Goal: Contribute content: Contribute content

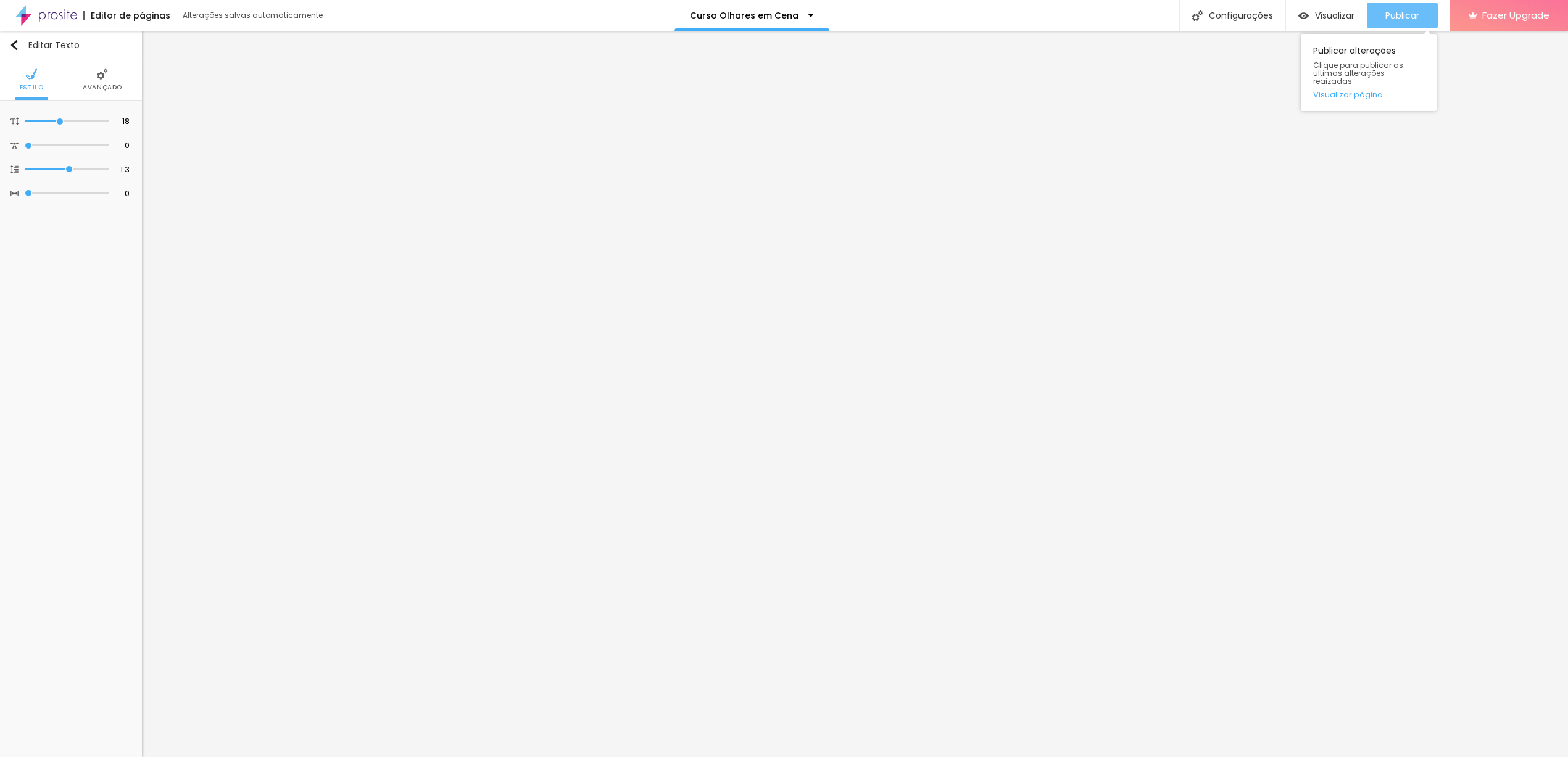
click at [1424, 17] on button "Publicar" at bounding box center [1402, 15] width 71 height 24
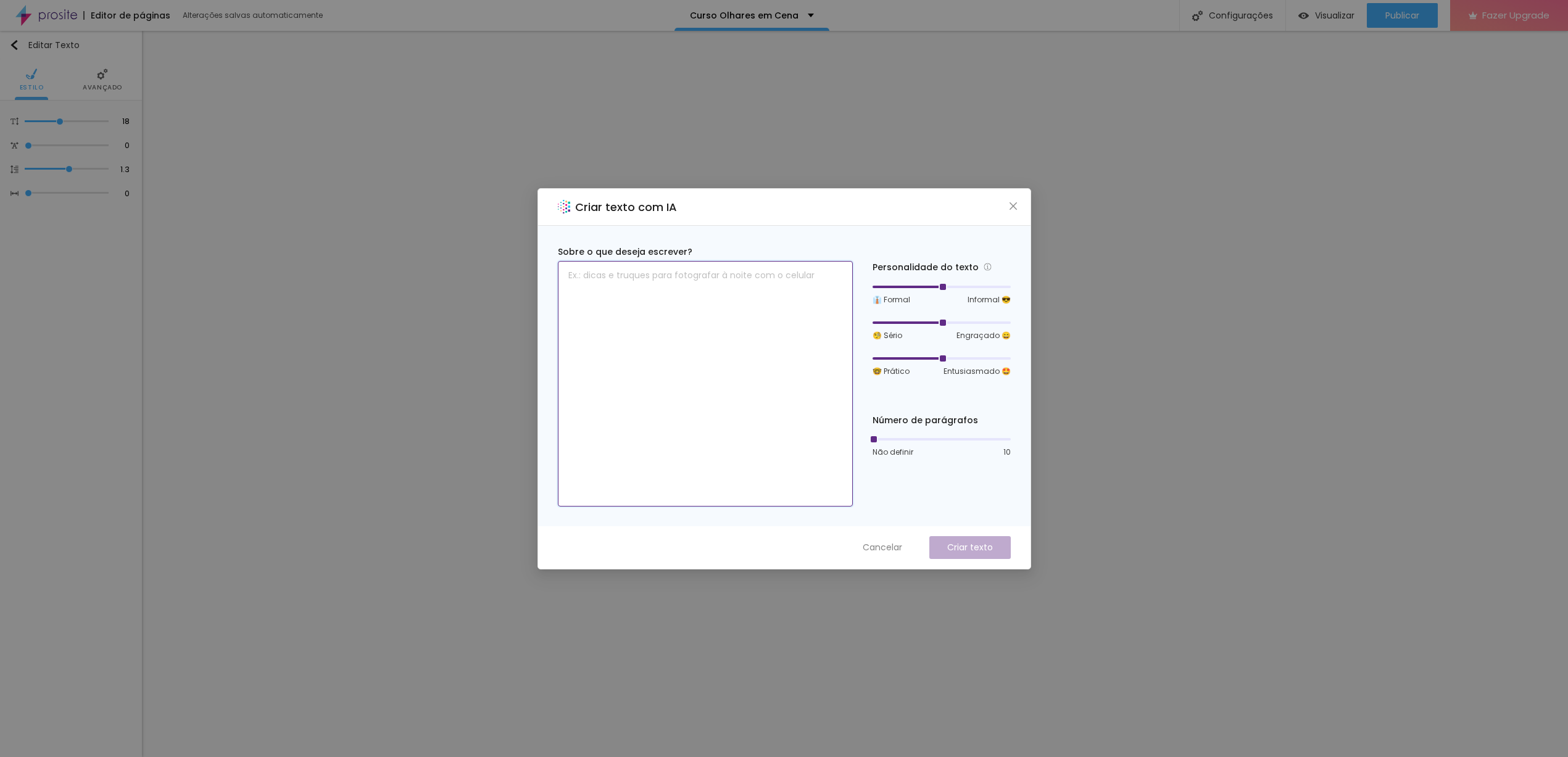
click at [748, 451] on textarea at bounding box center [705, 383] width 295 height 245
drag, startPoint x: 640, startPoint y: 272, endPoint x: 545, endPoint y: 271, distance: 95.0
click at [545, 271] on div "Sobre o que deseja escrever? FOTO + Vídeo: R Personalidade do texto 👔 Formal In…" at bounding box center [784, 376] width 492 height 300
paste textarea "oto e Vídeo = R$ 280 Foto = R$ 150 Vídeo ‎ = R$280,00R$ 150"
click at [685, 277] on textarea "Foto e Vídeo = R$ 280 Foto = R$ 150 Vídeo ‎ = R$280,00R$ 150" at bounding box center [705, 383] width 295 height 245
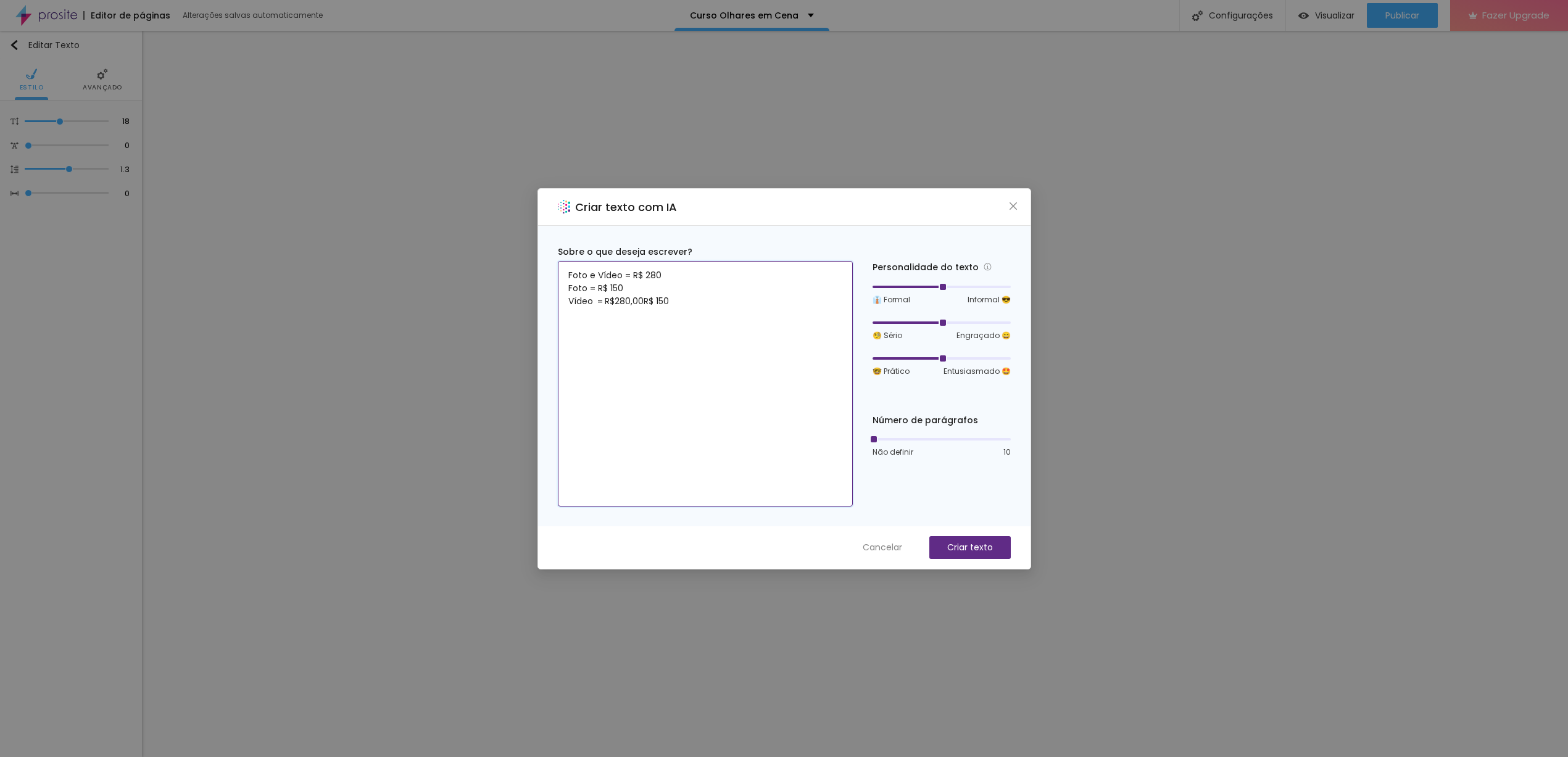
click at [691, 304] on textarea "Foto e Vídeo = R$ 280 Foto = R$ 150 Vídeo ‎ = R$280,00R$ 150" at bounding box center [705, 383] width 295 height 245
click at [591, 277] on textarea "Foto e Vídeo = R$ 280 Foto = R$ 150 Vídeo ‎ = R$280,00R$ 150 Aula extra" at bounding box center [705, 383] width 295 height 245
drag, startPoint x: 568, startPoint y: 275, endPoint x: 630, endPoint y: 277, distance: 62.0
click at [630, 277] on textarea "Foto e Vídeo = R$ 280 Foto = R$ 150 Vídeo ‎ = R$280,00R$ 150 Aula extra" at bounding box center [705, 383] width 295 height 245
click at [566, 315] on textarea "Foto e Vídeo = R$ 280 Foto = R$ 150 Vídeo ‎ = R$280,00R$ 150 Aula extra" at bounding box center [705, 383] width 295 height 245
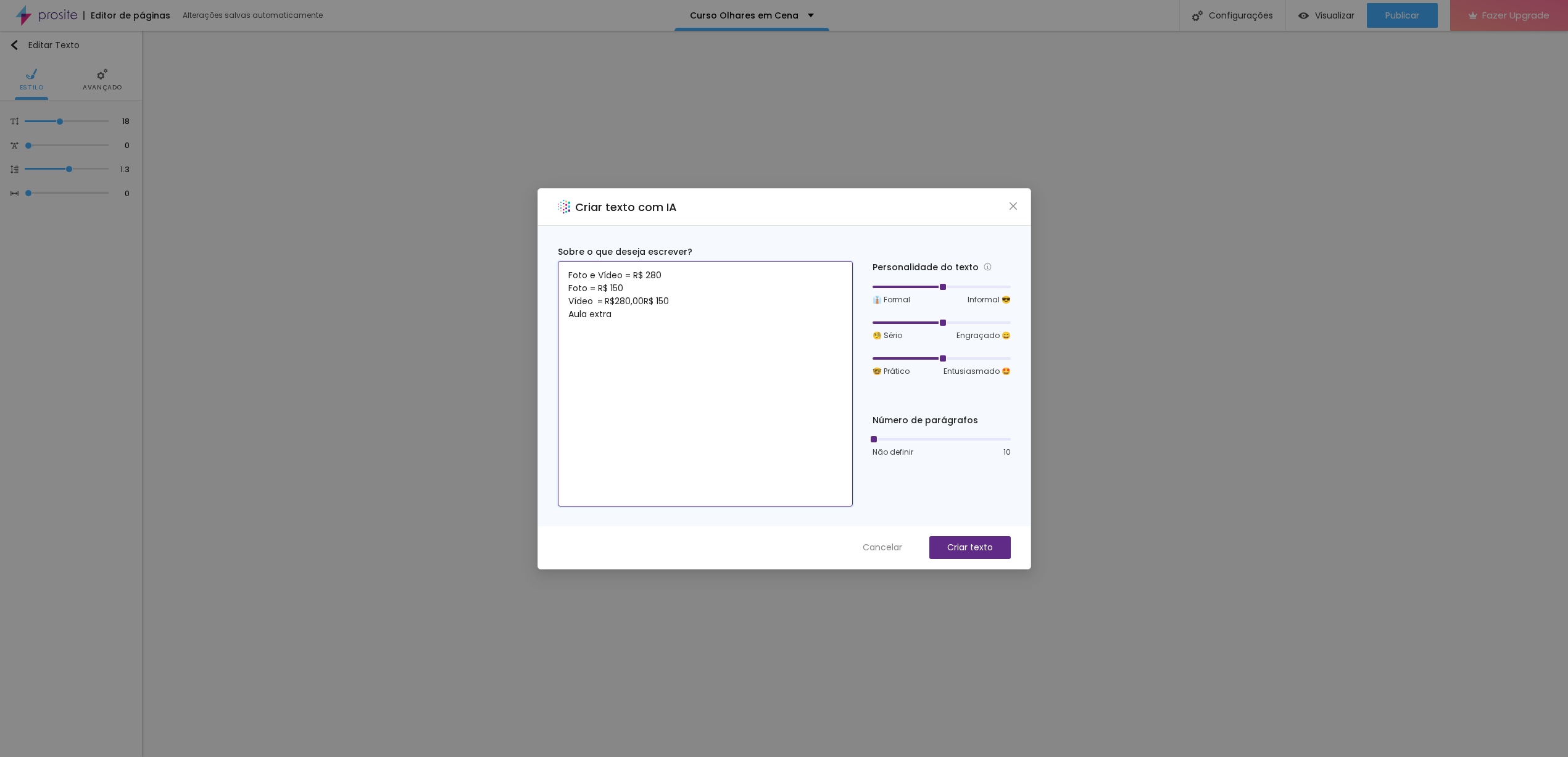
paste textarea "Foto e Vídeo ="
click at [593, 315] on textarea "Foto e Vídeo = R$ 280 Foto = R$ 150 Vídeo ‎ = R$280,00R$ 150 Foto e Vídeo =Aula…" at bounding box center [705, 383] width 295 height 245
drag, startPoint x: 622, startPoint y: 314, endPoint x: 631, endPoint y: 315, distance: 9.1
click at [631, 315] on textarea "Foto e Vídeo = R$ 280 Foto = R$ 150 Vídeo ‎ = R$280,00R$ 150 Foto & Vídeo =Aula…" at bounding box center [705, 383] width 295 height 245
click at [695, 313] on textarea "Foto e Vídeo = R$ 280 Foto = R$ 150 Vídeo ‎ = R$280,00R$ 150 Foto & Vídeo + Aul…" at bounding box center [705, 383] width 295 height 245
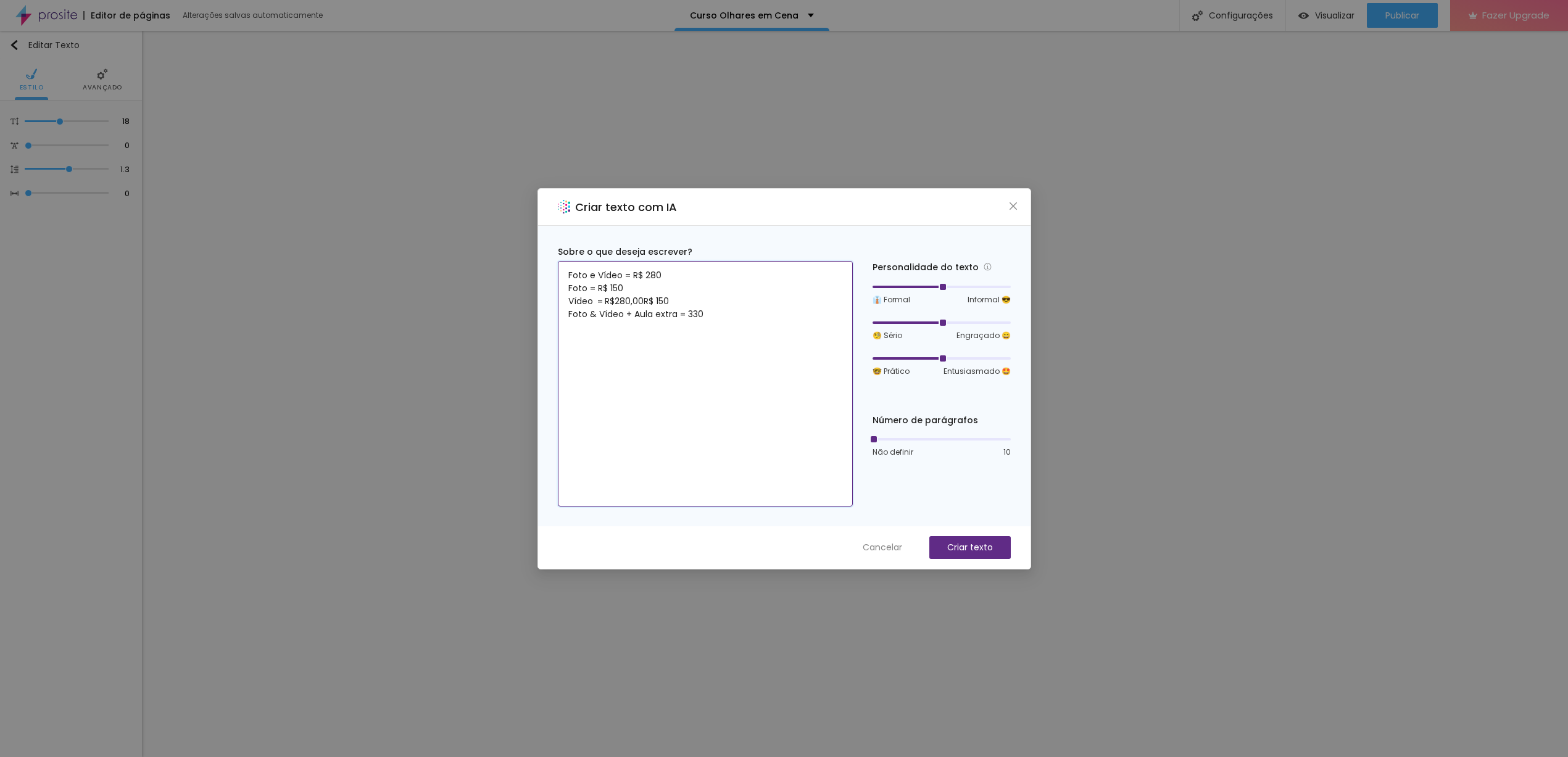
drag, startPoint x: 631, startPoint y: 275, endPoint x: 645, endPoint y: 277, distance: 14.1
click at [645, 277] on textarea "Foto e Vídeo = R$ 280 Foto = R$ 150 Vídeo ‎ = R$280,00R$ 150 Foto & Vídeo + Aul…" at bounding box center [705, 383] width 295 height 245
click at [688, 315] on textarea "Foto e Vídeo = R$ 280 Foto = R$ 150 Vídeo ‎ = R$280,00R$ 150 Foto & Vídeo + Aul…" at bounding box center [705, 383] width 295 height 245
paste textarea "R$"
drag, startPoint x: 565, startPoint y: 291, endPoint x: 630, endPoint y: 288, distance: 65.1
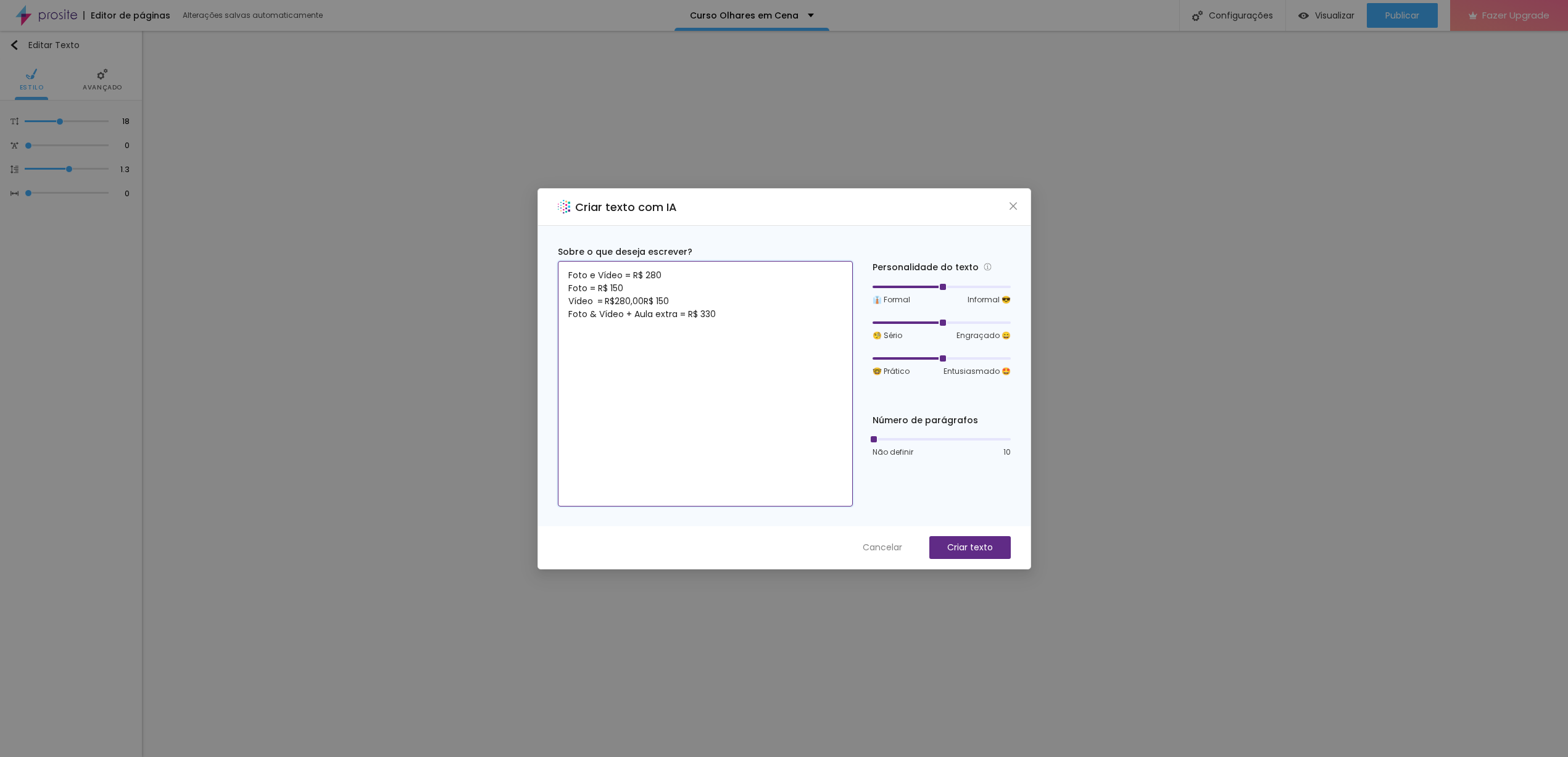
click at [630, 288] on textarea "Foto e Vídeo = R$ 280 Foto = R$ 150 Vídeo ‎ = R$280,00R$ 150 Foto & Vídeo + Aul…" at bounding box center [705, 383] width 295 height 245
click at [753, 308] on textarea "Foto e Vídeo = R$ 280 Foto = R$ 150 Vídeo ‎ = R$280,00R$ 150 Foto & Vídeo + Aul…" at bounding box center [705, 383] width 295 height 245
paste textarea "Foto = R$ 150"
drag, startPoint x: 621, startPoint y: 314, endPoint x: 698, endPoint y: 315, distance: 77.0
click at [698, 315] on textarea "Foto e Vídeo = R$ 280 Foto = R$ 150 Vídeo ‎ = R$280,00R$ 150 Foto & Vídeo + Aul…" at bounding box center [705, 383] width 295 height 245
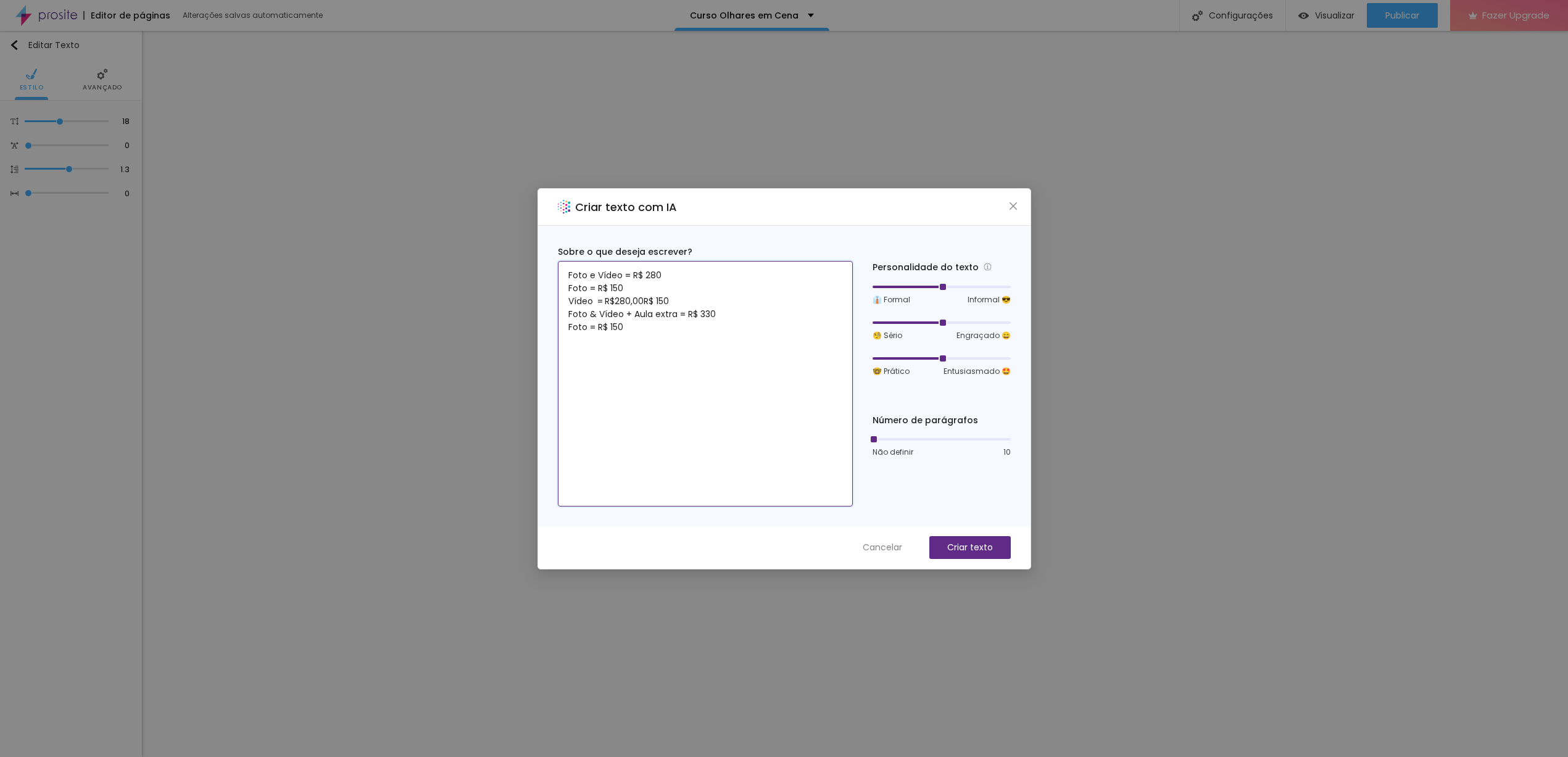
drag, startPoint x: 585, startPoint y: 327, endPoint x: 650, endPoint y: 330, distance: 65.1
click at [650, 330] on textarea "Foto e Vídeo = R$ 280 Foto = R$ 150 Vídeo ‎ = R$280,00R$ 150 Foto & Vídeo + Aul…" at bounding box center [705, 383] width 295 height 245
paste textarea "+ Aula extra = R$"
drag, startPoint x: 567, startPoint y: 298, endPoint x: 601, endPoint y: 301, distance: 34.1
click at [601, 301] on textarea "Foto e Vídeo = R$ 280 Foto = R$ 150 Vídeo ‎ = R$280,00R$ 150 Foto & Vídeo + Aul…" at bounding box center [705, 383] width 295 height 245
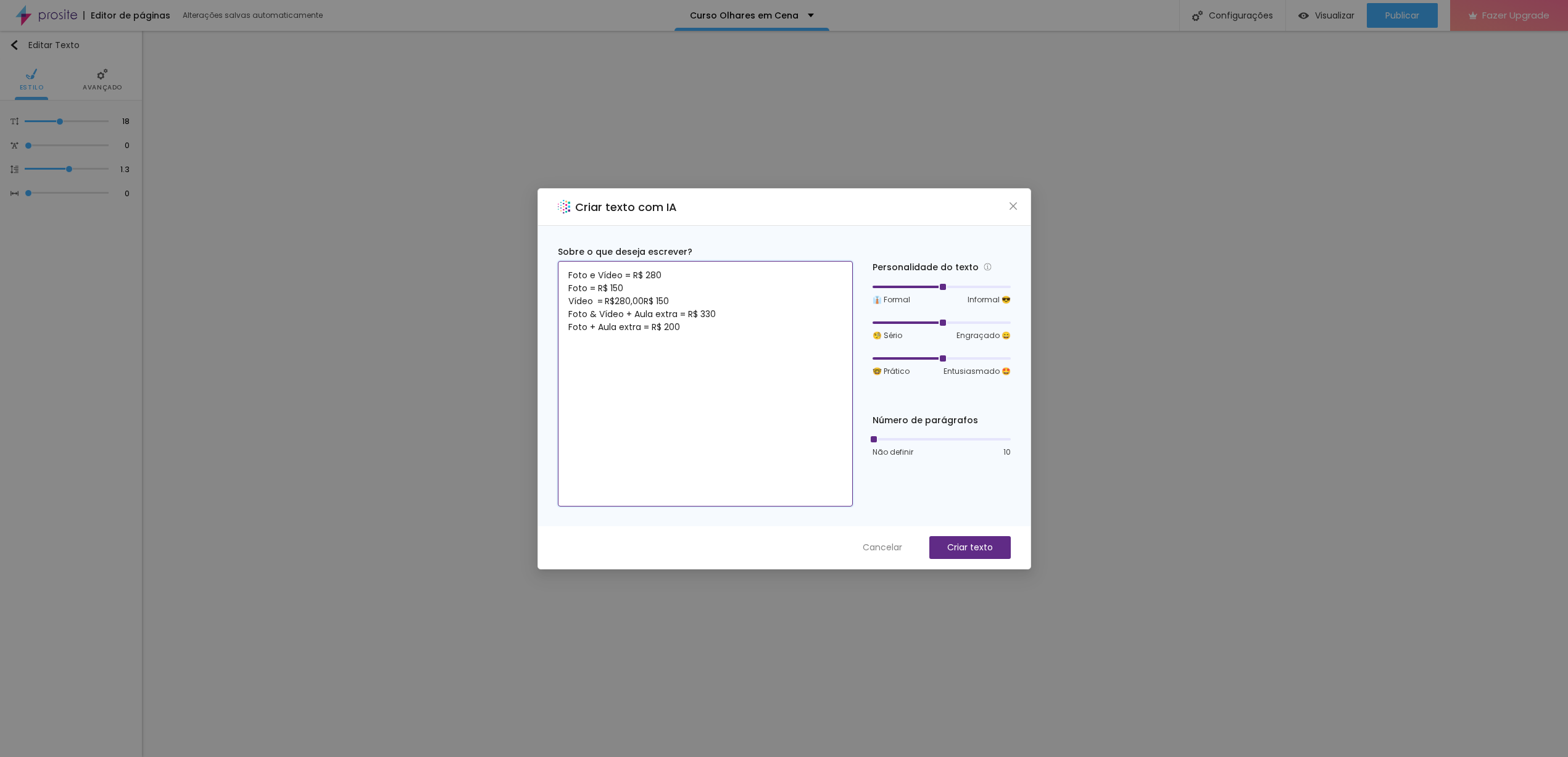
click at [643, 299] on textarea "Foto e Vídeo = R$ 280 Foto = R$ 150 Vídeo ‎ = R$280,00R$ 150 Foto & Vídeo + Aul…" at bounding box center [705, 383] width 295 height 245
drag, startPoint x: 604, startPoint y: 301, endPoint x: 643, endPoint y: 301, distance: 39.0
click at [643, 301] on textarea "Foto e Vídeo = R$ 280 Foto = R$ 150 Vídeo ‎ = R$280,00R$ 150 Foto & Vídeo + Aul…" at bounding box center [705, 383] width 295 height 245
drag, startPoint x: 569, startPoint y: 302, endPoint x: 592, endPoint y: 302, distance: 23.0
click at [592, 302] on textarea "Foto e Vídeo = R$ 280 Foto = R$ 150 Vídeo ‎ =R$ 150 Foto & Vídeo + Aula extra =…" at bounding box center [705, 383] width 295 height 245
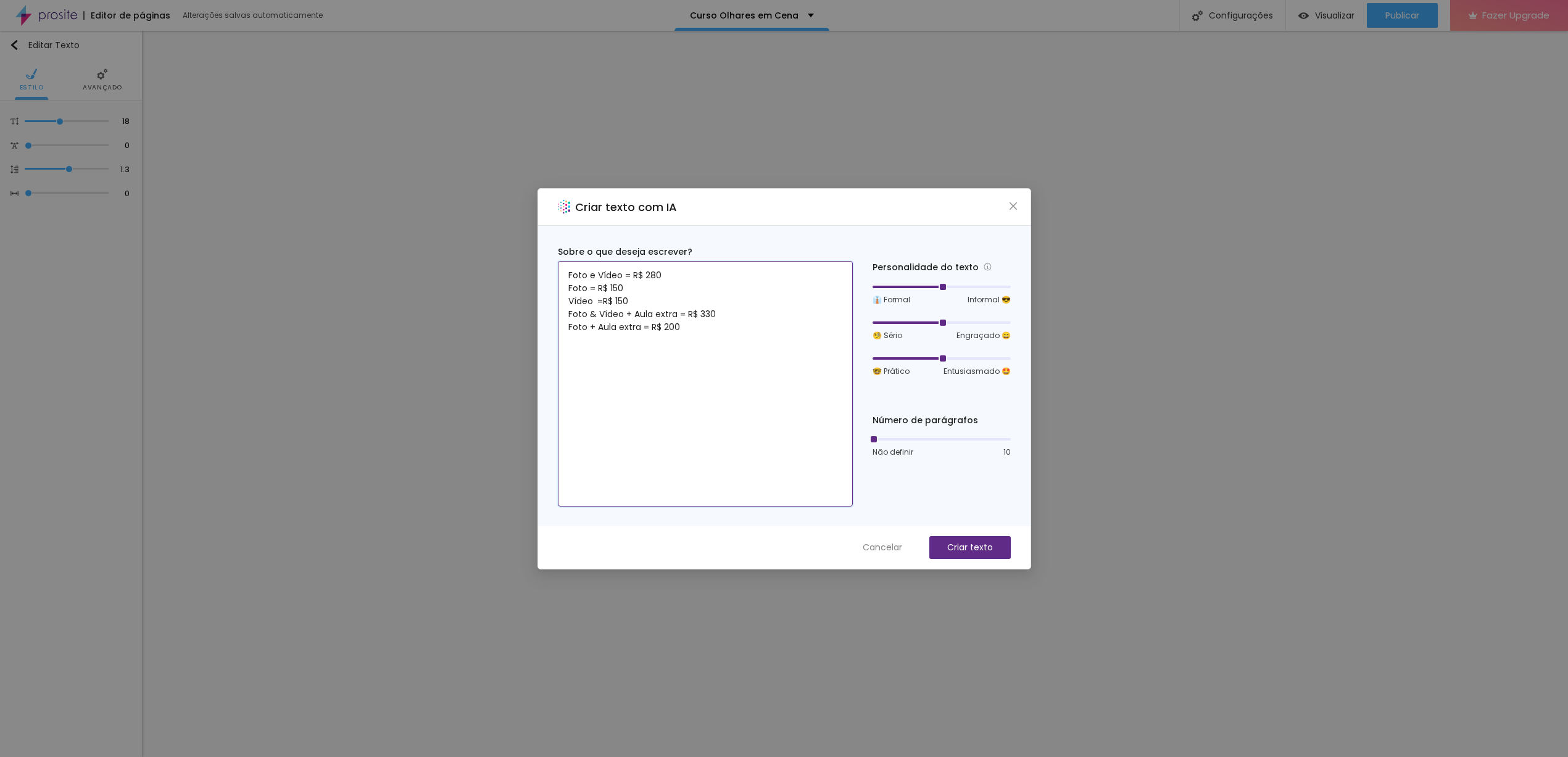
click at [709, 328] on textarea "Foto e Vídeo = R$ 280 Foto = R$ 150 Vídeo ‎ =R$ 150 Foto & Vídeo + Aula extra =…" at bounding box center [705, 383] width 295 height 245
paste textarea "Vídeo"
drag, startPoint x: 588, startPoint y: 328, endPoint x: 702, endPoint y: 334, distance: 114.2
click at [702, 334] on textarea "Foto e Vídeo = R$ 280 Foto = R$ 150 Vídeo ‎ =R$ 150 Foto & Vídeo + Aula extra =…" at bounding box center [705, 383] width 295 height 245
click at [699, 331] on textarea "Foto e Vídeo = R$ 280 Foto = R$ 150 Vídeo ‎ =R$ 150 Foto & Vídeo + Aula extra =…" at bounding box center [705, 383] width 295 height 245
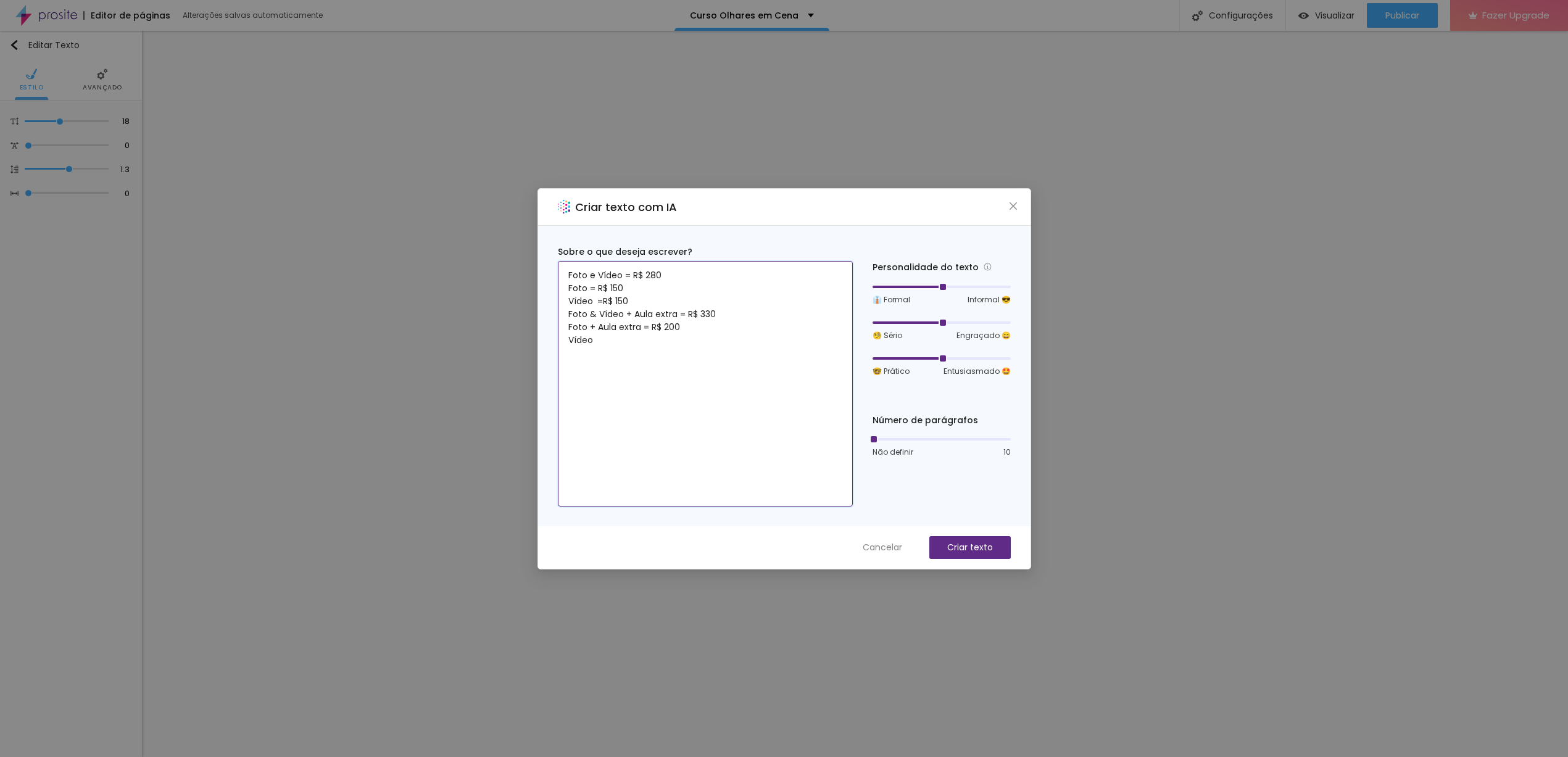
drag, startPoint x: 588, startPoint y: 328, endPoint x: 686, endPoint y: 328, distance: 98.0
click at [686, 328] on textarea "Foto e Vídeo = R$ 280 Foto = R$ 150 Vídeo ‎ =R$ 150 Foto & Vídeo + Aula extra =…" at bounding box center [705, 383] width 295 height 245
click at [643, 343] on textarea "Foto e Vídeo = R$ 280 Foto = R$ 150 Vídeo ‎ =R$ 150 Foto & Vídeo + Aula extra =…" at bounding box center [705, 383] width 295 height 245
paste textarea "+ Aula extra = R$ 200"
type textarea "Foto e Vídeo = R$ 280 Foto = R$ 150 Vídeo ‎ =R$ 150 Foto & Vídeo + Aula extra =…"
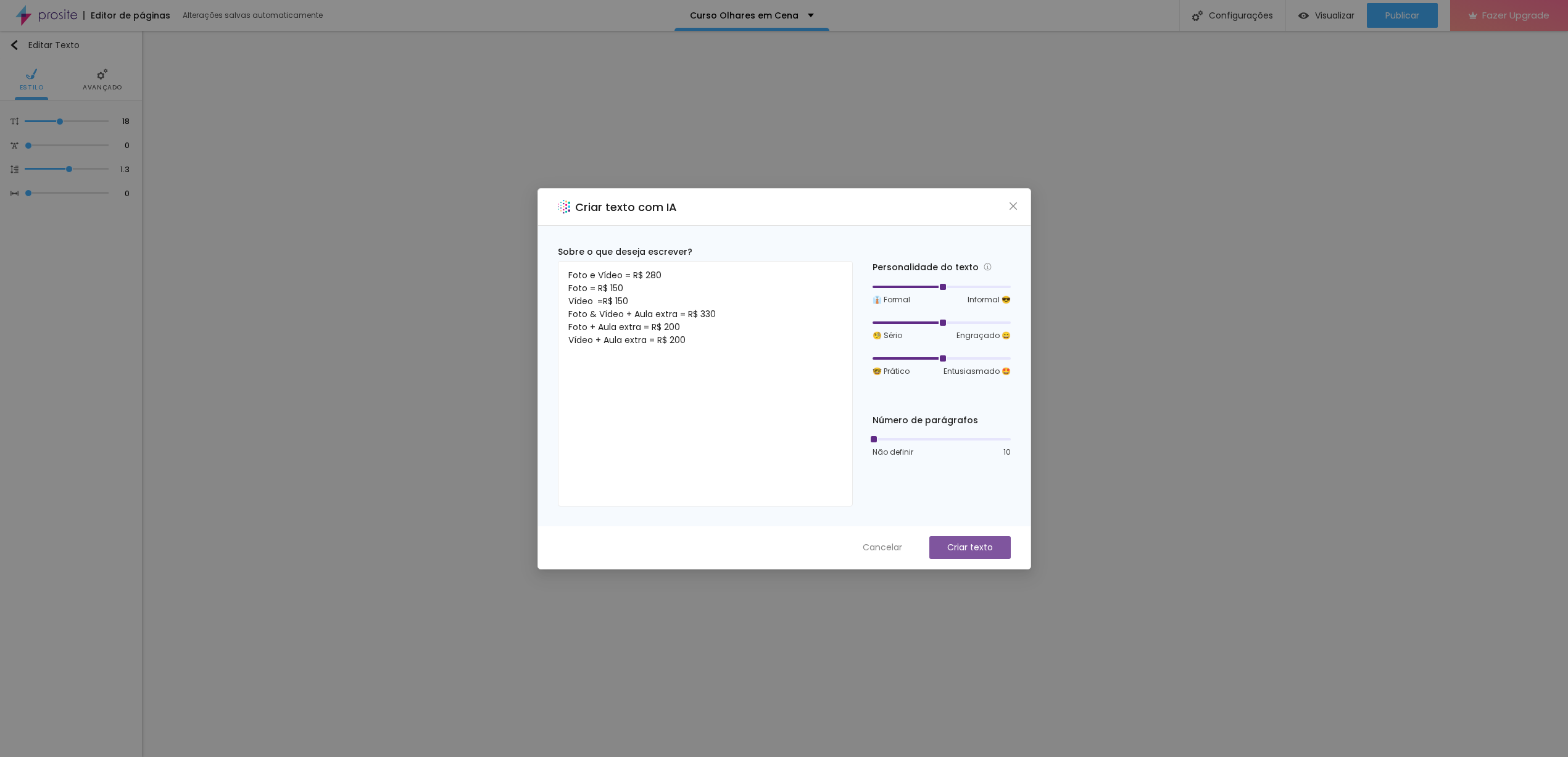
click at [972, 543] on p "Criar texto" at bounding box center [970, 547] width 46 height 13
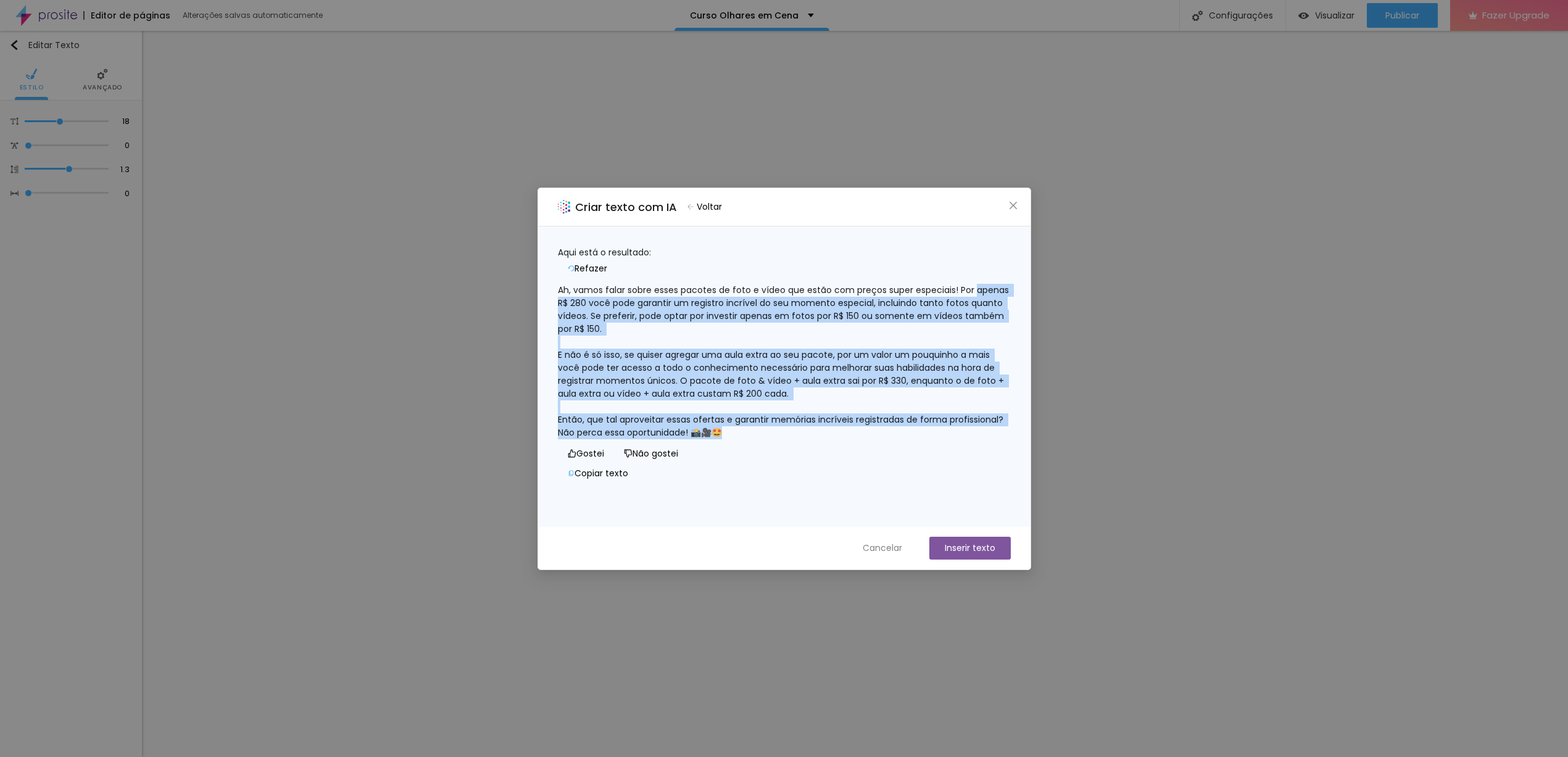
drag, startPoint x: 574, startPoint y: 299, endPoint x: 957, endPoint y: 421, distance: 402.0
click at [957, 421] on div "Ah, vamos falar sobre esses pacotes de foto e vídeo que estão com preços super …" at bounding box center [784, 361] width 453 height 156
click at [963, 406] on div "Ah, vamos falar sobre esses pacotes de foto e vídeo que estão com preços super …" at bounding box center [784, 361] width 453 height 156
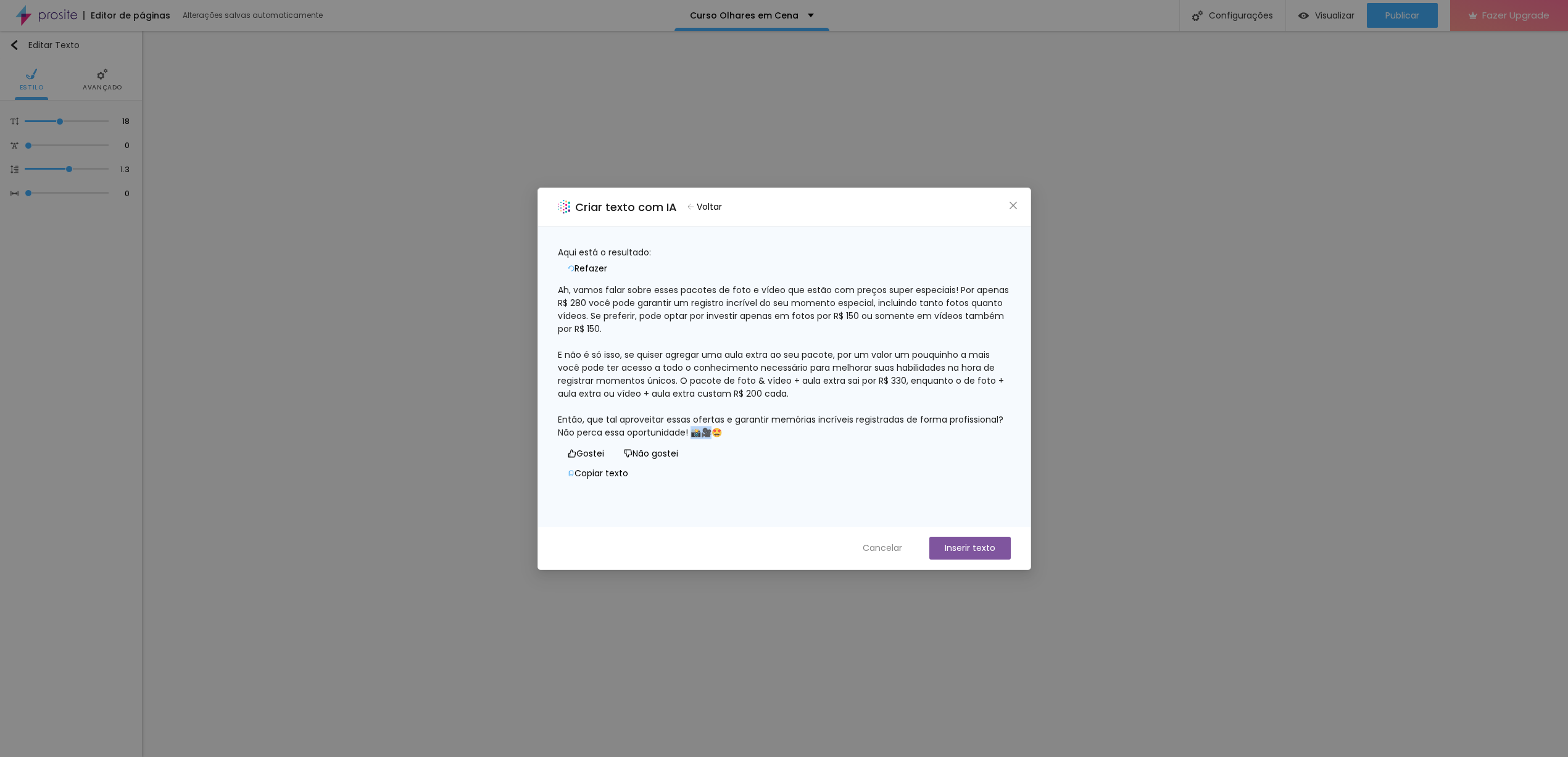
drag, startPoint x: 764, startPoint y: 425, endPoint x: 783, endPoint y: 427, distance: 19.1
click at [783, 427] on div "Ah, vamos falar sobre esses pacotes de foto e vídeo que estão com preços super …" at bounding box center [784, 361] width 453 height 156
copy div "📸🎥🤩"
click at [867, 544] on span "Cancelar" at bounding box center [883, 548] width 40 height 13
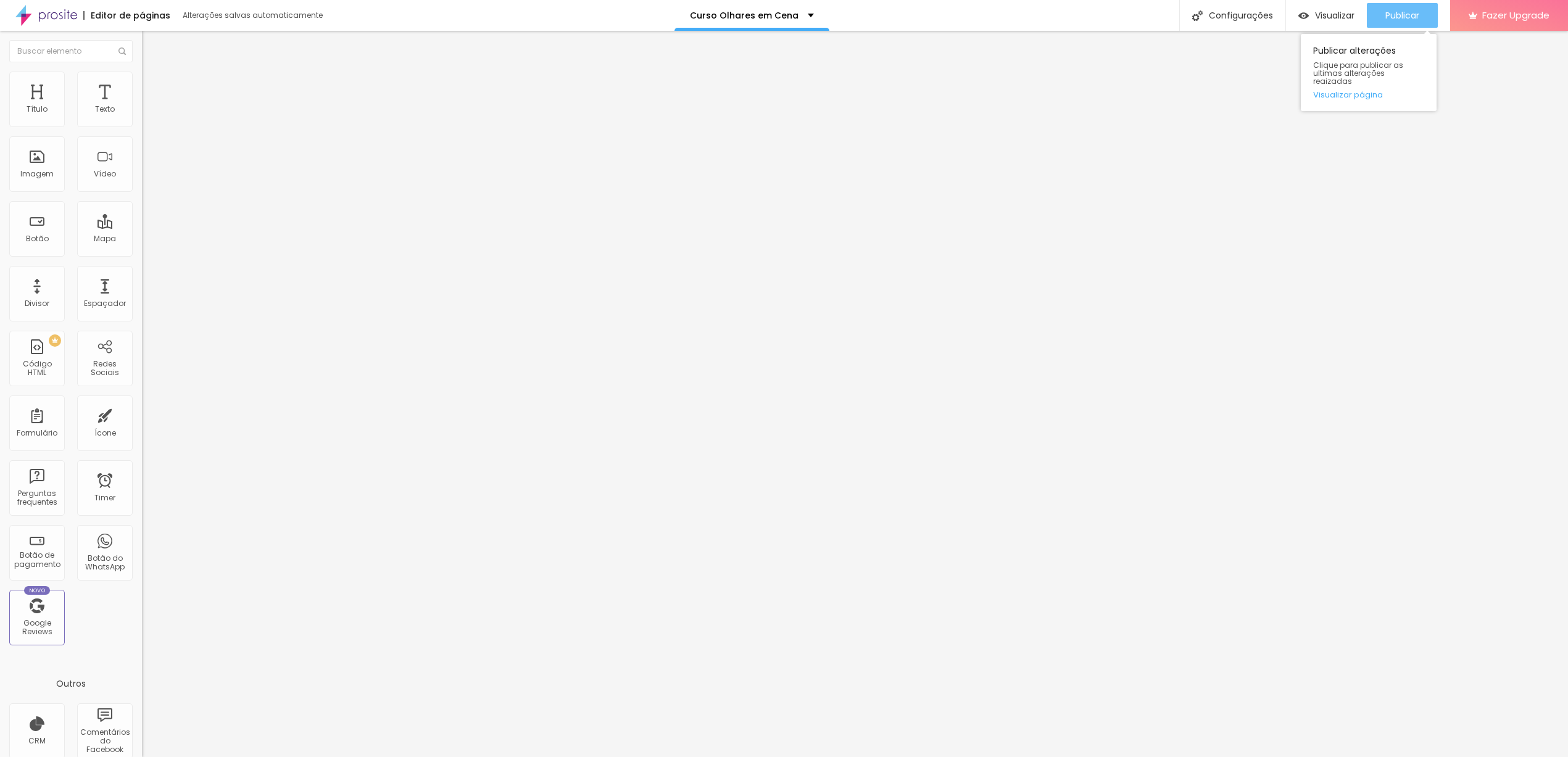
click at [1413, 18] on span "Publicar" at bounding box center [1402, 15] width 34 height 10
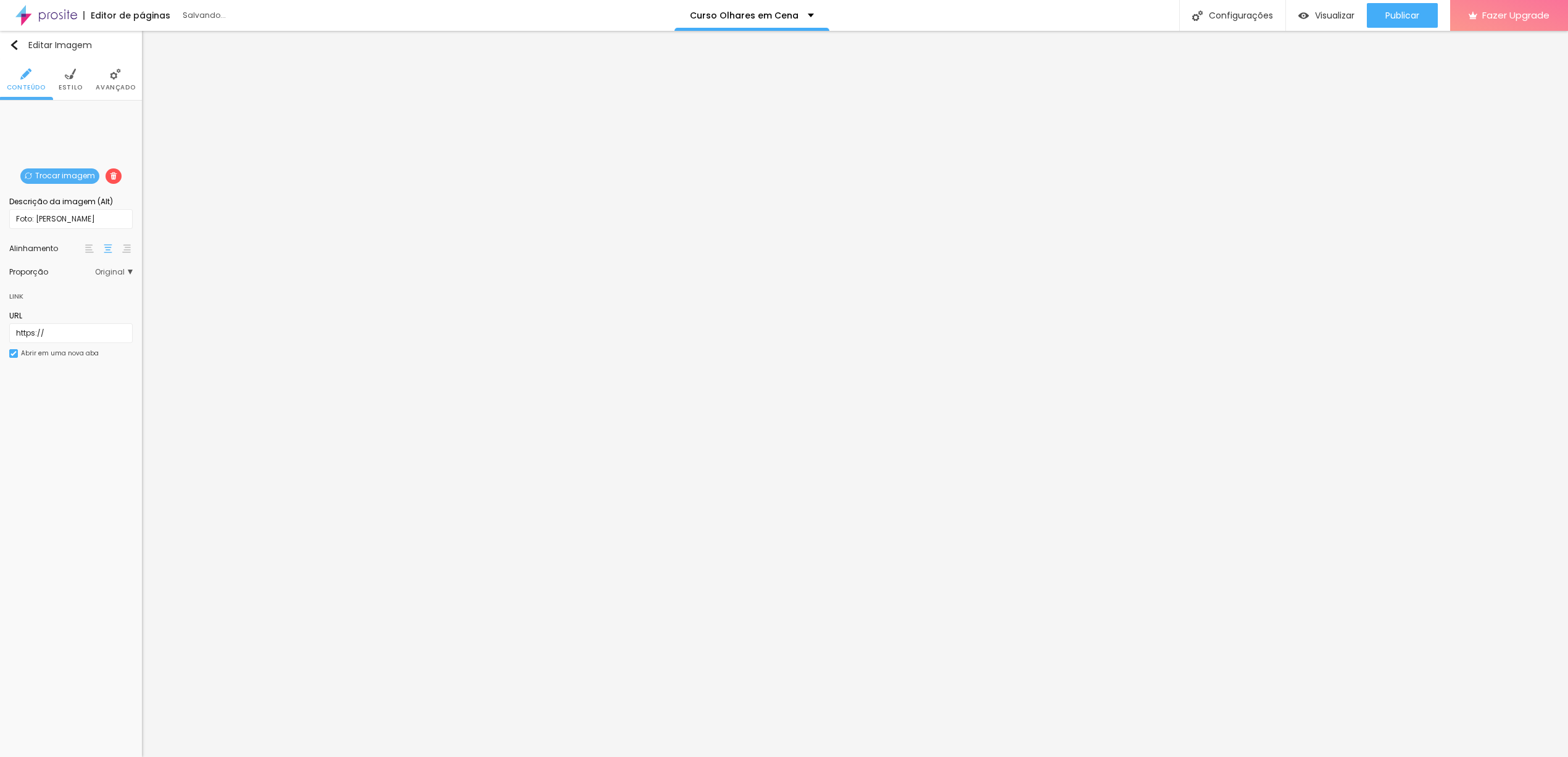
click at [59, 175] on span "Trocar imagem" at bounding box center [60, 176] width 79 height 15
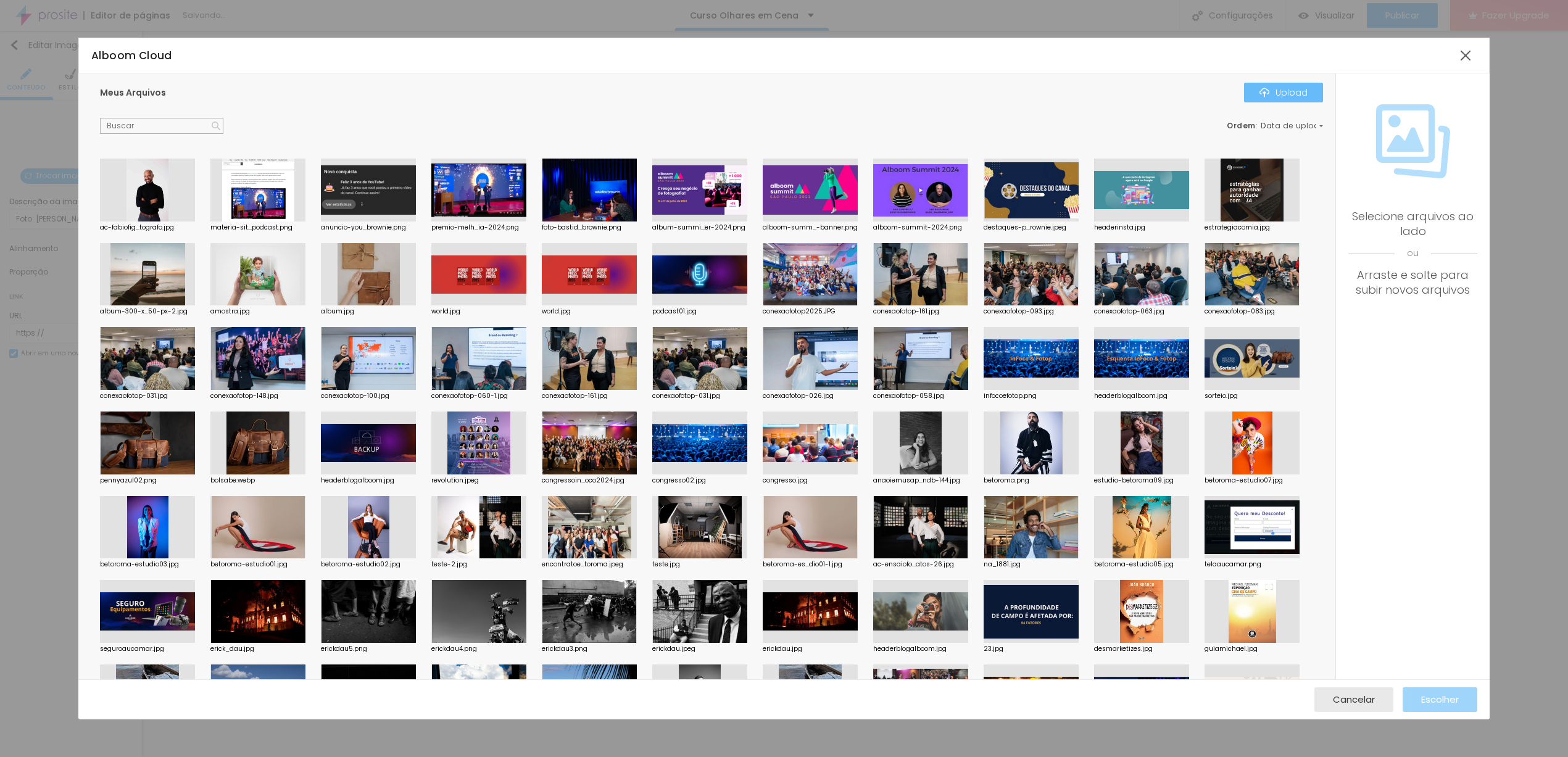
click at [1261, 98] on button "Upload" at bounding box center [1283, 92] width 79 height 20
click at [1254, 88] on button "Upload" at bounding box center [1283, 92] width 79 height 20
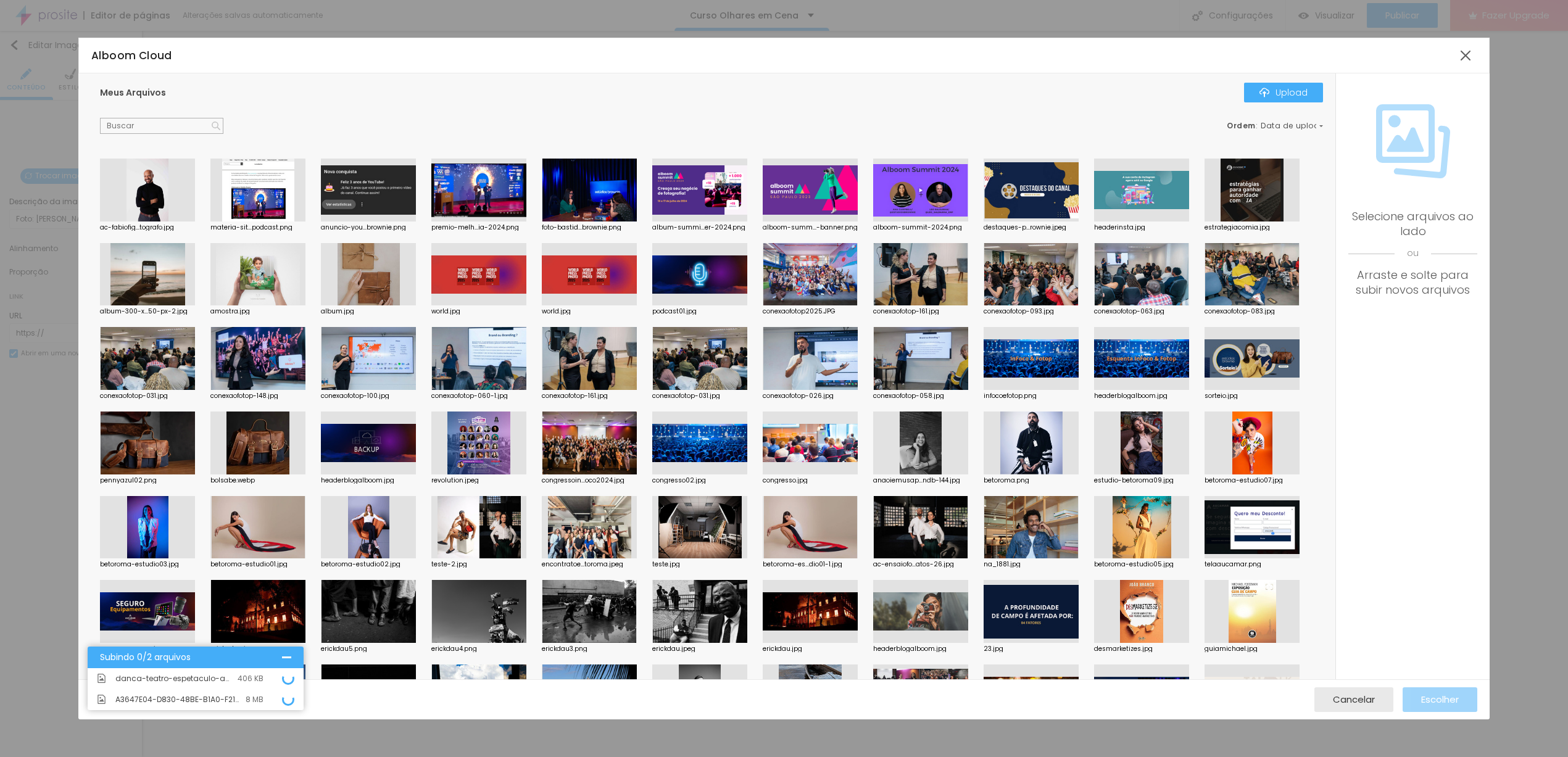
click at [285, 700] on icon at bounding box center [288, 699] width 15 height 15
click at [271, 697] on div "A3647E04-D830-48BE-B1A0-F21ED4BF966A.JPG 8 MB" at bounding box center [196, 699] width 216 height 21
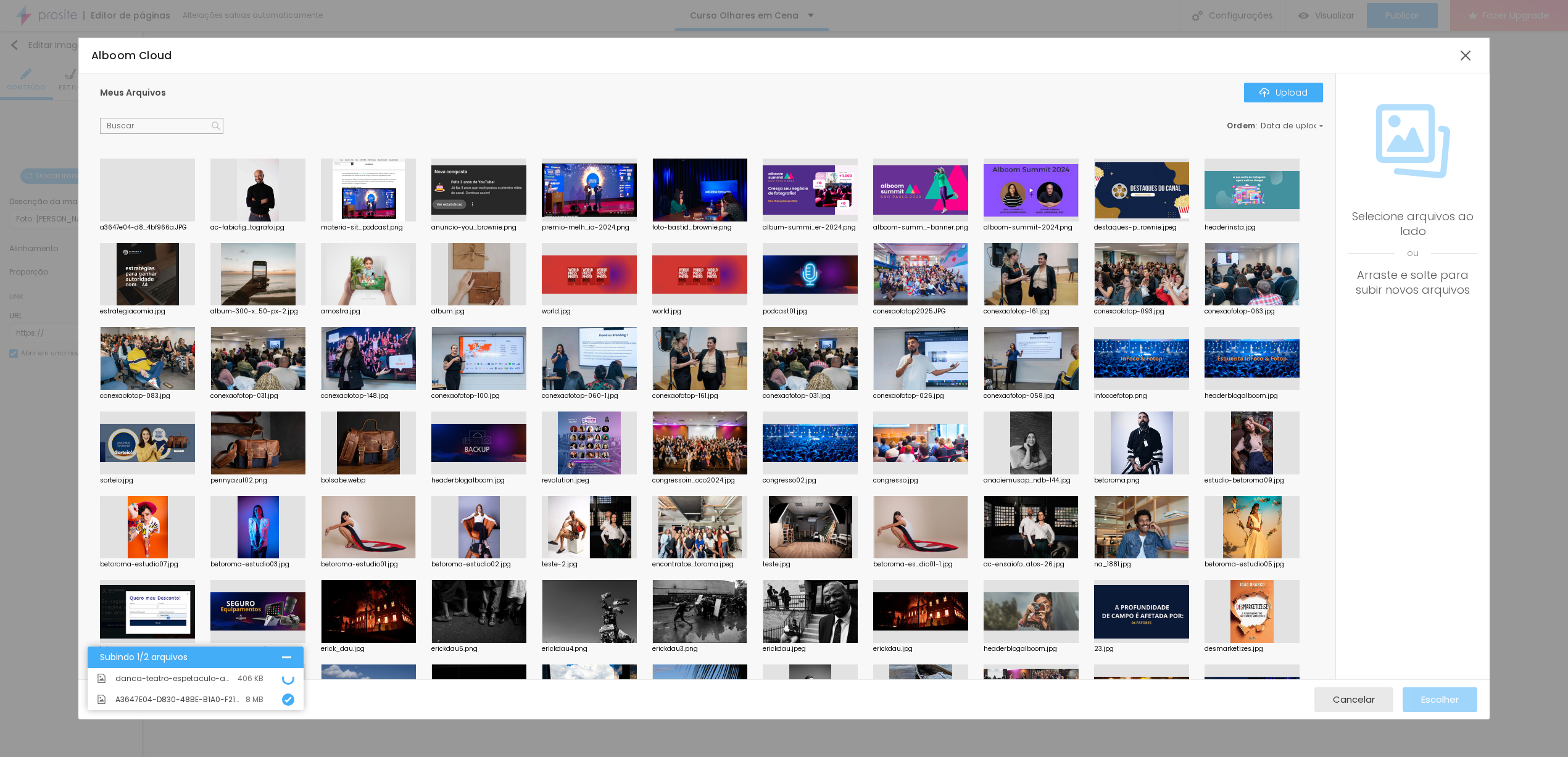
click at [147, 222] on div at bounding box center [147, 222] width 95 height 0
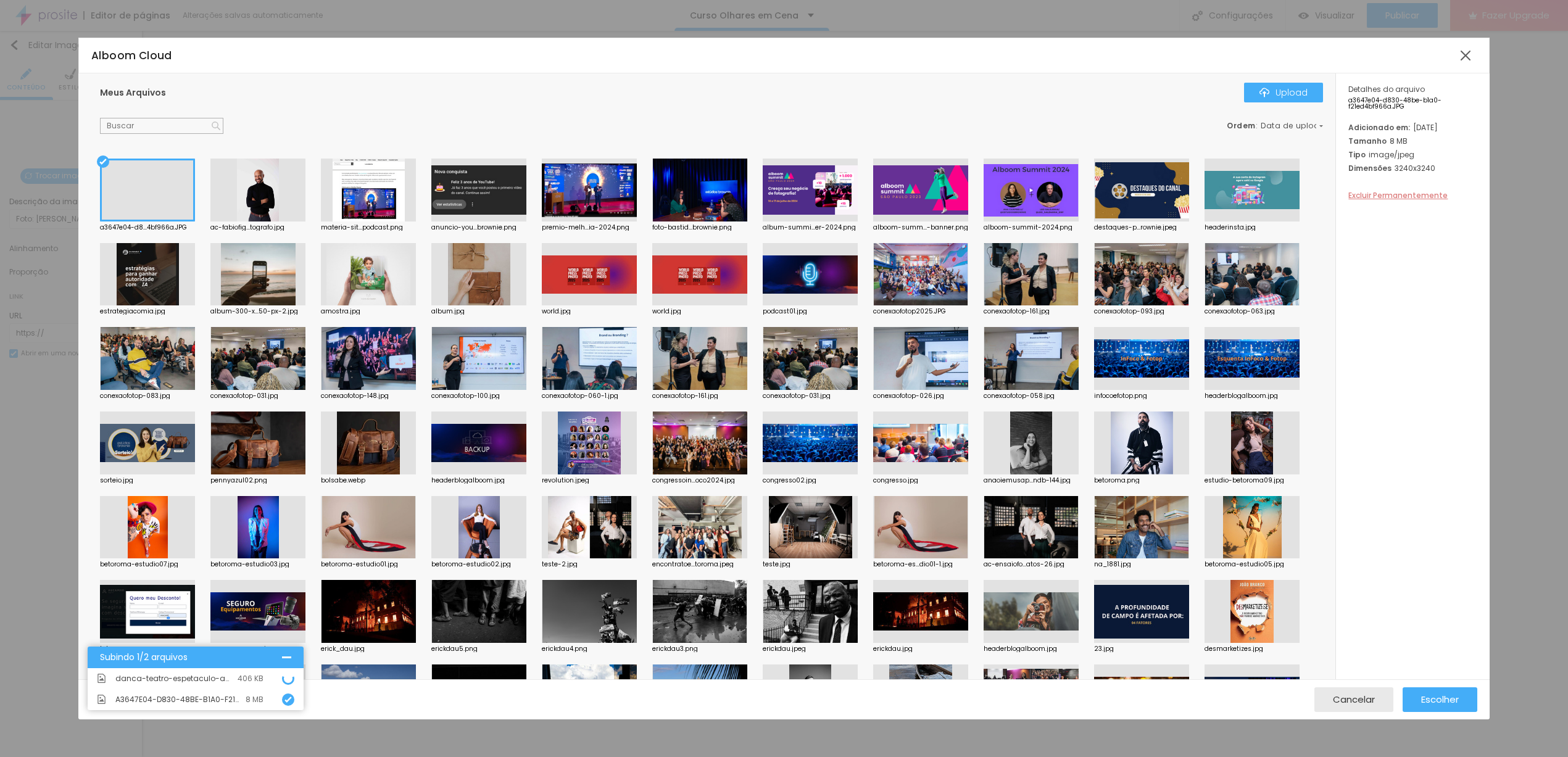
click at [1431, 200] on span "Excluir Permanentemente" at bounding box center [1398, 196] width 99 height 11
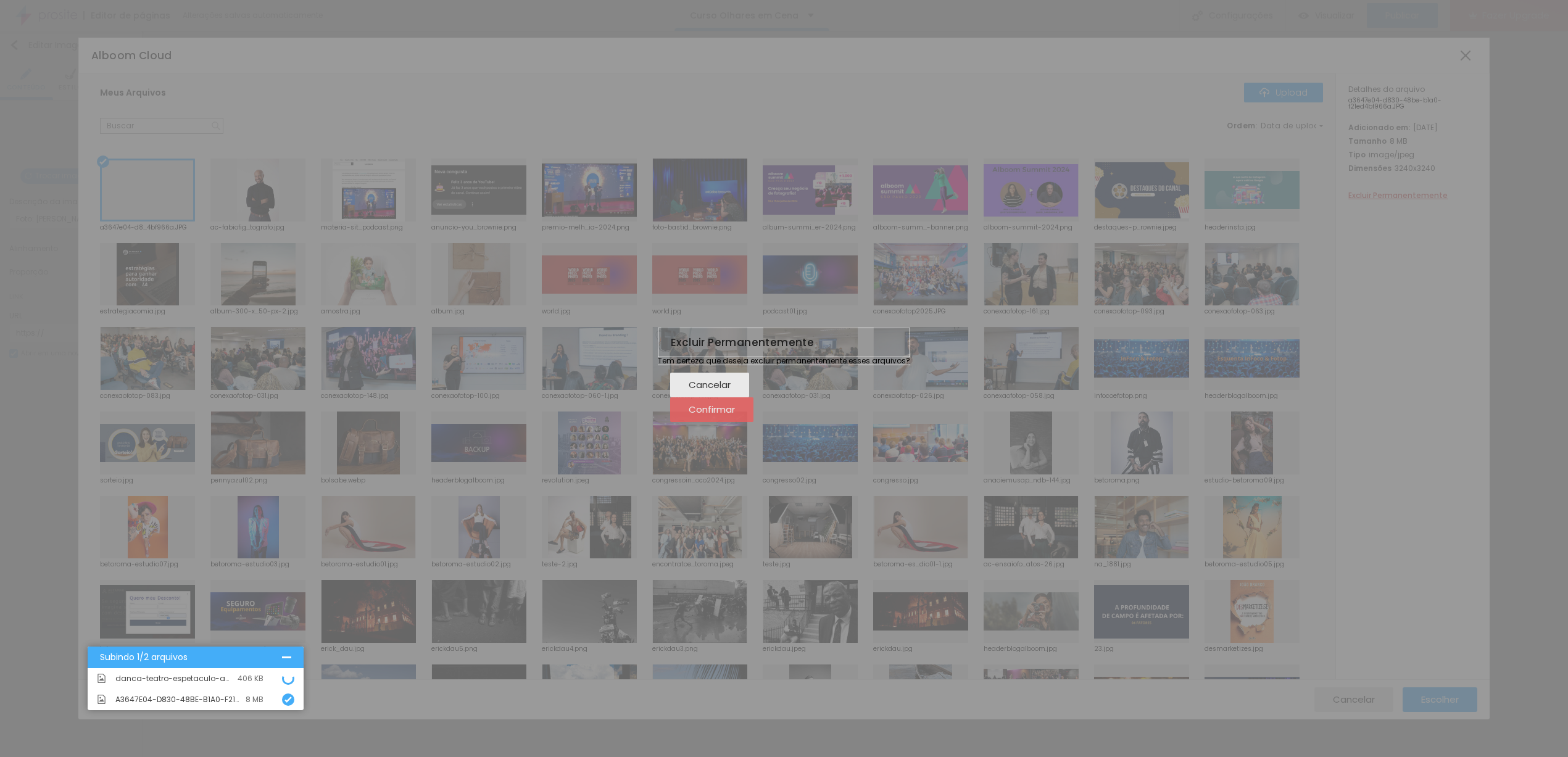
click at [735, 415] on span "Confirmar" at bounding box center [711, 409] width 47 height 11
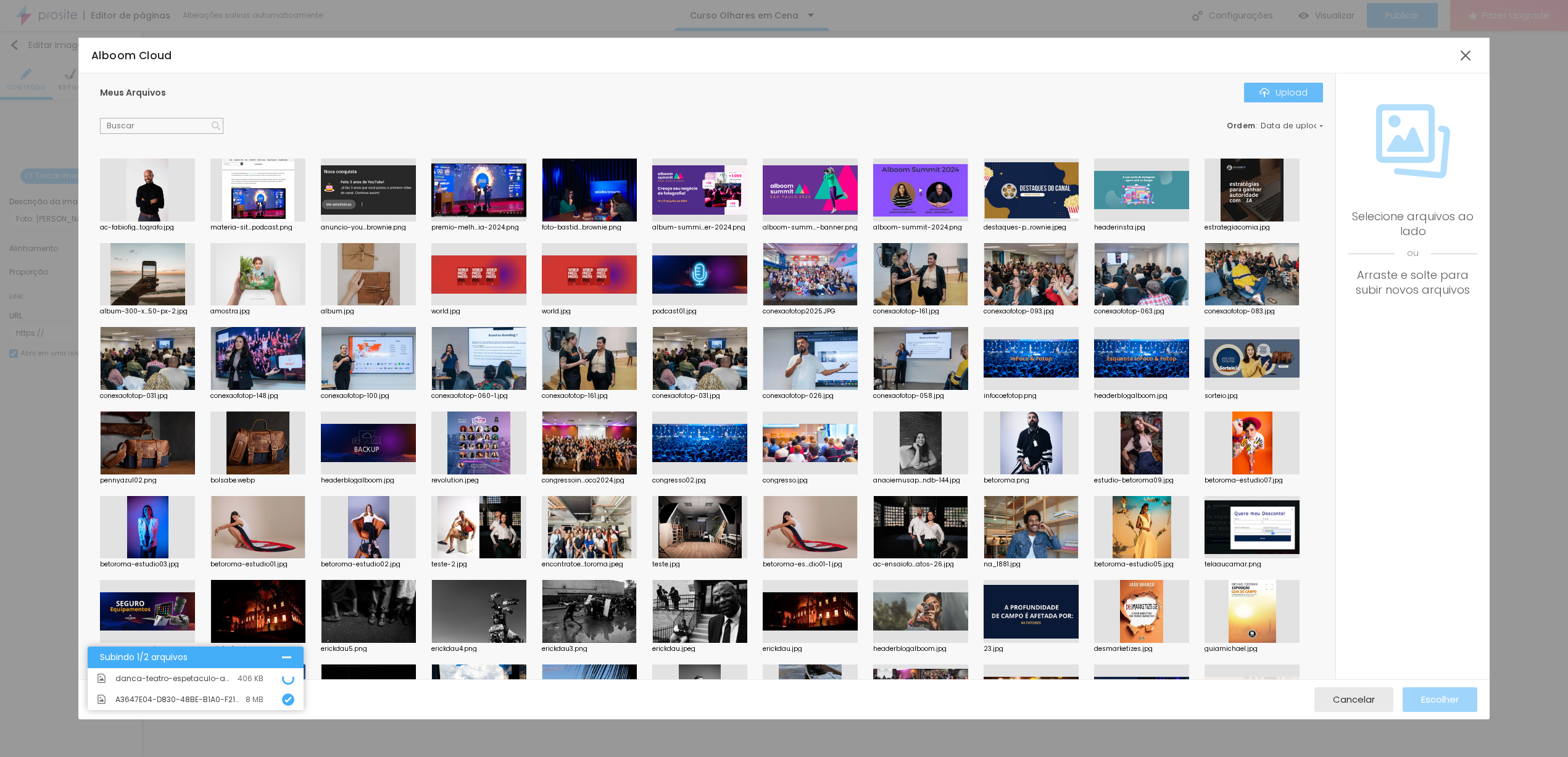
click at [1265, 98] on button "Upload" at bounding box center [1283, 92] width 79 height 20
click at [290, 679] on img at bounding box center [288, 679] width 8 height 8
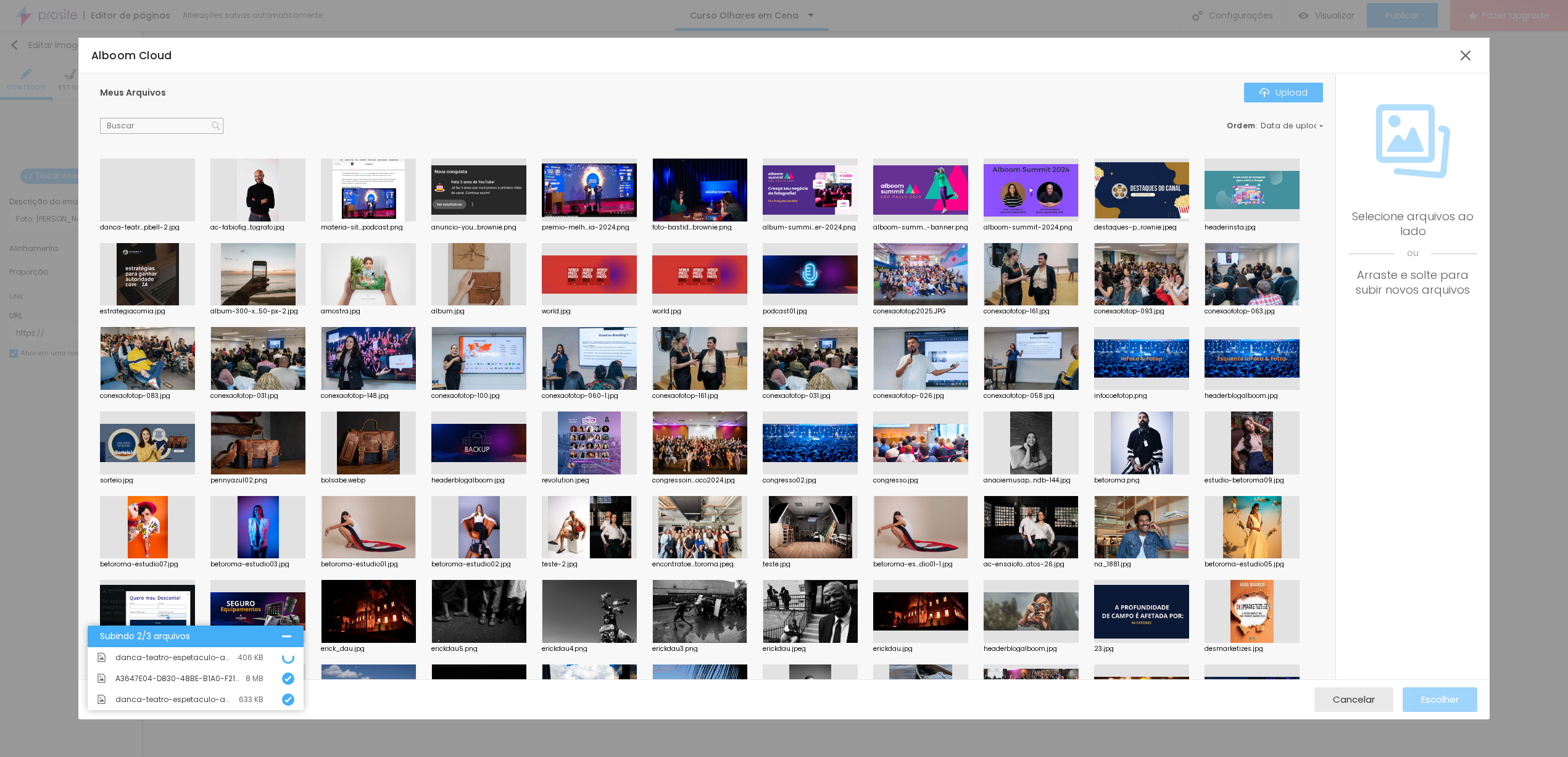
click at [1278, 94] on div "Upload" at bounding box center [1283, 92] width 48 height 10
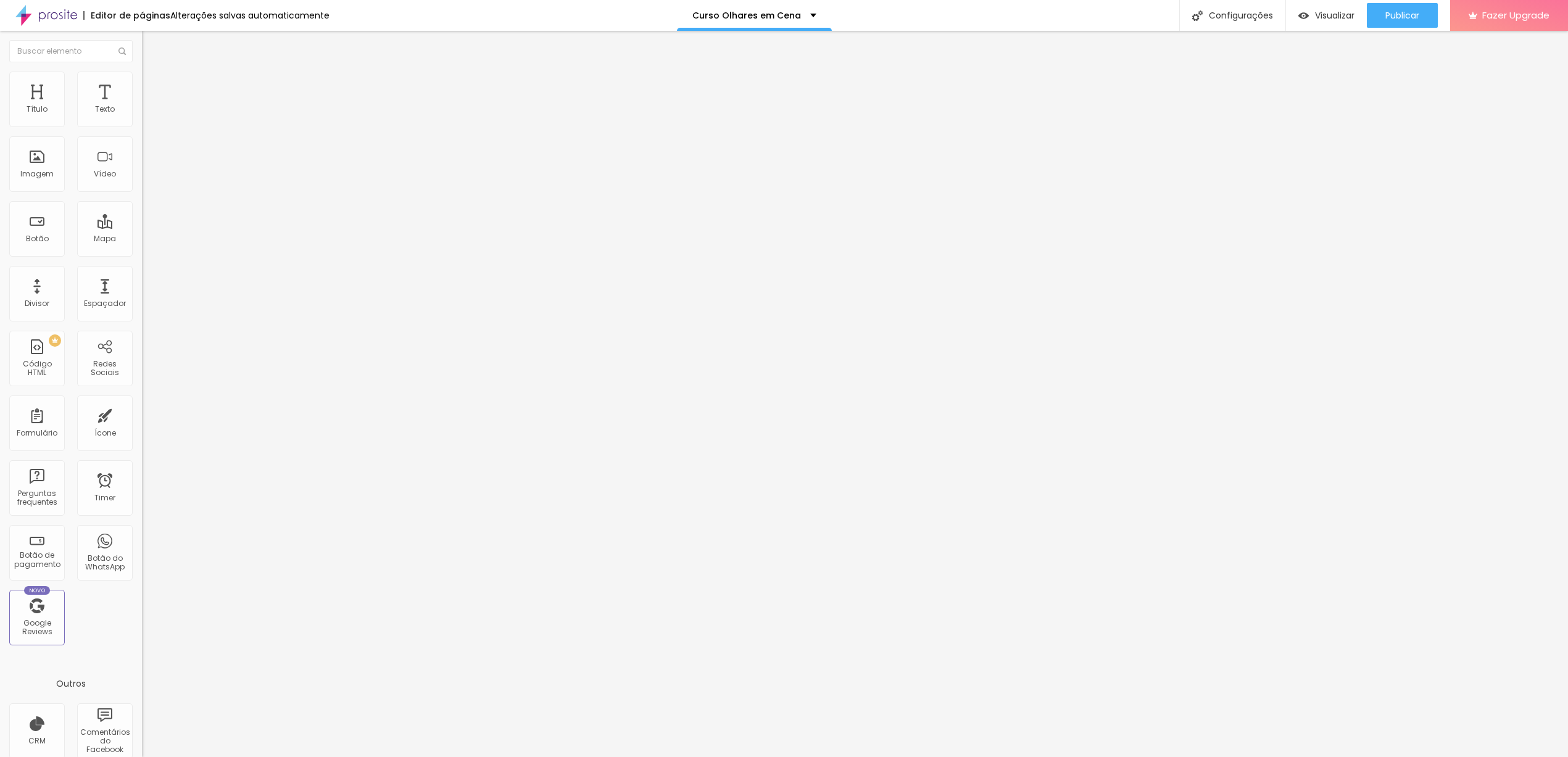
click at [142, 106] on span "Trocar imagem" at bounding box center [176, 101] width 67 height 11
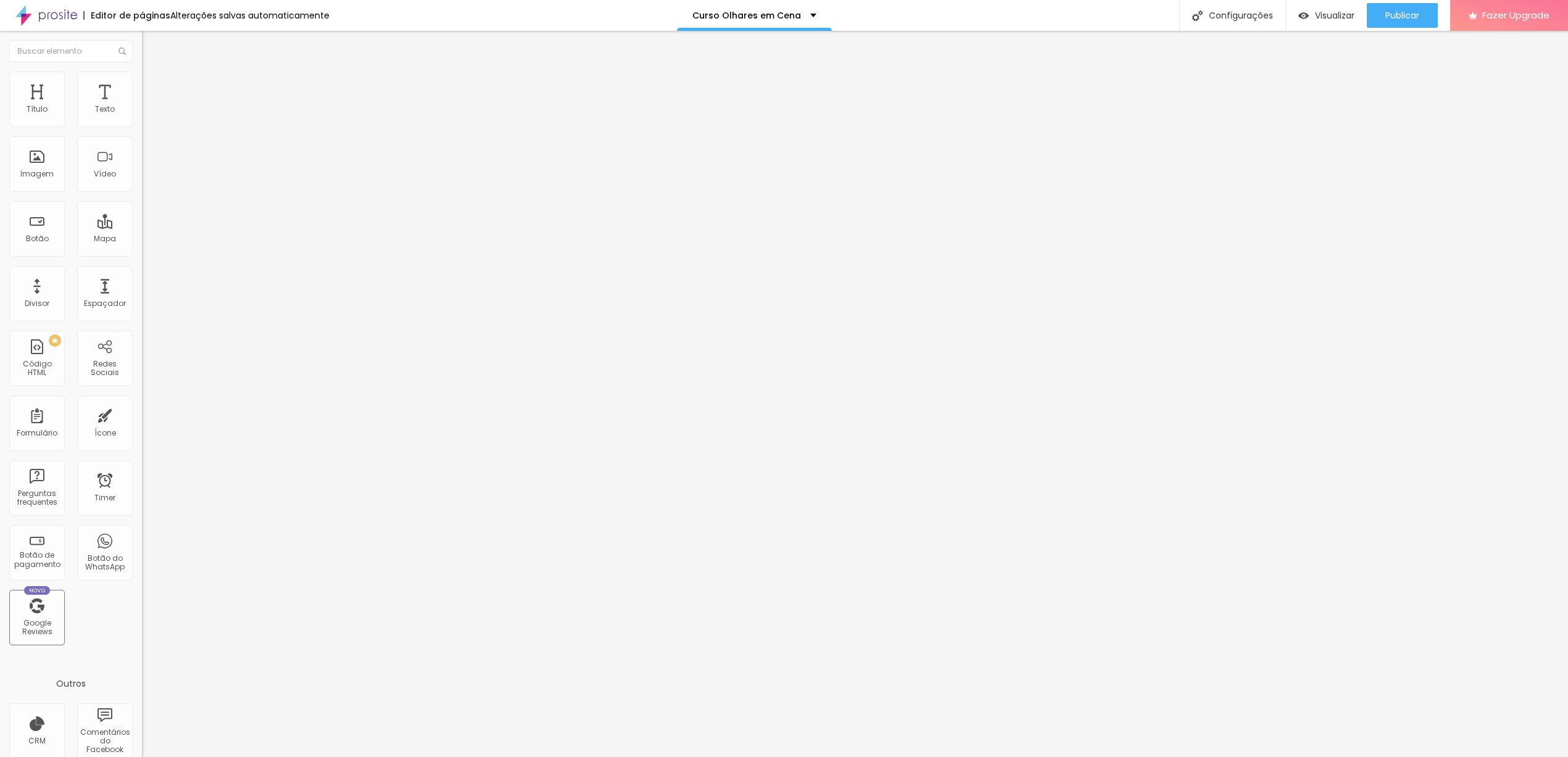
click at [142, 106] on span "Trocar imagem" at bounding box center [176, 101] width 67 height 11
click at [1371, 20] on button "Publicar" at bounding box center [1402, 15] width 71 height 24
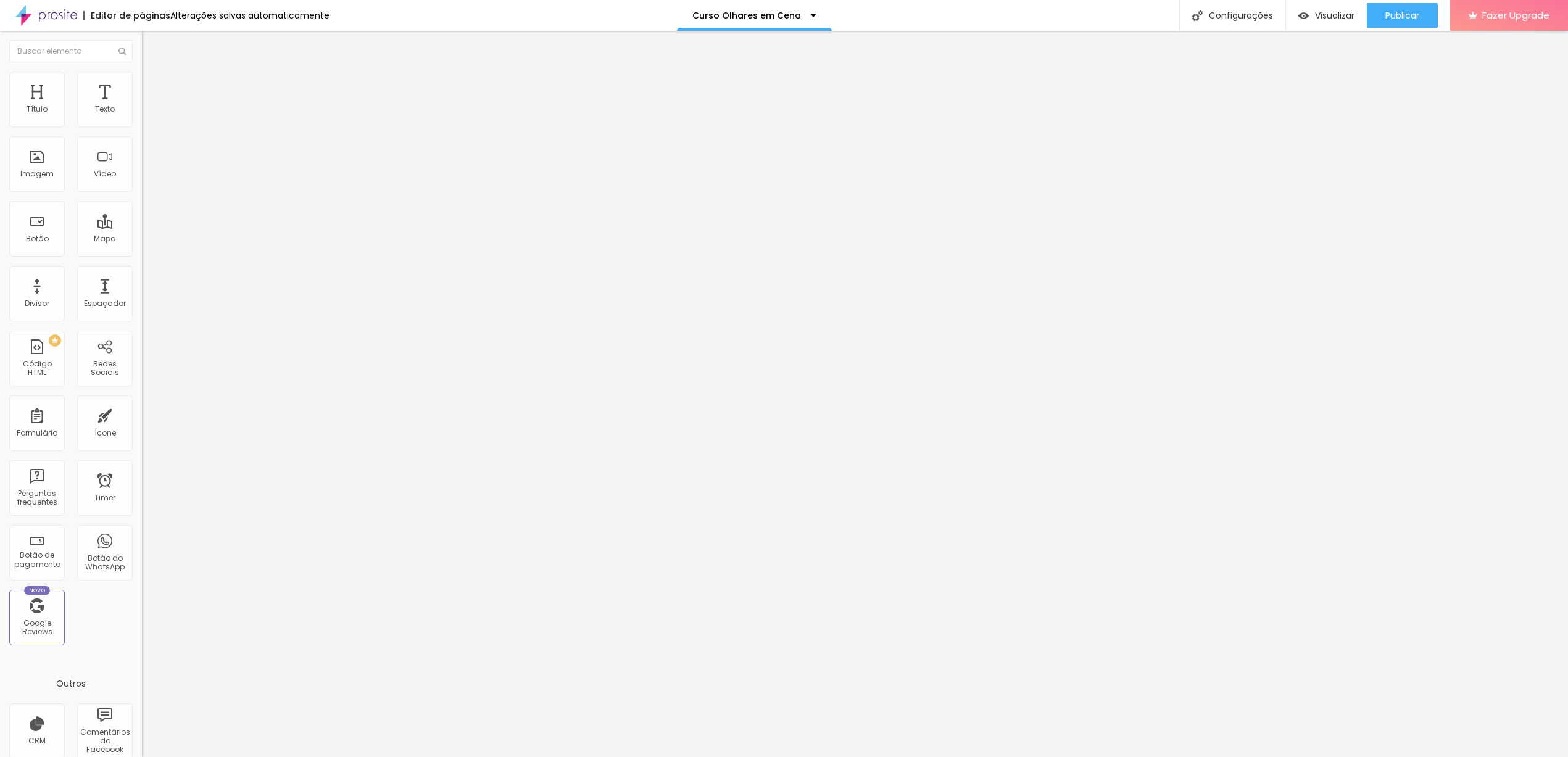
click at [142, 106] on span "Trocar imagem" at bounding box center [176, 101] width 67 height 11
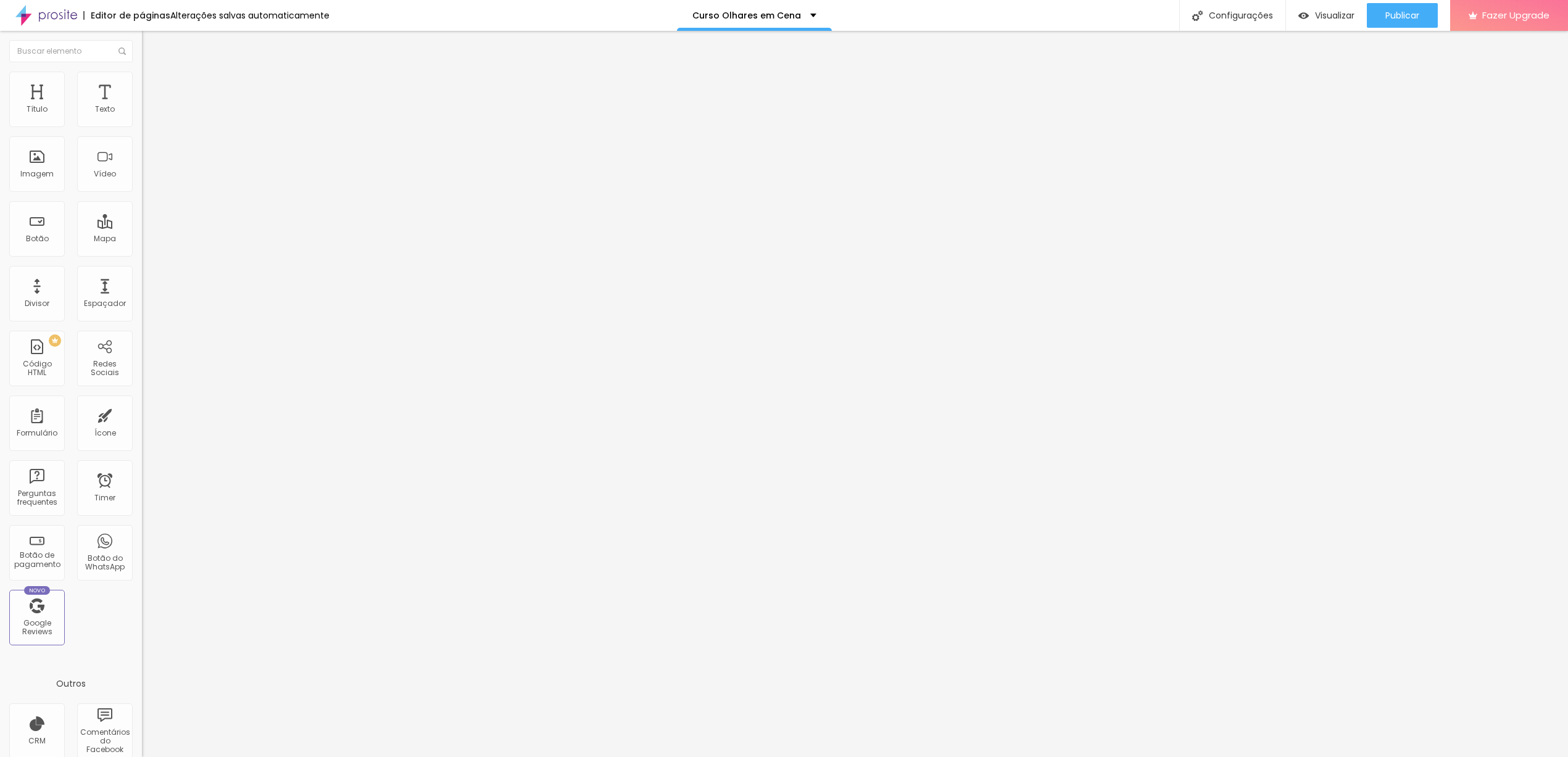
click at [142, 105] on div "Trocar imagem" at bounding box center [213, 100] width 142 height 8
click at [142, 106] on span "Trocar imagem" at bounding box center [176, 101] width 67 height 11
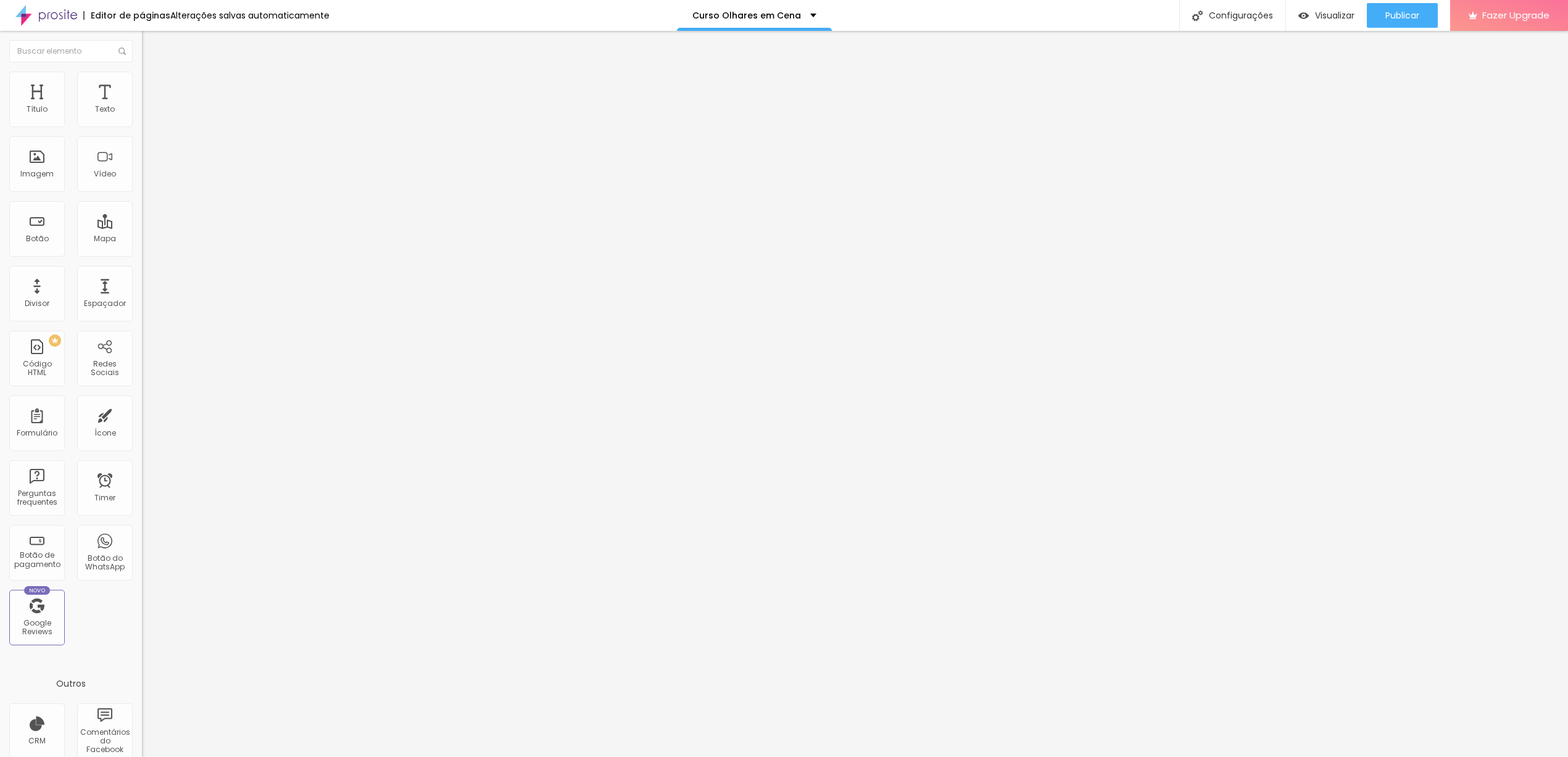
click at [1401, 21] on div "Publicar" at bounding box center [1402, 15] width 34 height 24
click at [142, 105] on div "Trocar imagem" at bounding box center [213, 100] width 142 height 8
click at [142, 106] on span "Trocar imagem" at bounding box center [176, 101] width 67 height 11
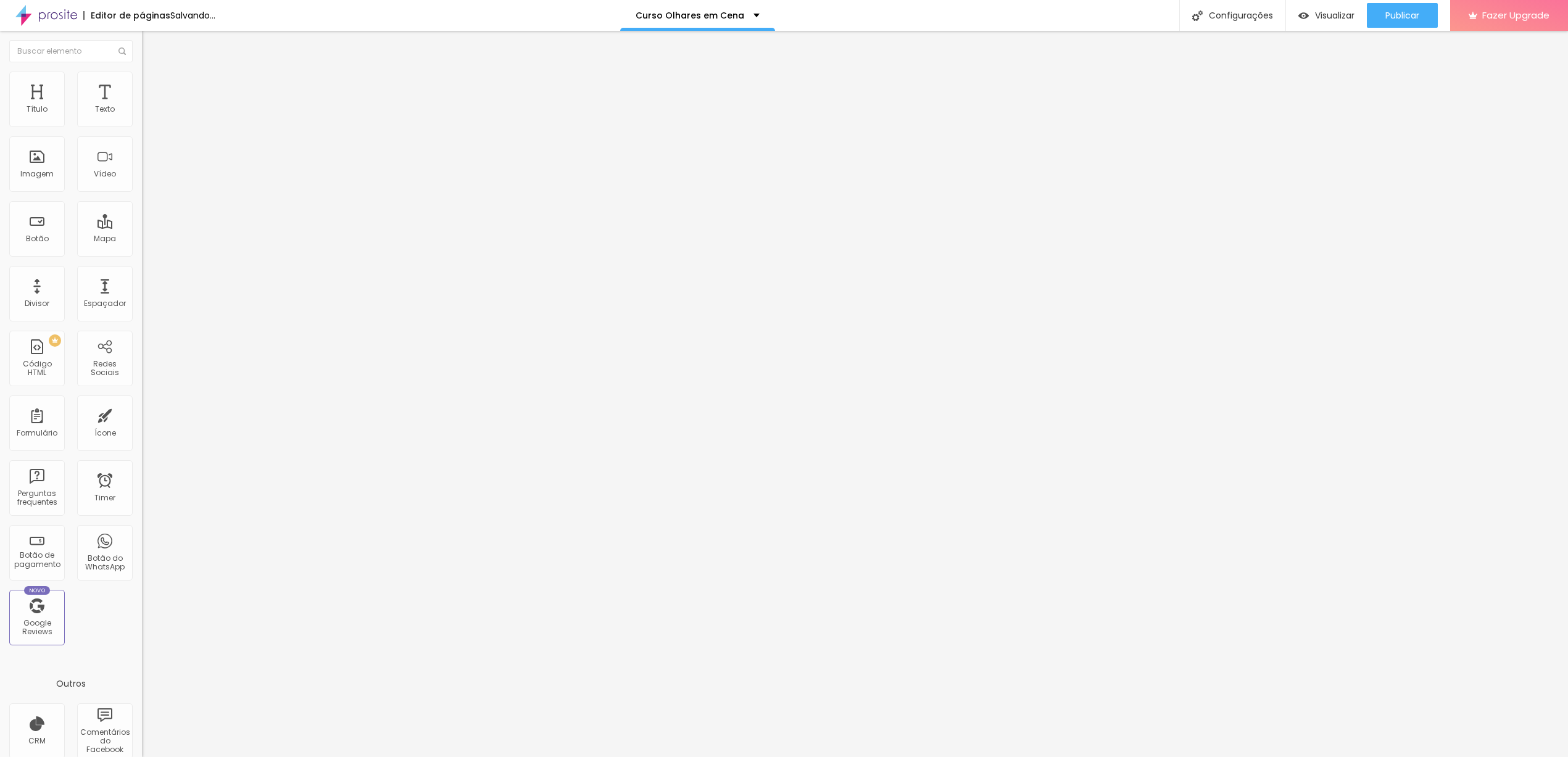
click at [142, 106] on span "Trocar imagem" at bounding box center [176, 101] width 67 height 11
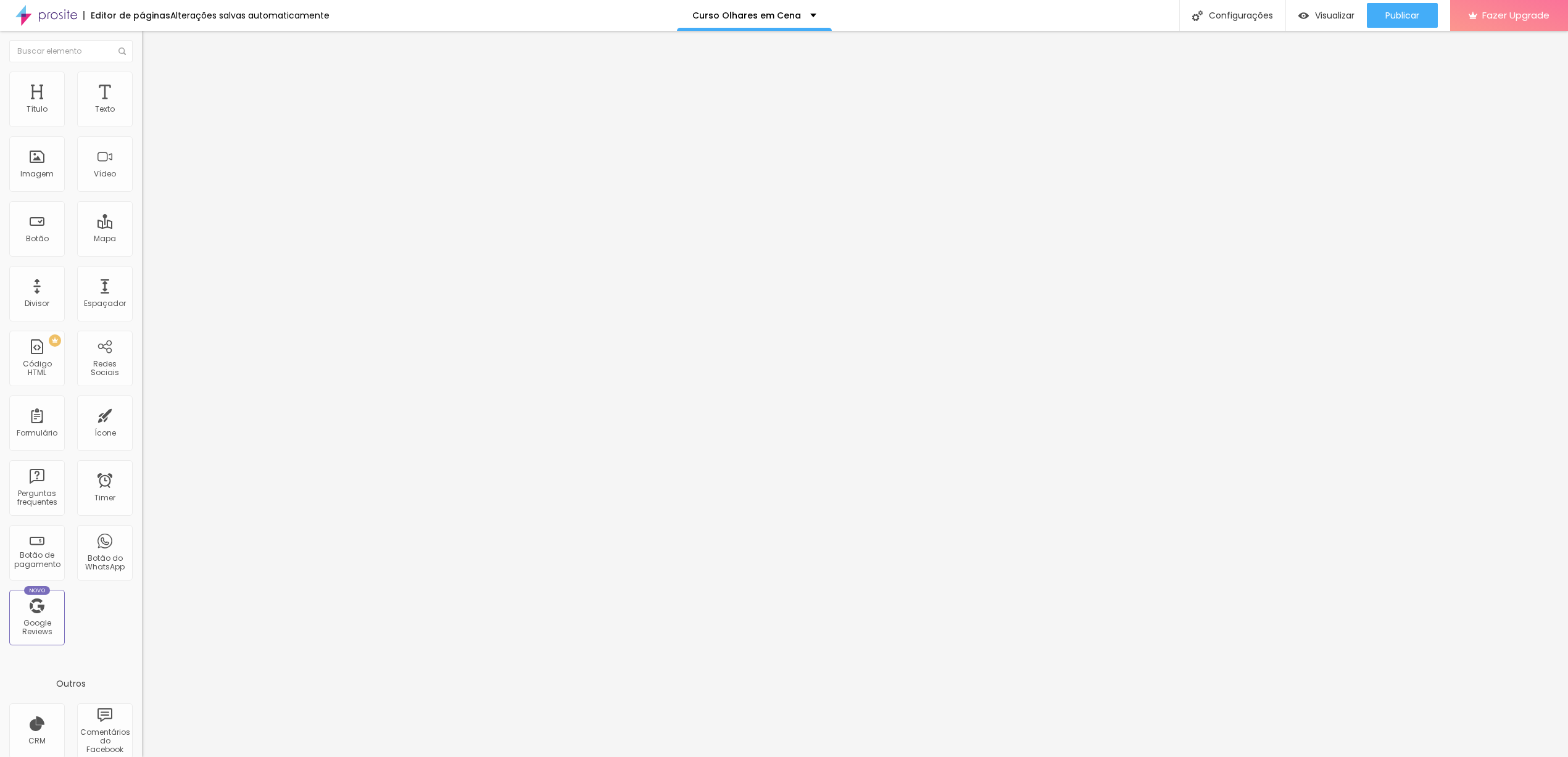
click at [142, 106] on span "Trocar imagem" at bounding box center [176, 101] width 67 height 11
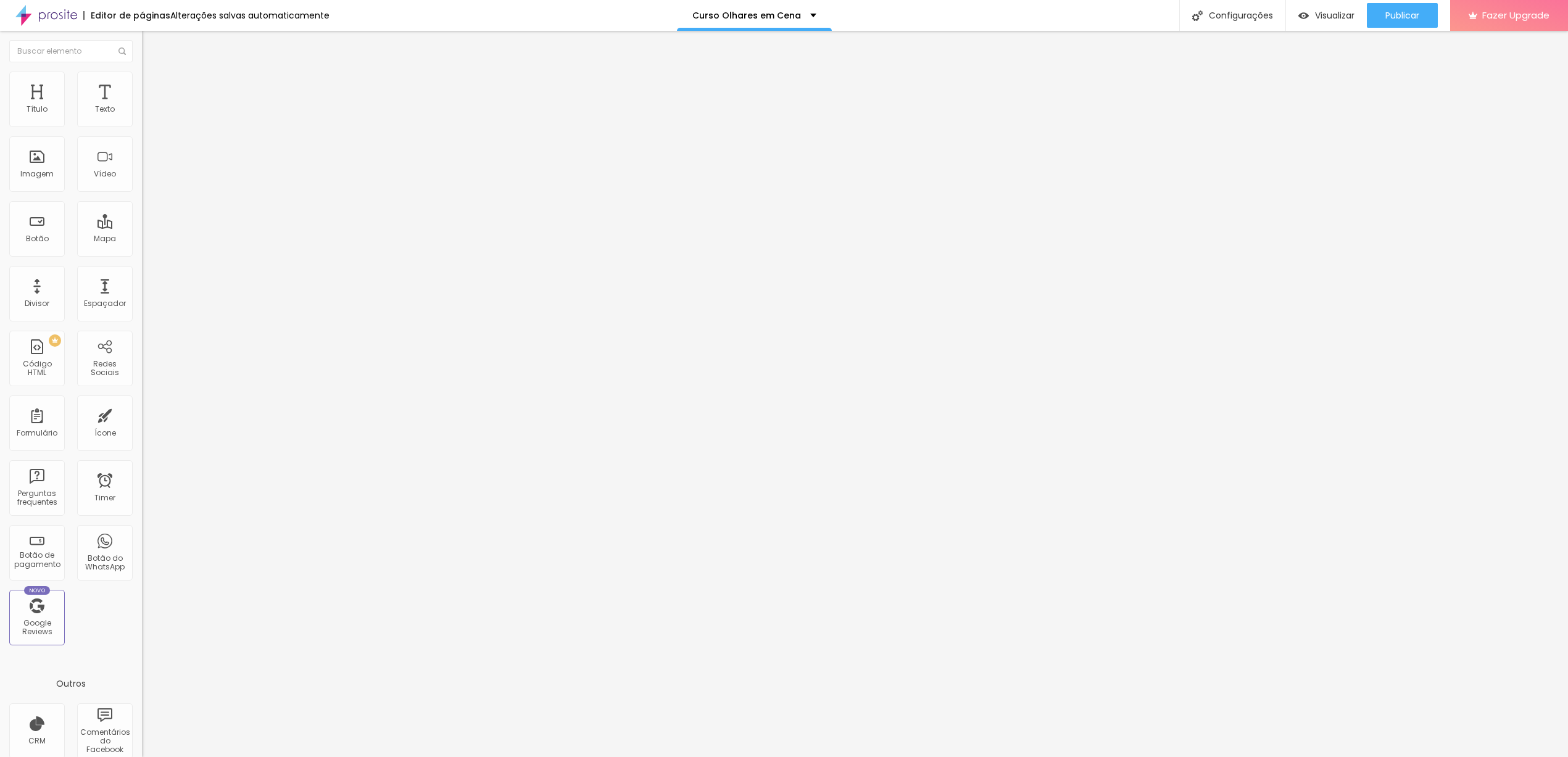
click at [142, 106] on span "Trocar imagem" at bounding box center [176, 101] width 67 height 11
click at [1410, 21] on div "Publicar" at bounding box center [1402, 15] width 34 height 24
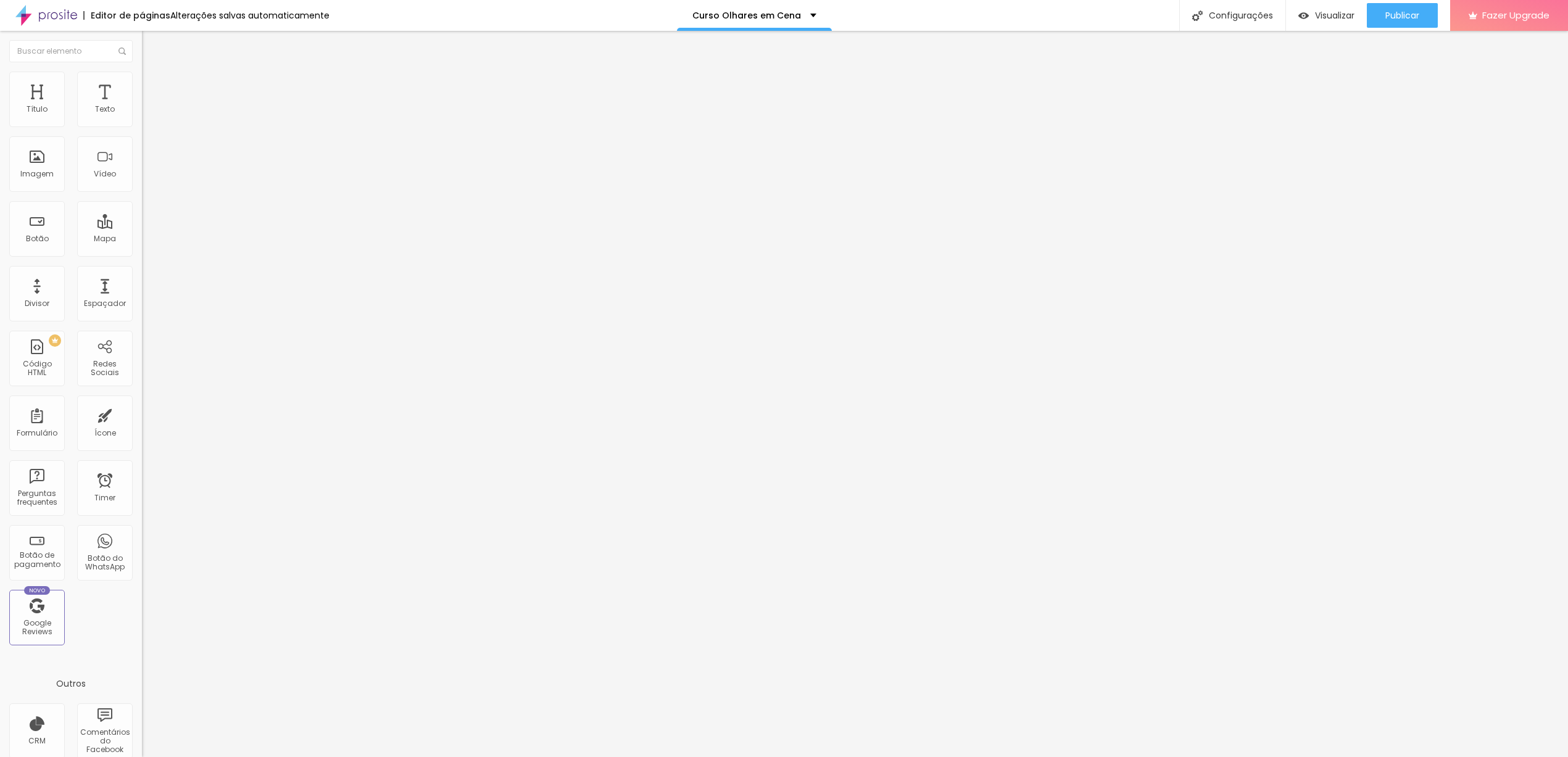
click at [142, 302] on input "24" at bounding box center [168, 309] width 53 height 13
type input "14"
type input "1"
type input "18"
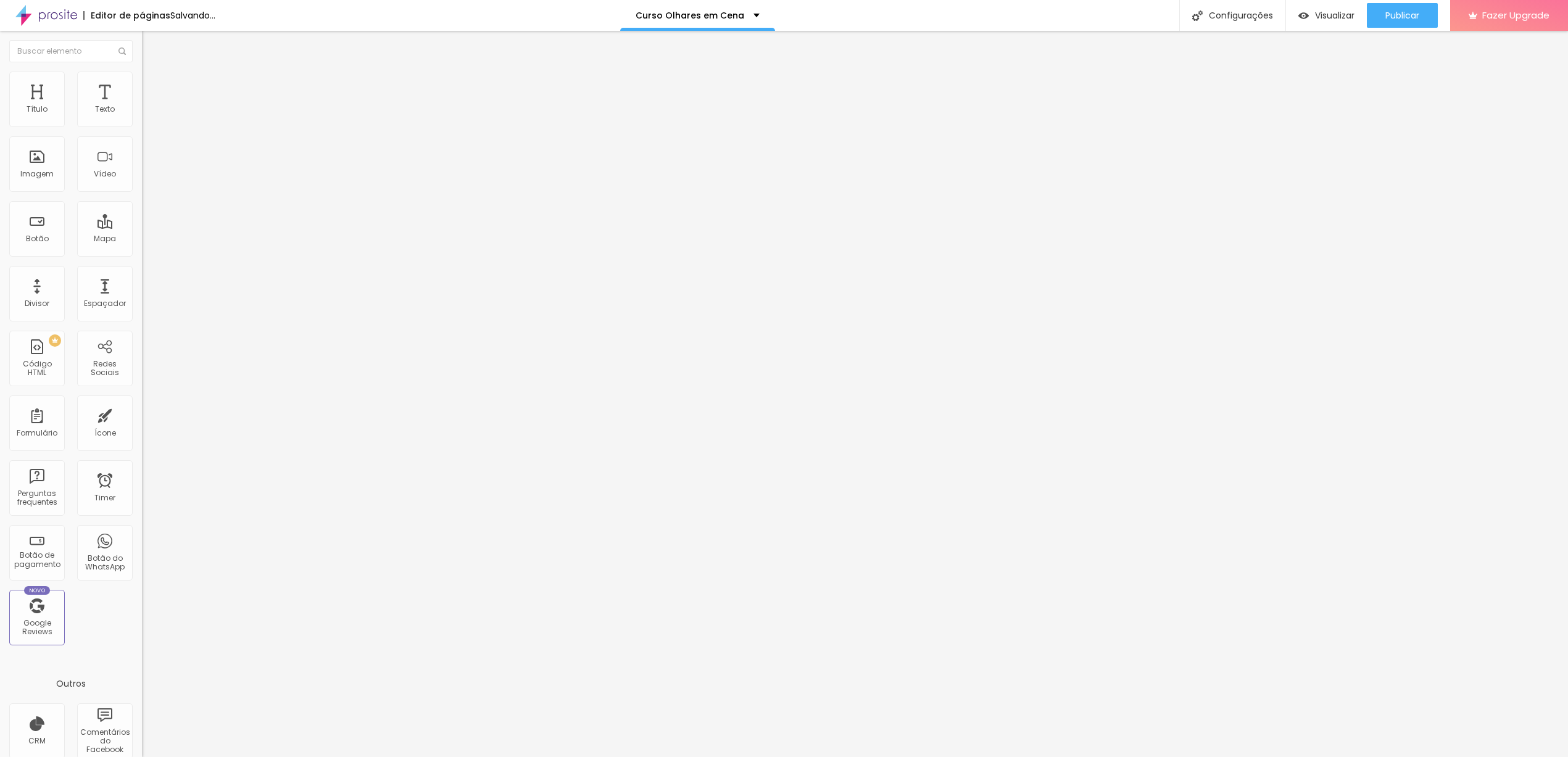
type input "18"
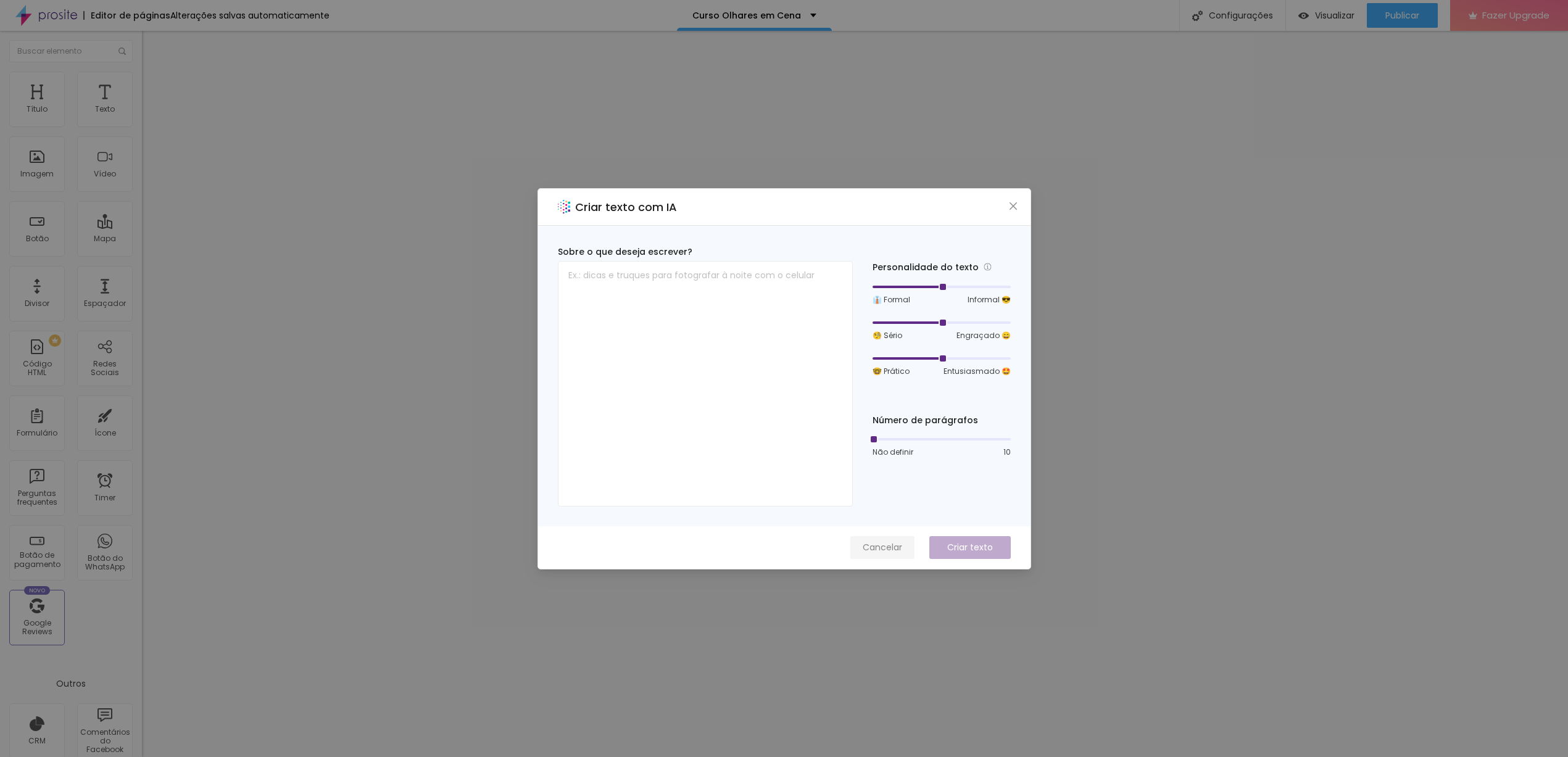
click at [896, 549] on span "Cancelar" at bounding box center [883, 547] width 40 height 13
click at [890, 548] on span "Cancelar" at bounding box center [883, 547] width 40 height 13
click at [886, 547] on span "Cancelar" at bounding box center [883, 547] width 40 height 13
click at [885, 543] on span "Cancelar" at bounding box center [883, 547] width 40 height 13
click at [880, 545] on span "Cancelar" at bounding box center [883, 547] width 40 height 13
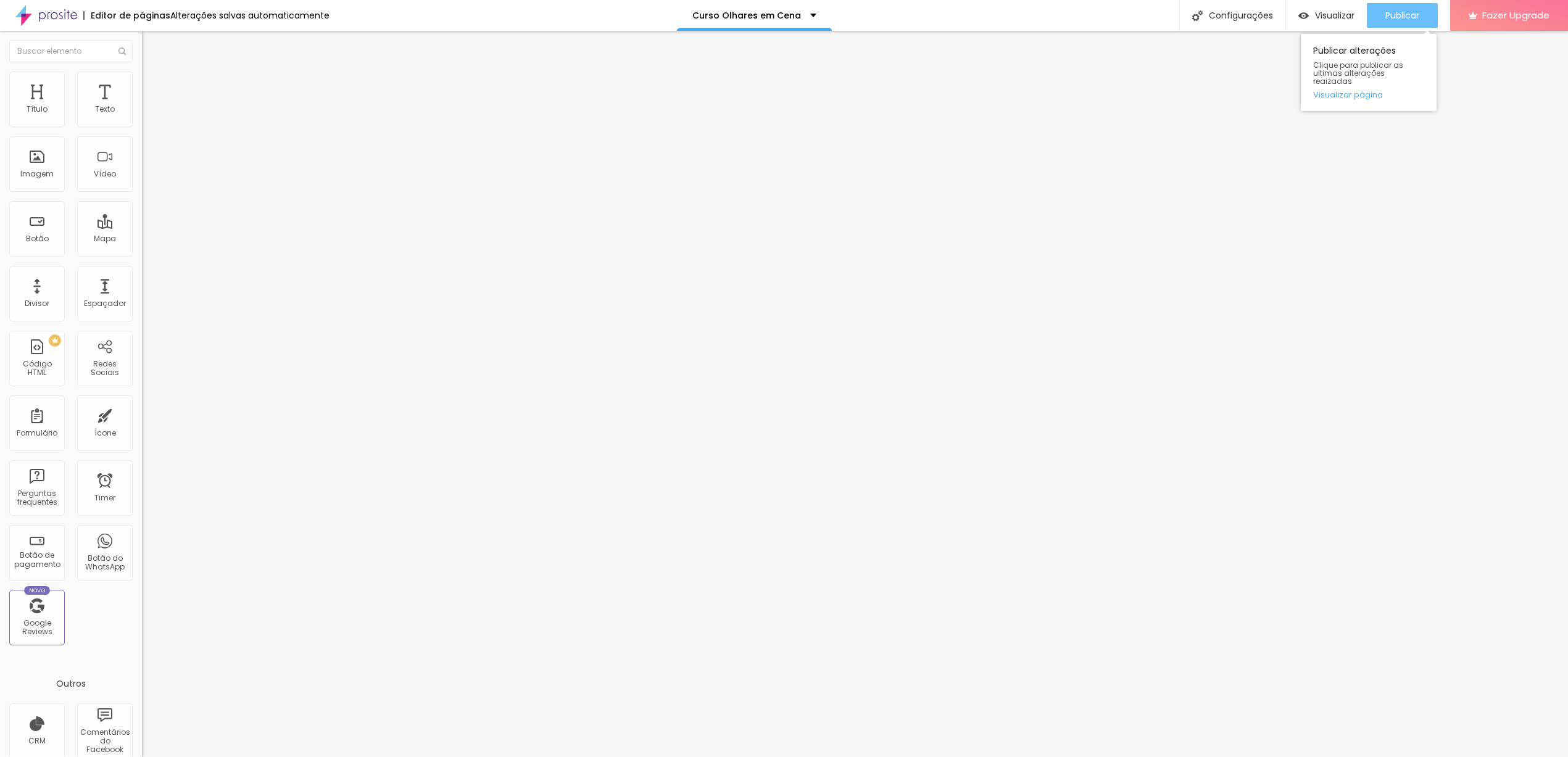
click at [1401, 13] on span "Publicar" at bounding box center [1402, 15] width 34 height 10
click at [1330, 19] on span "Visualizar" at bounding box center [1335, 15] width 40 height 10
click at [142, 117] on span "Titulo 2" at bounding box center [162, 108] width 40 height 15
click at [142, 303] on input "24" at bounding box center [168, 309] width 53 height 13
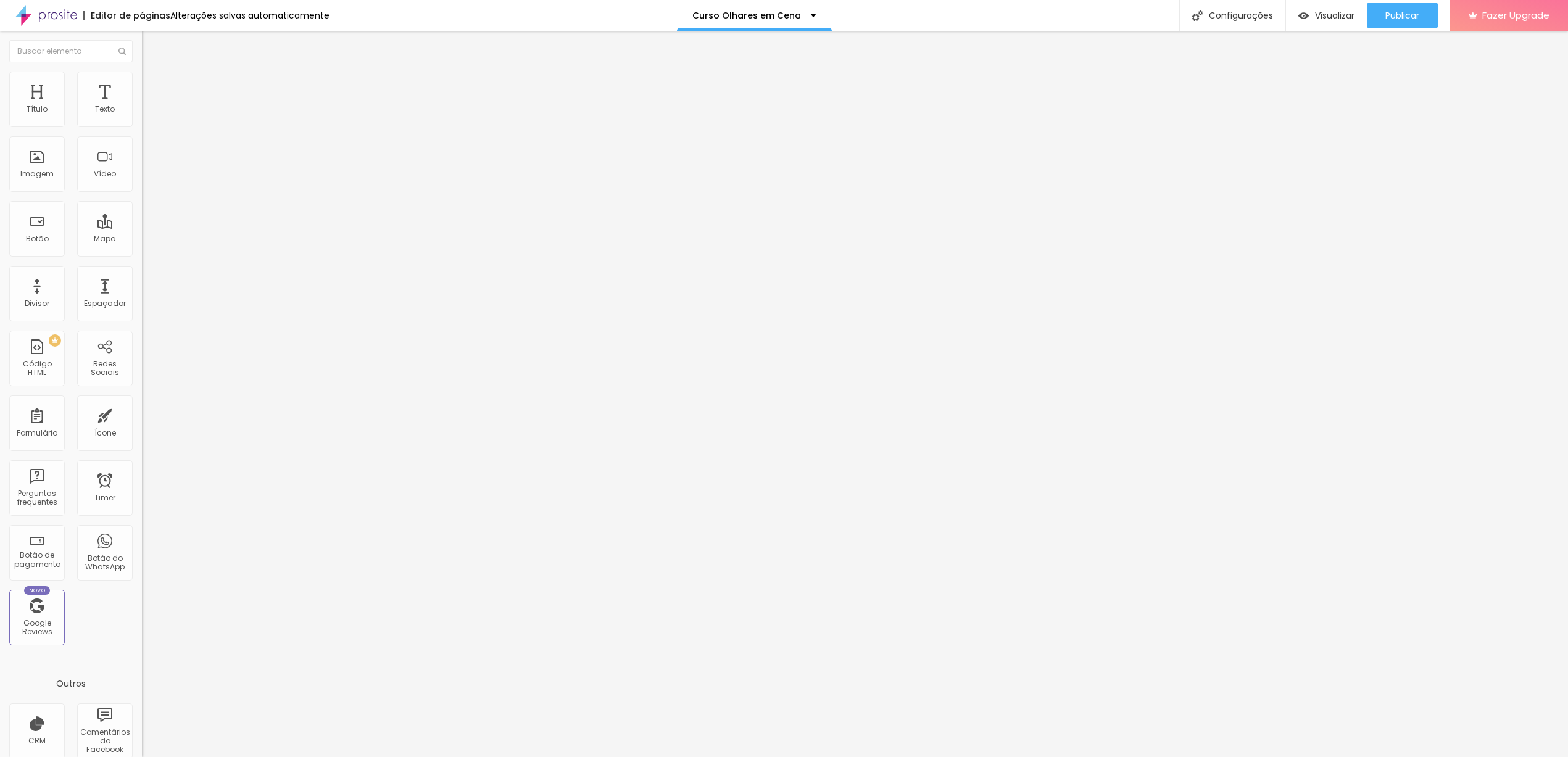
type input "14"
type input "1"
type input "18"
click at [153, 83] on span "Estilo" at bounding box center [162, 80] width 19 height 11
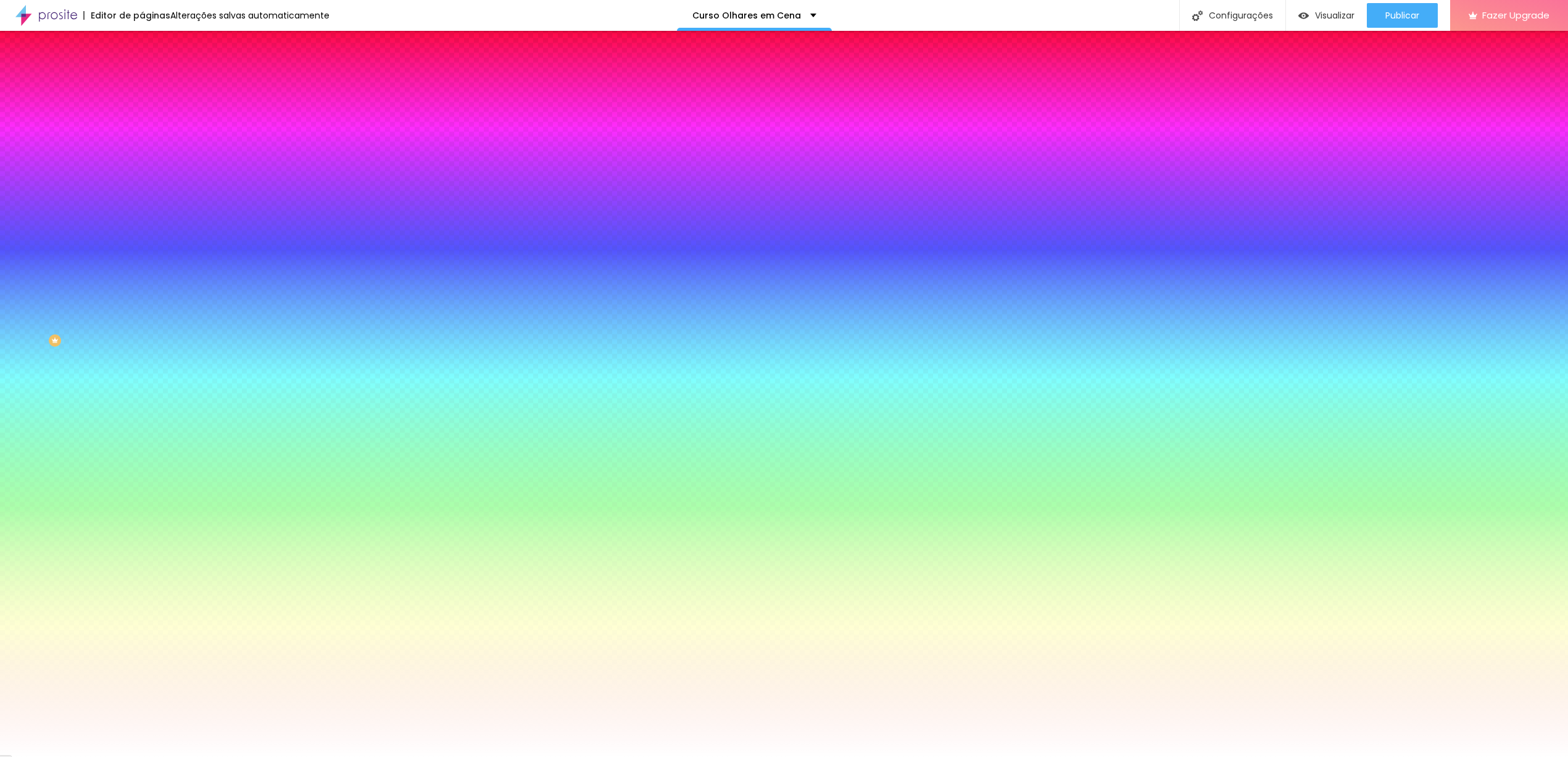
click at [142, 118] on div at bounding box center [213, 118] width 142 height 0
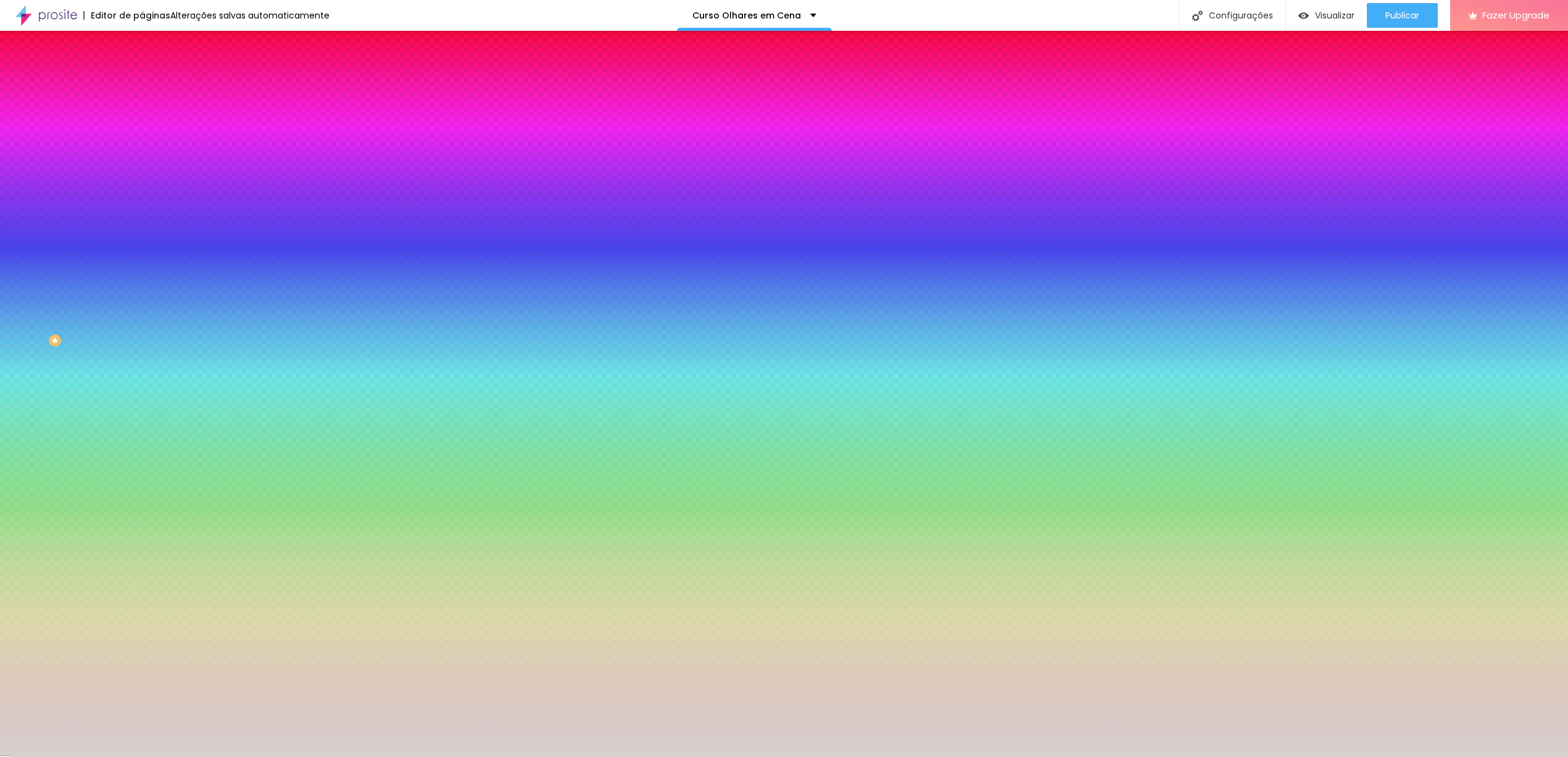
click at [22, 154] on div at bounding box center [784, 378] width 1568 height 757
click at [23, 171] on div at bounding box center [784, 378] width 1568 height 757
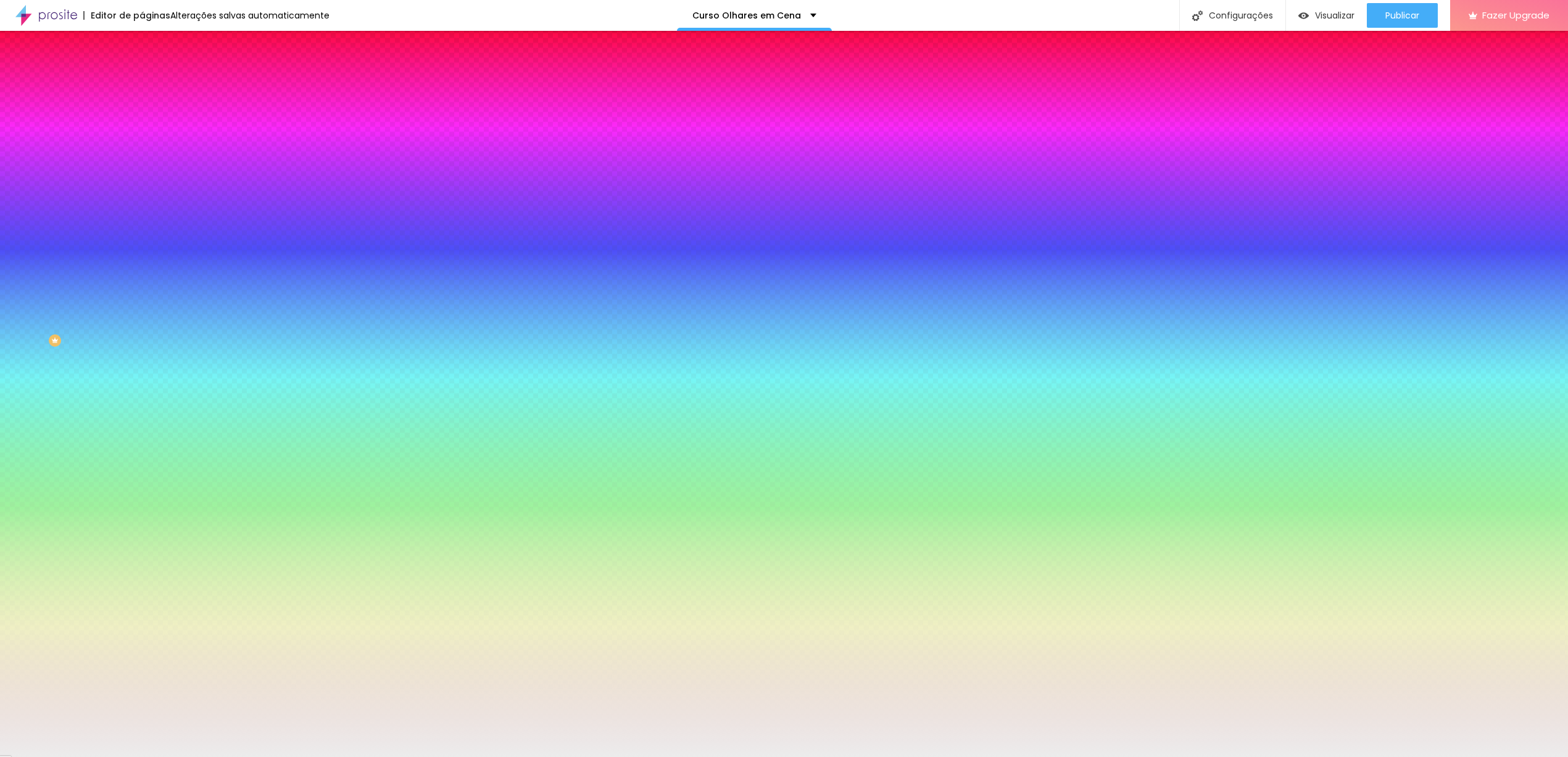
type input "#E9E9E9"
drag, startPoint x: 22, startPoint y: 180, endPoint x: 19, endPoint y: 147, distance: 33.1
click at [19, 147] on div at bounding box center [784, 378] width 1568 height 757
click at [142, 123] on input "#E9E9E9" at bounding box center [216, 124] width 148 height 12
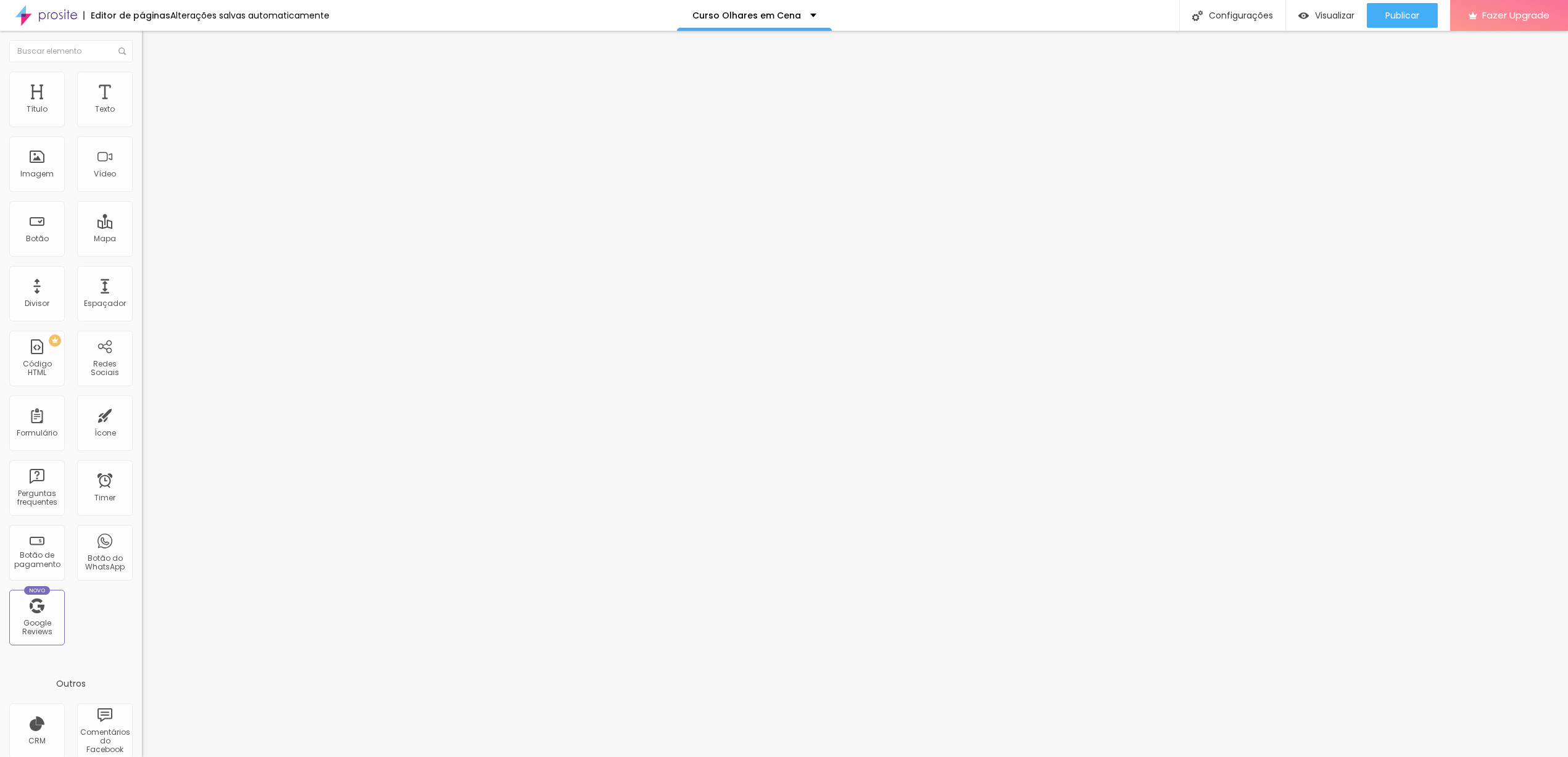
click at [142, 79] on ul "Conteúdo Estilo Avançado" at bounding box center [213, 78] width 142 height 37
click at [153, 85] on span "Estilo" at bounding box center [162, 80] width 19 height 11
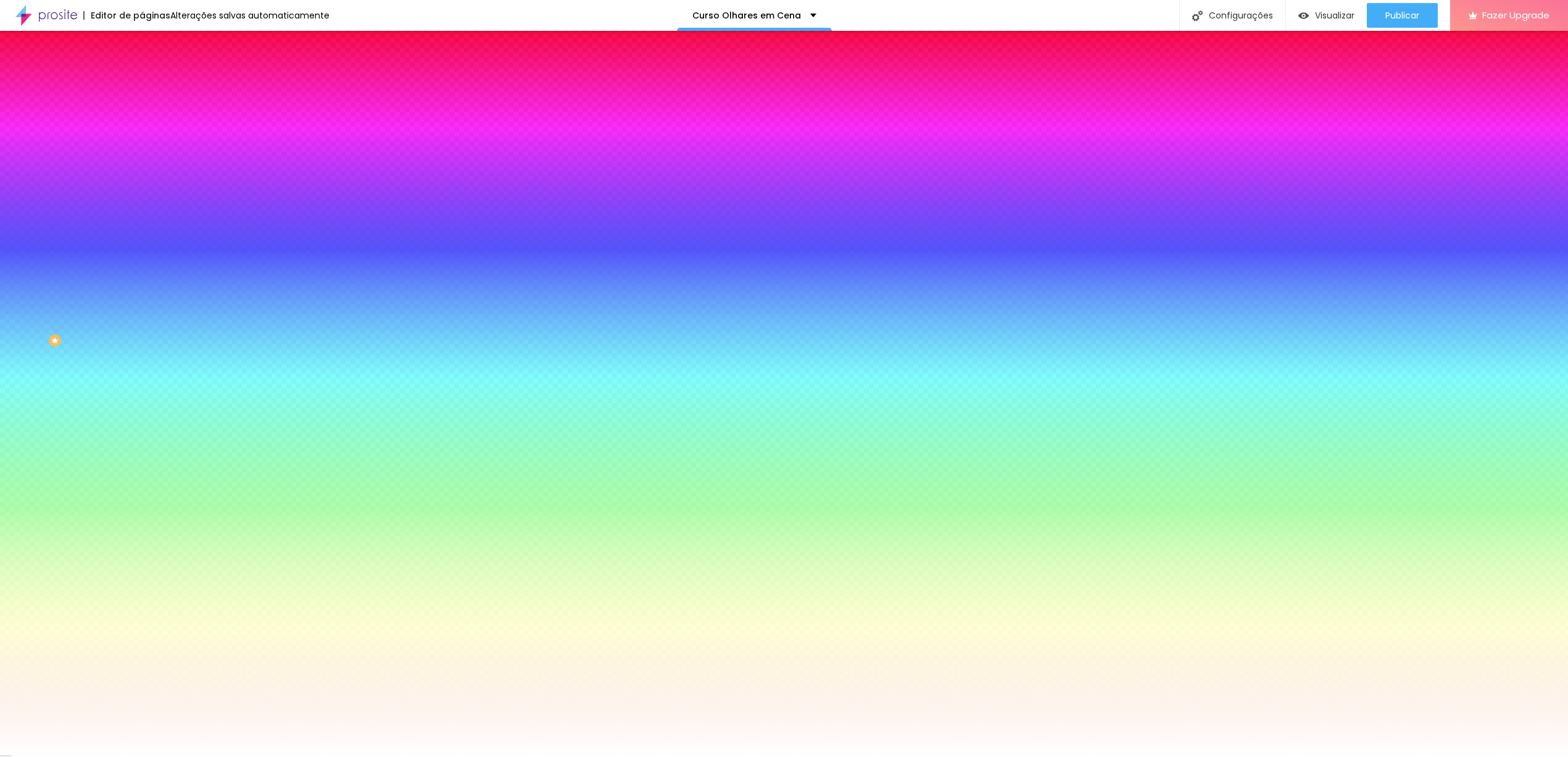
click at [142, 123] on input "#FFFFFF" at bounding box center [216, 124] width 148 height 12
paste input "E9E9E9"
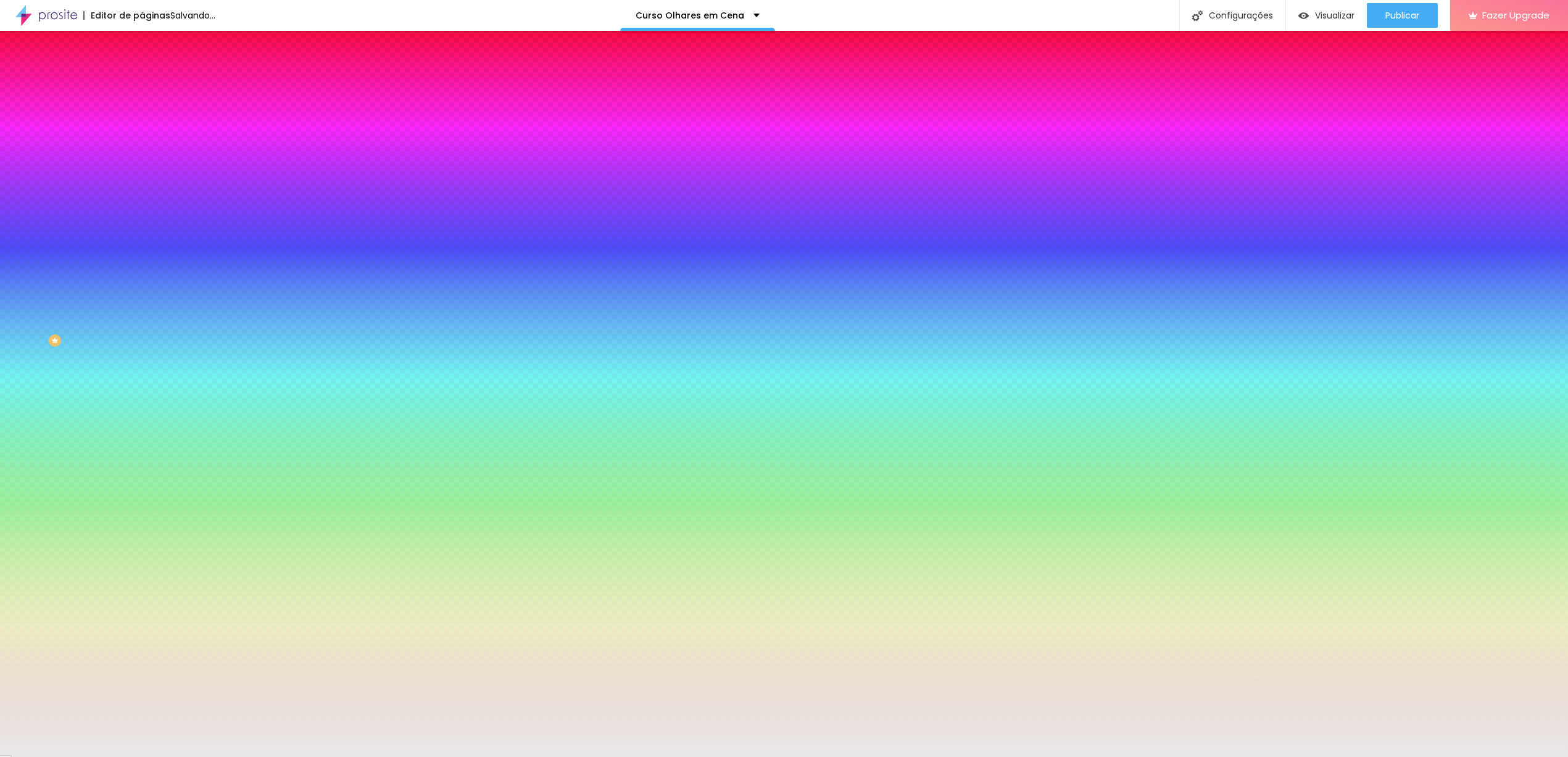
type input "#E9E9E9"
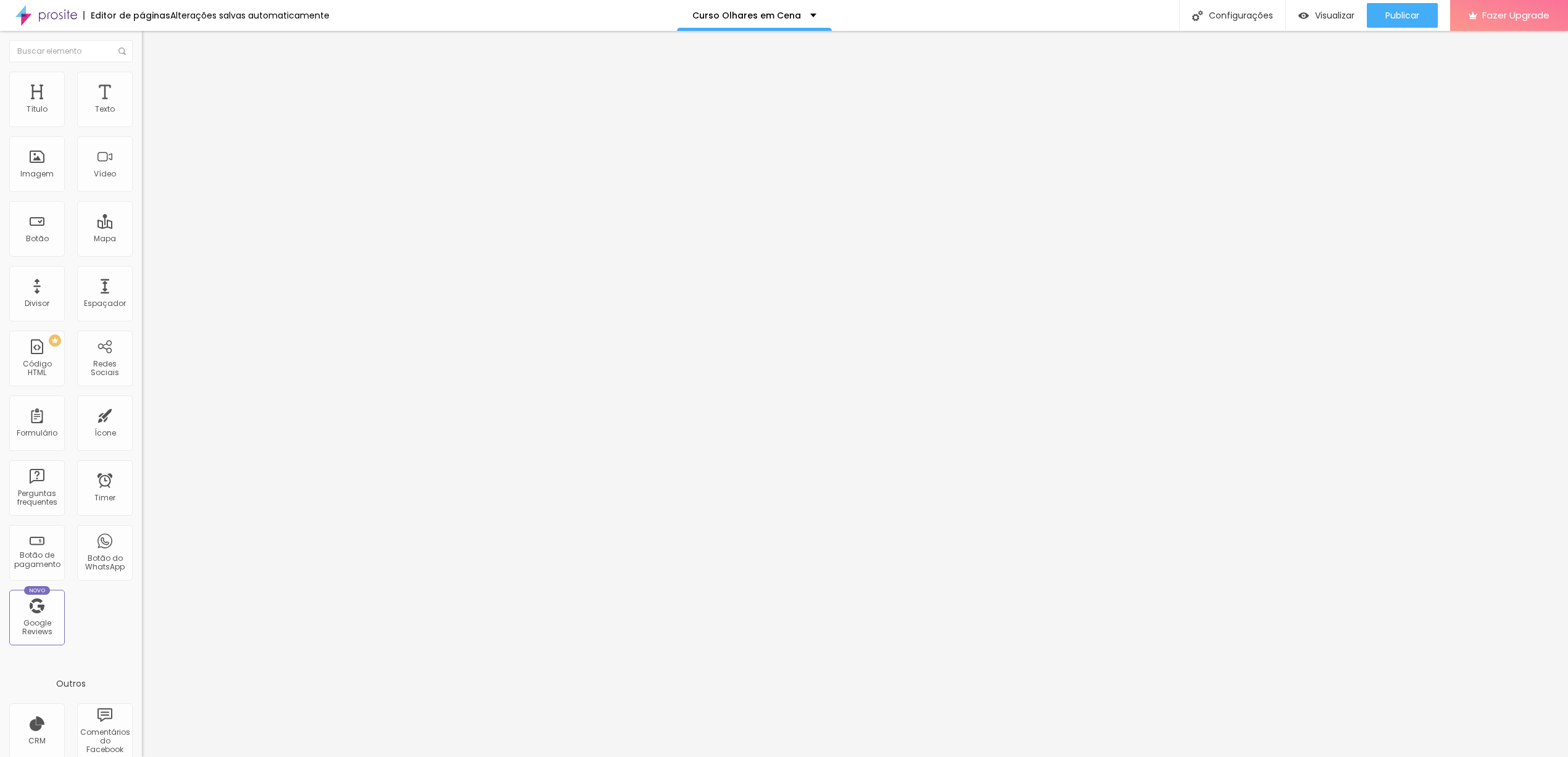
click at [142, 81] on li "Estilo" at bounding box center [213, 78] width 142 height 12
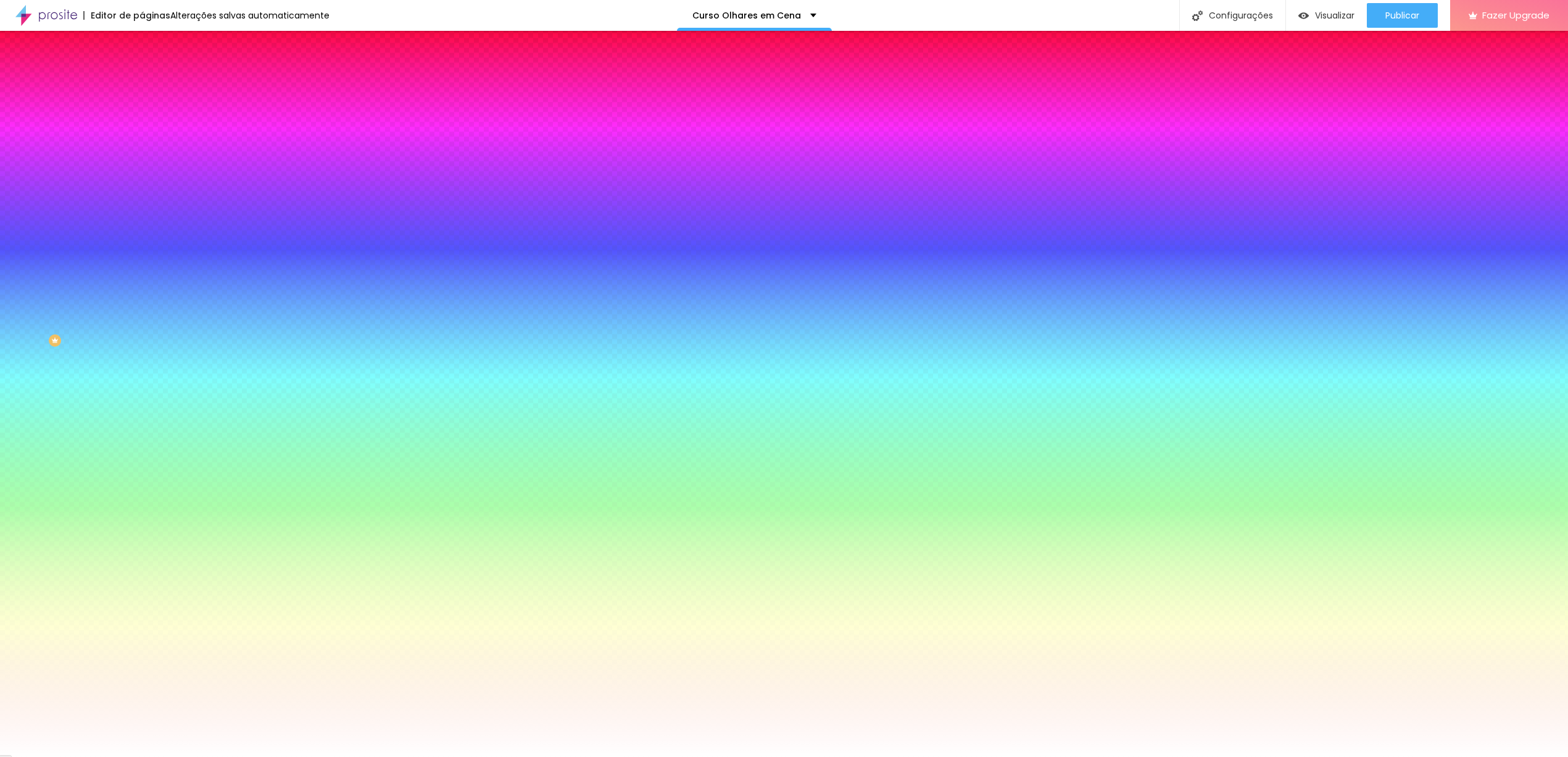
click at [142, 120] on input "#FFFFFF" at bounding box center [216, 124] width 148 height 12
paste input "E9E9E9"
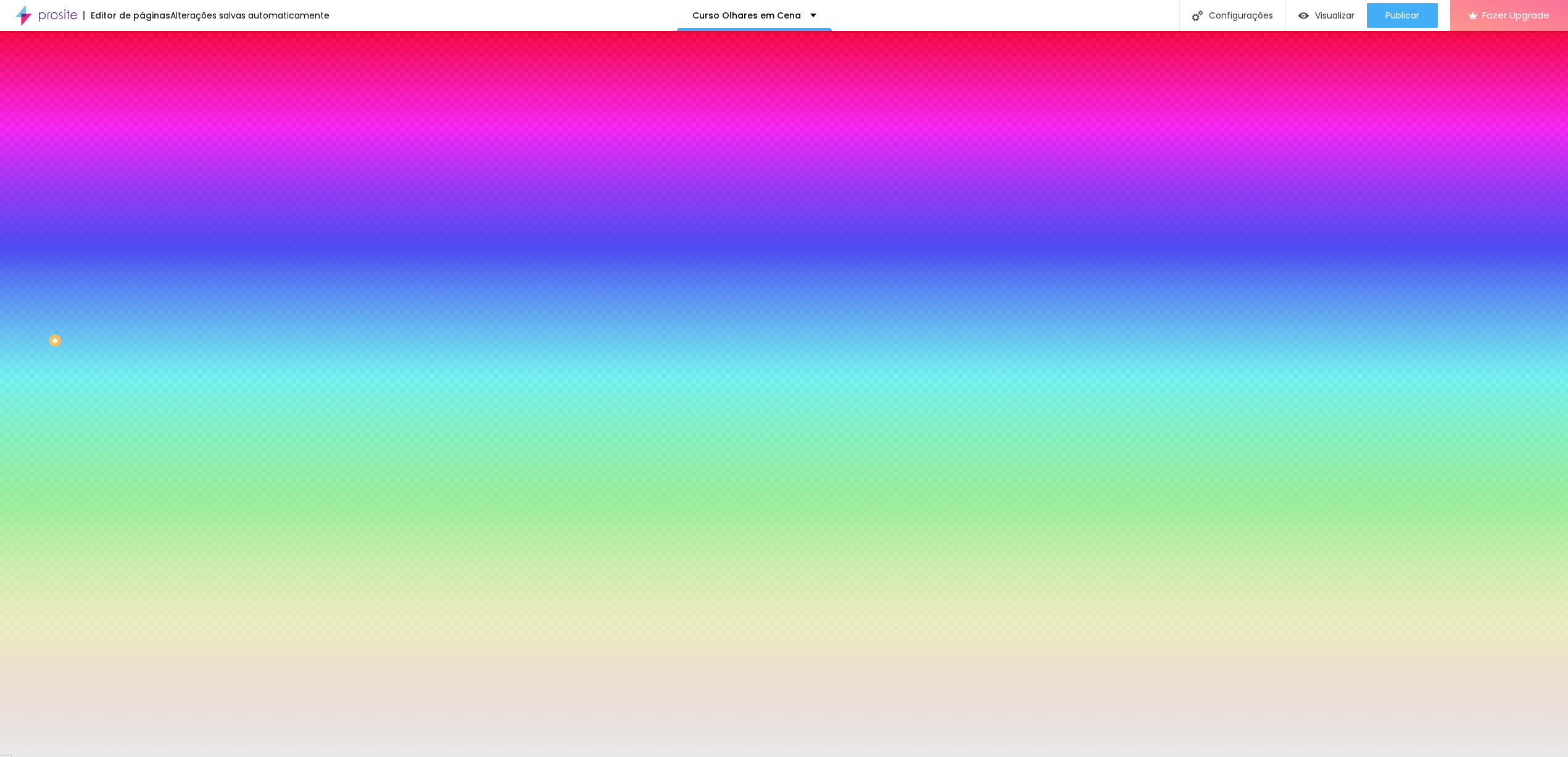
type input "#E9E9E9"
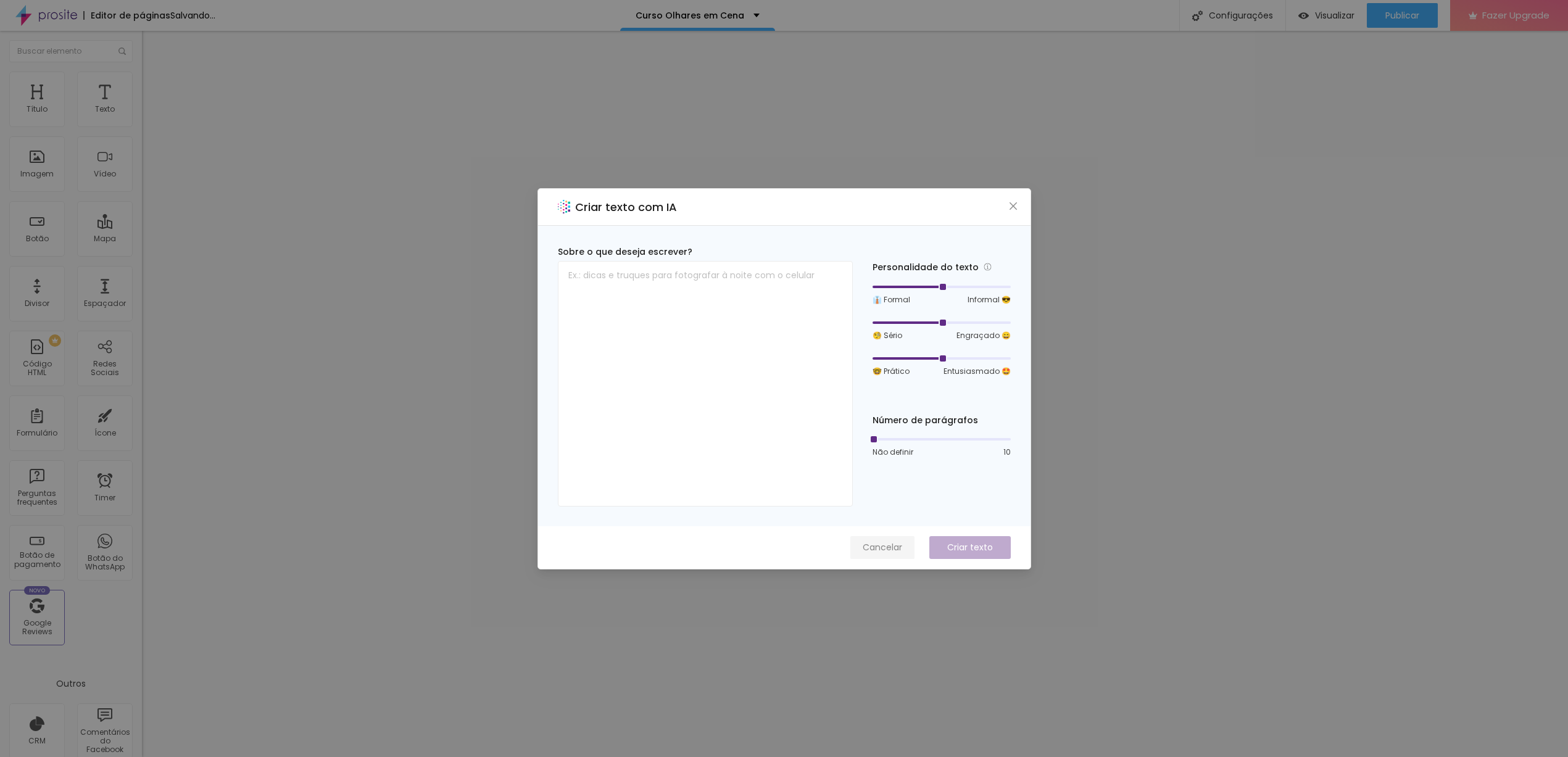
click at [858, 550] on button "Cancelar" at bounding box center [883, 548] width 64 height 23
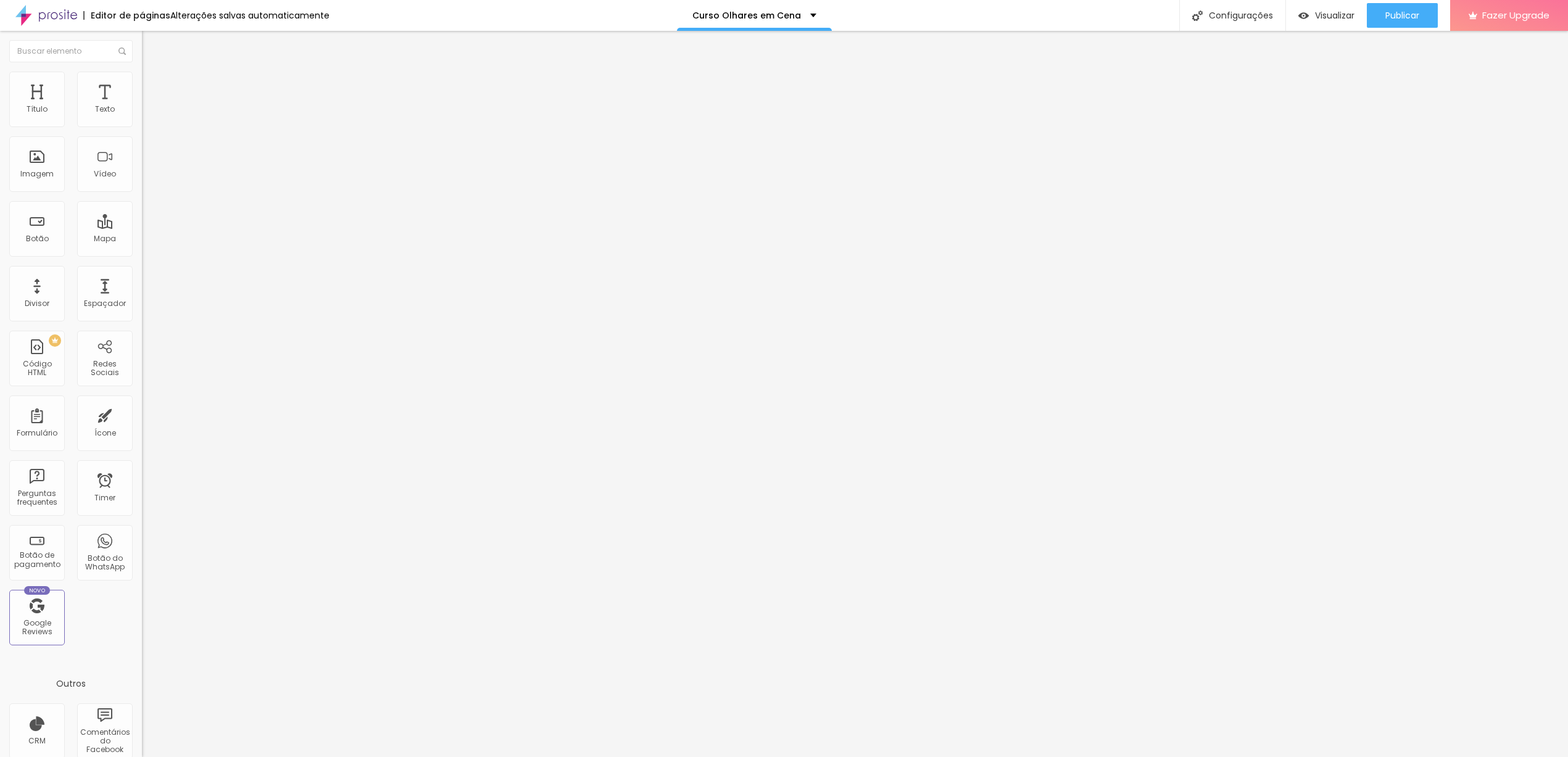
drag, startPoint x: 103, startPoint y: 137, endPoint x: 2, endPoint y: 138, distance: 101.0
click at [142, 138] on div "Texto Quero me inscrever! [GEOGRAPHIC_DATA] Link URL [URL][DOMAIN_NAME] Abrir e…" at bounding box center [213, 189] width 142 height 187
click at [142, 116] on input "Comprar" at bounding box center [216, 110] width 148 height 12
type input "Comprar"
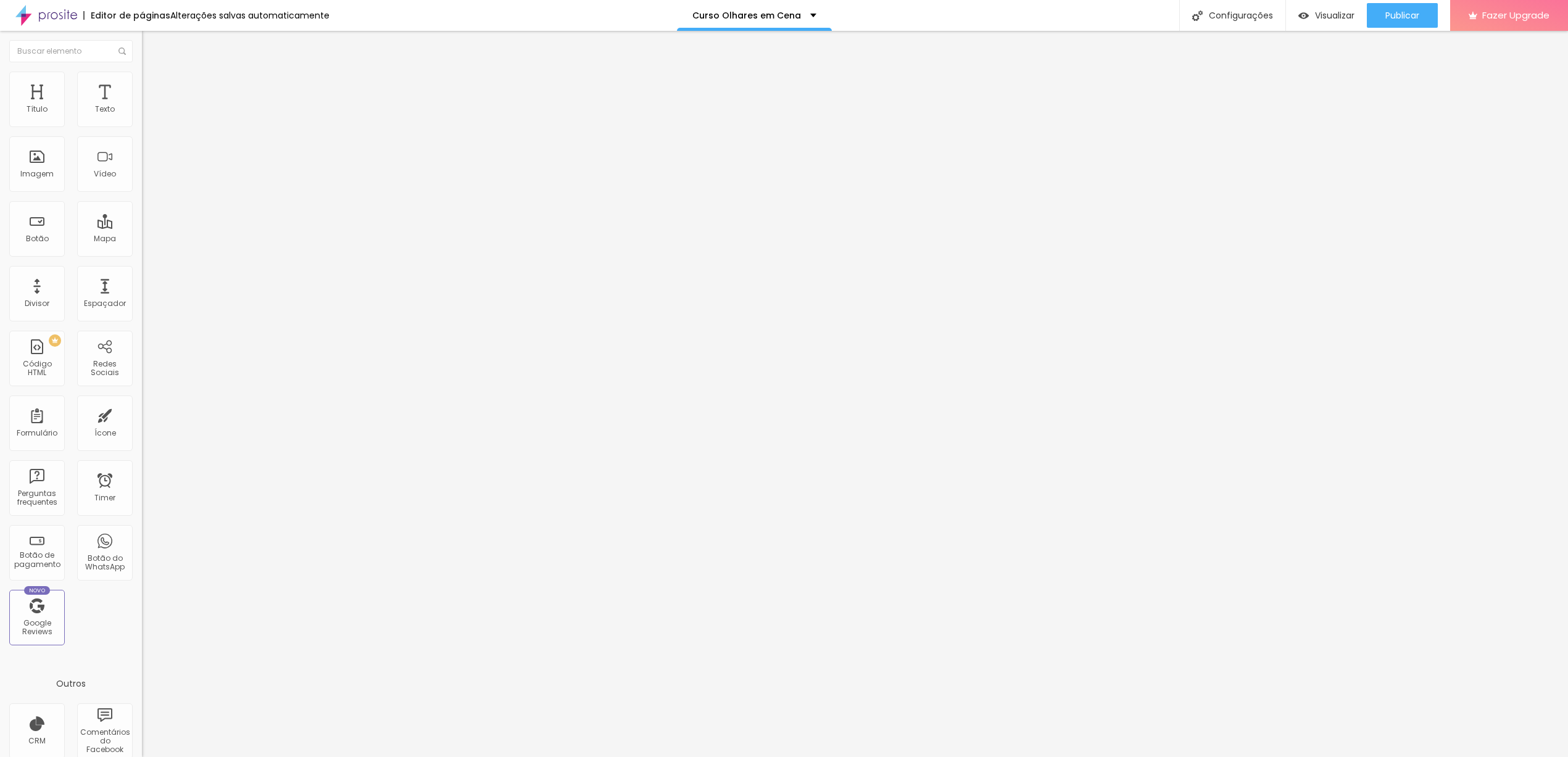
drag, startPoint x: 122, startPoint y: 136, endPoint x: 0, endPoint y: 138, distance: 122.0
click at [142, 138] on div "Texto Quero me inscrever! [GEOGRAPHIC_DATA] Link URL [URL][DOMAIN_NAME] Abrir e…" at bounding box center [213, 189] width 142 height 187
paste input "Comprar"
type input "Comprar"
drag, startPoint x: 64, startPoint y: 134, endPoint x: 0, endPoint y: 134, distance: 64.0
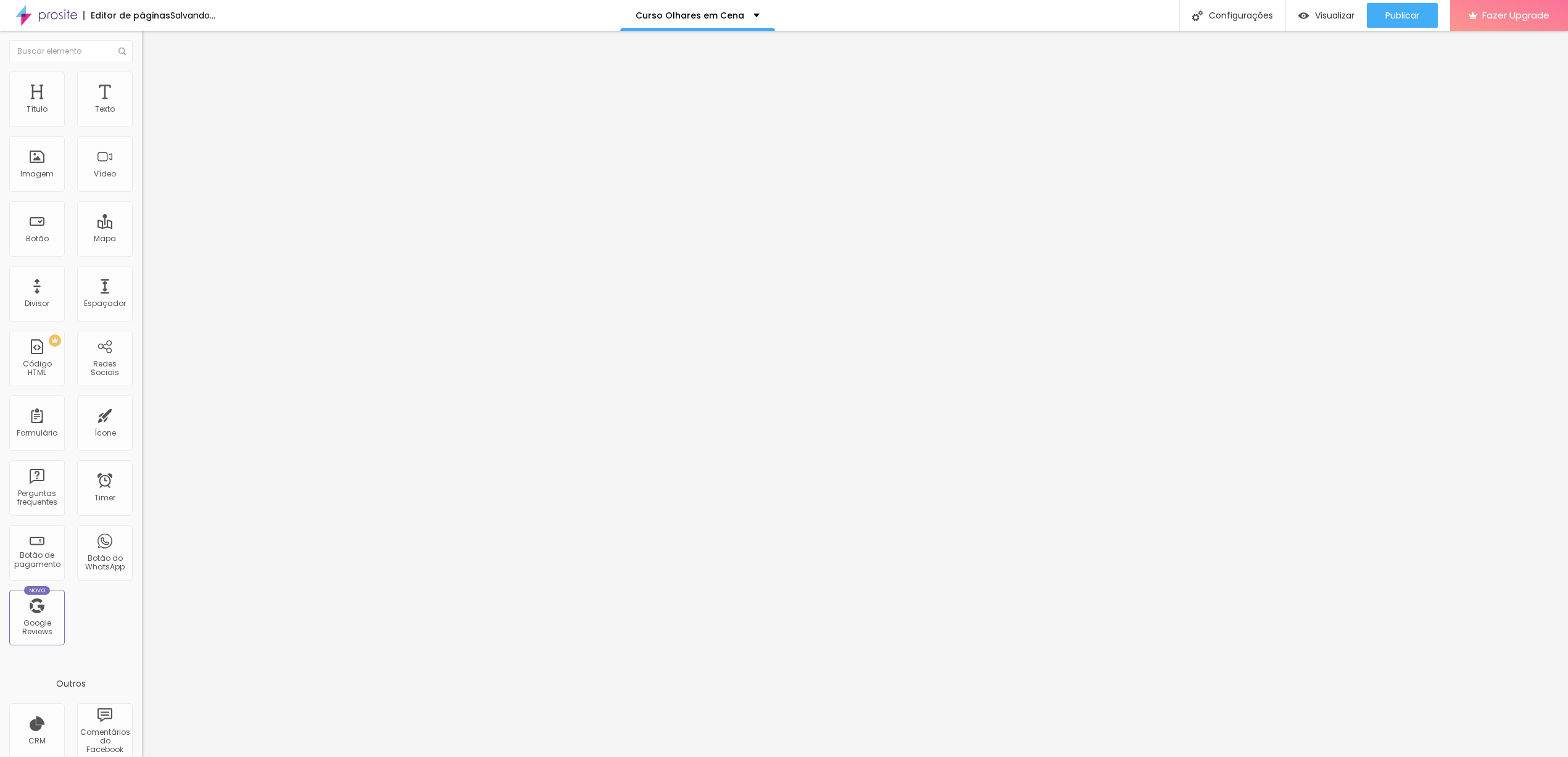
click at [142, 134] on div "Texto Quero me inscrever! [GEOGRAPHIC_DATA] Link URL [URL][DOMAIN_NAME] Abrir e…" at bounding box center [213, 189] width 142 height 187
paste input "Comprar"
type input "Comprar"
drag, startPoint x: 98, startPoint y: 137, endPoint x: 0, endPoint y: 133, distance: 98.1
click at [142, 133] on div "Texto Quero me inscrever! [GEOGRAPHIC_DATA] Link URL [URL][DOMAIN_NAME] Abrir e…" at bounding box center [213, 189] width 142 height 187
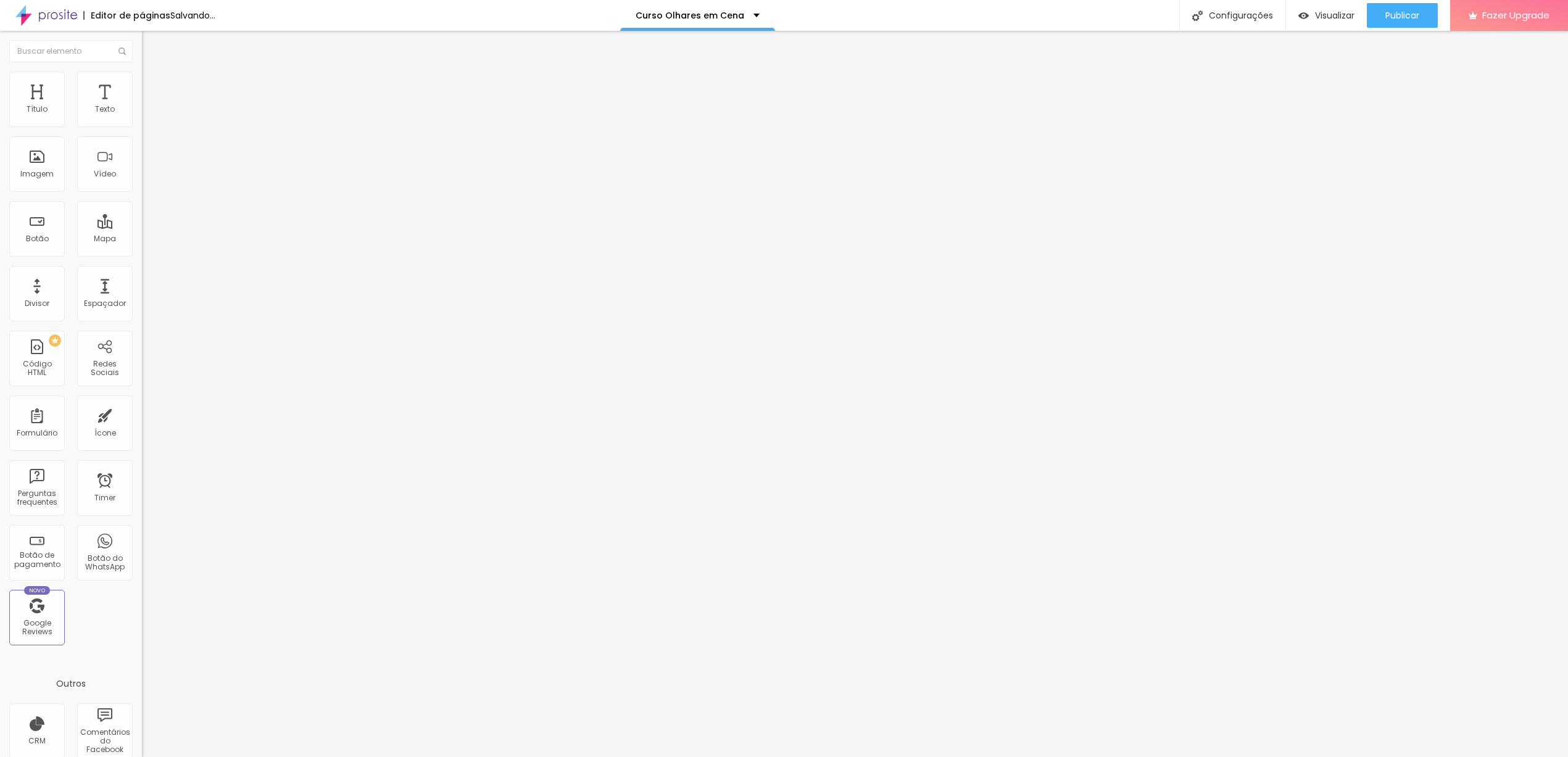
paste input "Comprar"
type input "Comprar"
drag, startPoint x: 94, startPoint y: 136, endPoint x: 0, endPoint y: 134, distance: 94.0
click at [142, 134] on div "Texto Quero me inscrever! [GEOGRAPHIC_DATA] Link URL [URL][DOMAIN_NAME] Abrir e…" at bounding box center [213, 189] width 142 height 187
paste input "Comprar"
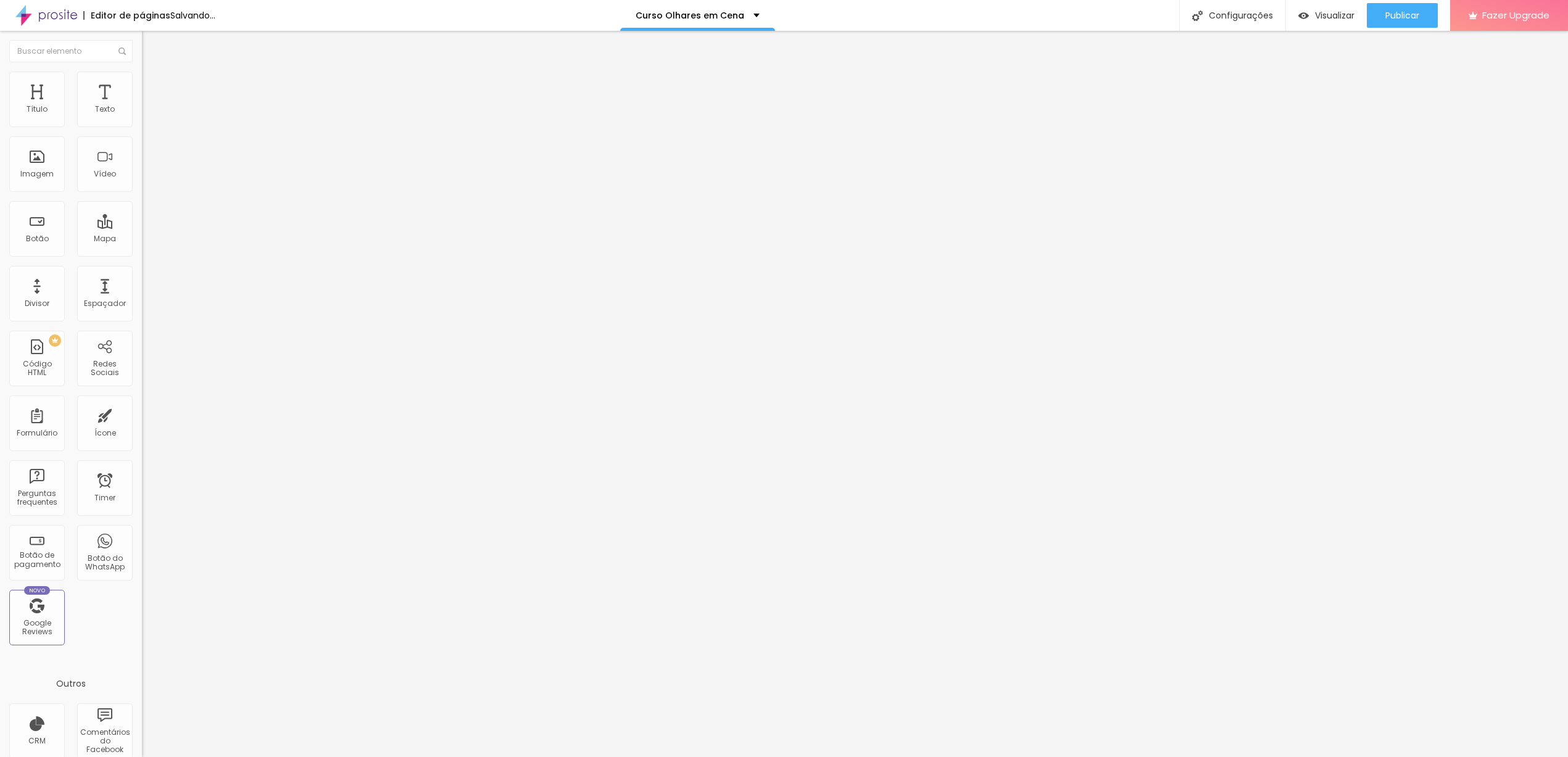
type input "Comprar"
drag, startPoint x: 29, startPoint y: 136, endPoint x: 0, endPoint y: 134, distance: 29.1
click at [142, 134] on div "Texto Quero me inscrever! [GEOGRAPHIC_DATA] Link URL [URL][DOMAIN_NAME] Abrir e…" at bounding box center [213, 189] width 142 height 187
paste input "Comprar"
type input "Comprar"
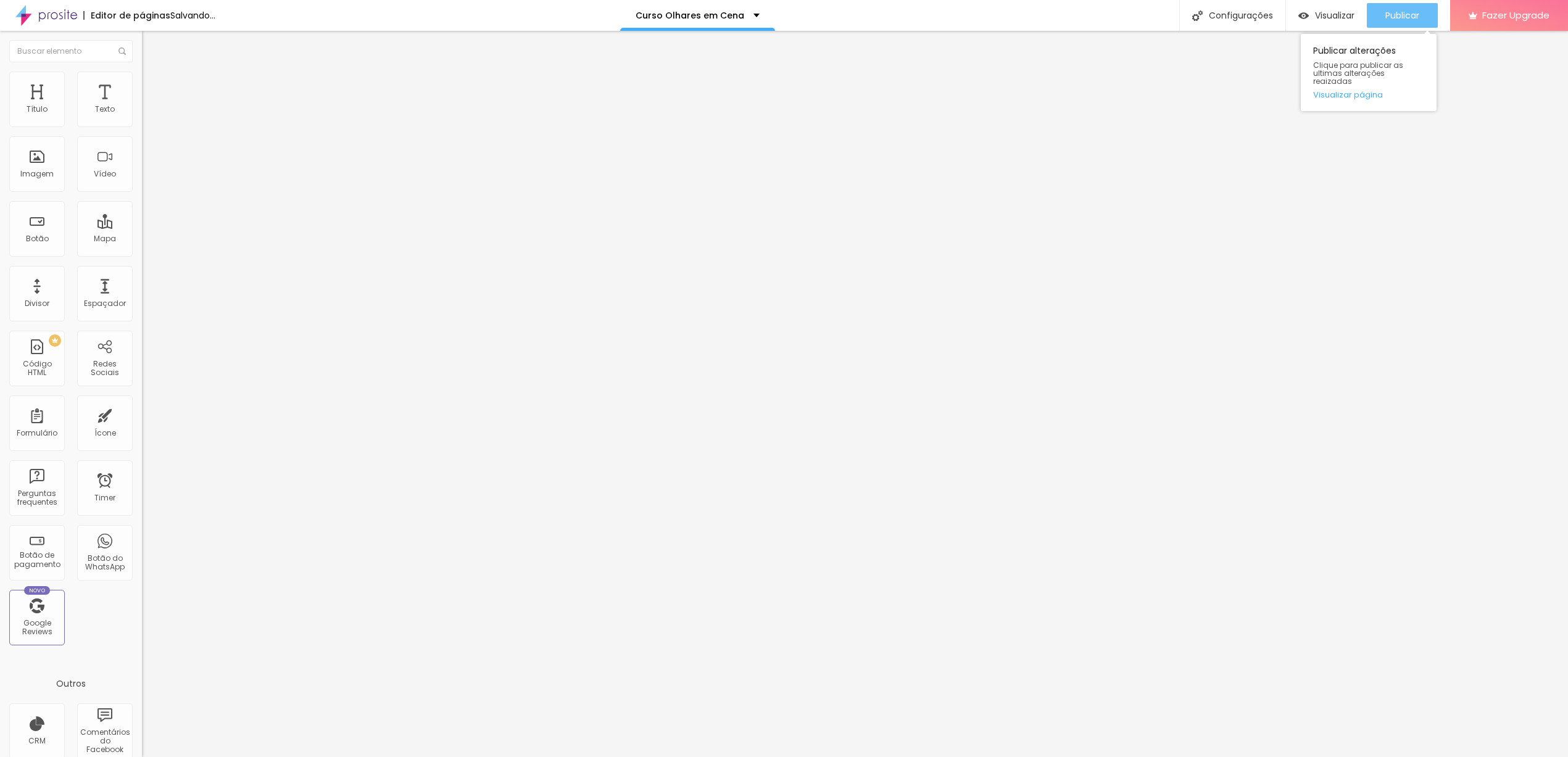
click at [1402, 23] on div "Publicar" at bounding box center [1402, 15] width 34 height 24
click at [1409, 19] on span "Publicar" at bounding box center [1402, 15] width 34 height 10
click at [1391, 18] on span "Publicar" at bounding box center [1402, 15] width 34 height 10
click at [142, 254] on input "[URL][DOMAIN_NAME]" at bounding box center [216, 248] width 148 height 12
paste input "[URL][DOMAIN_NAME]"
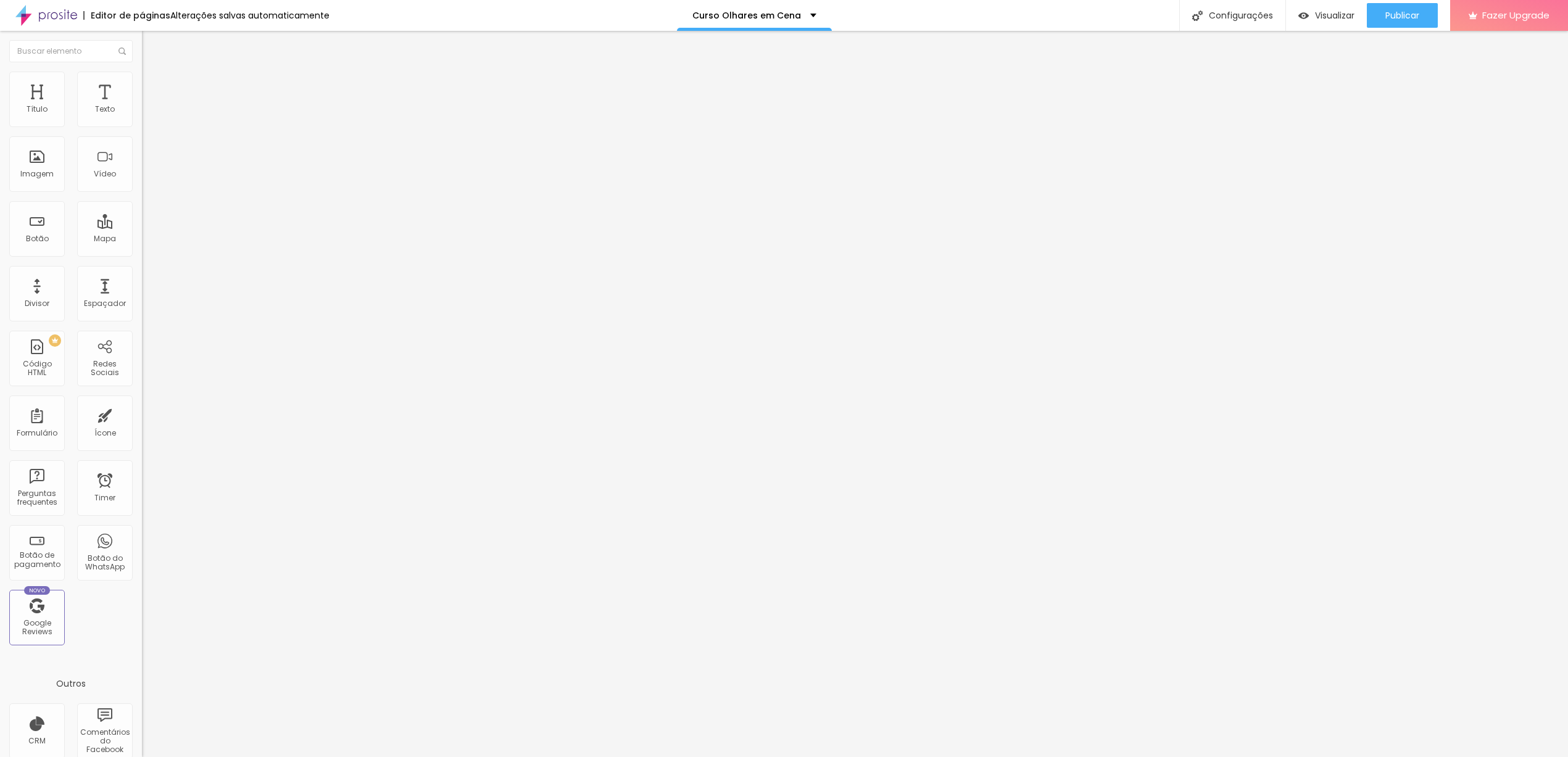
scroll to position [0, 167]
type input "[URL][DOMAIN_NAME]"
click at [1391, 19] on span "Publicar" at bounding box center [1402, 15] width 34 height 10
paste input "ws-olhares-em-cena-video"
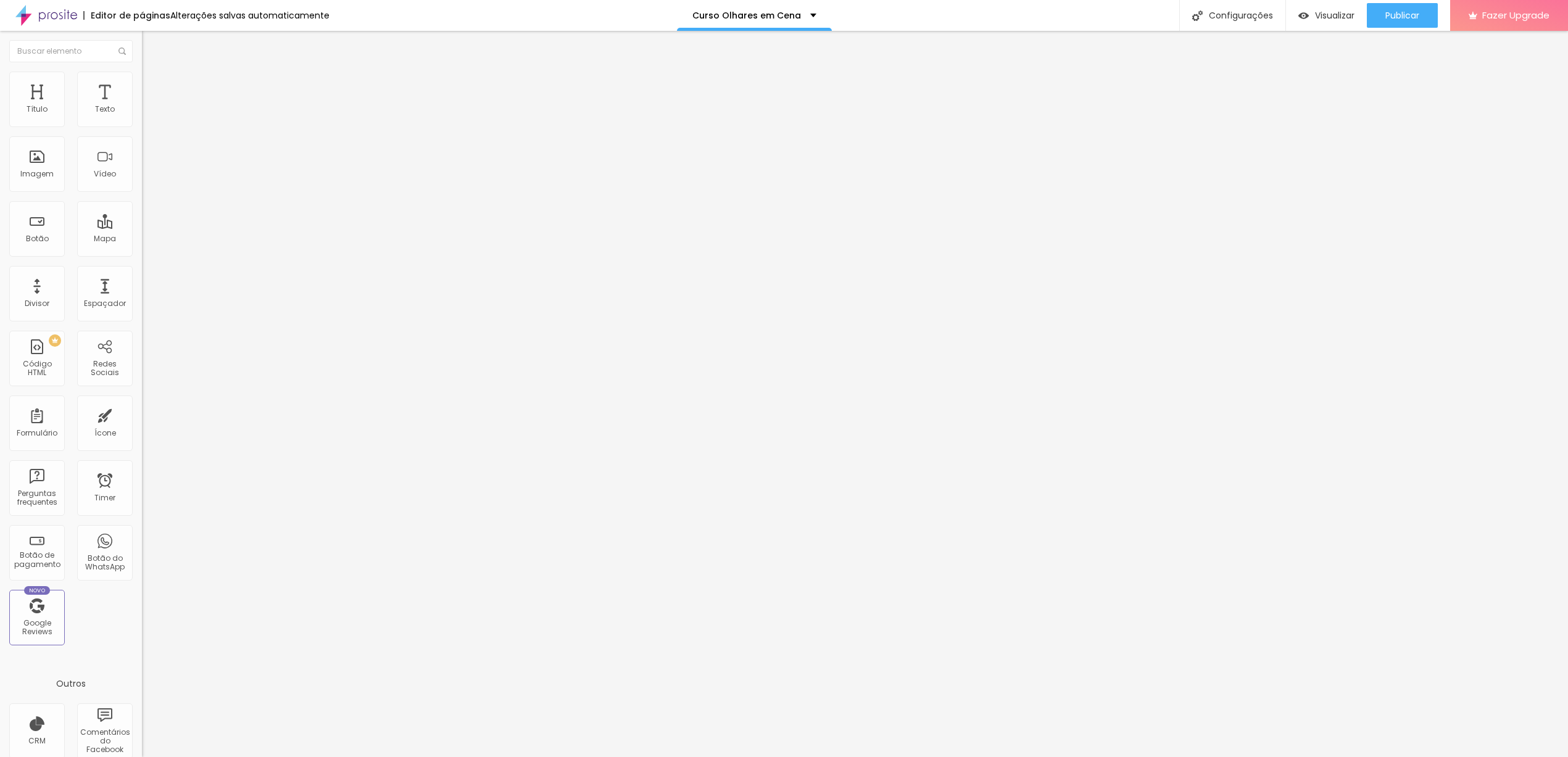
scroll to position [0, 172]
type input "[URL][DOMAIN_NAME]"
click at [1381, 15] on button "Publicar" at bounding box center [1402, 15] width 71 height 24
paste input "ws-olhares-em-cena-foto-video"
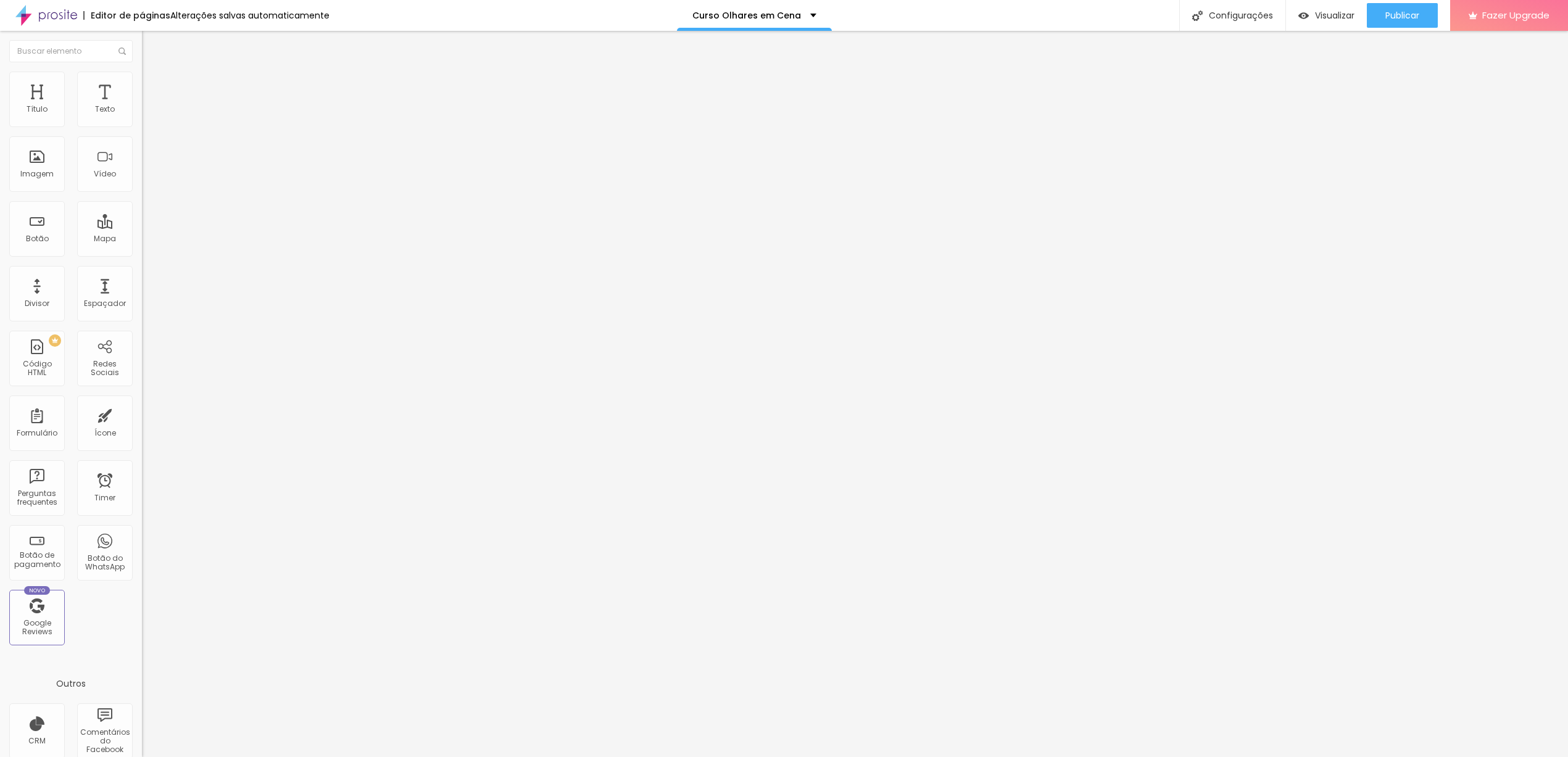
scroll to position [0, 191]
type input "[URL][DOMAIN_NAME]"
click at [1413, 17] on span "Publicar" at bounding box center [1402, 15] width 34 height 10
paste input "ws-olhares-em-cena-foto-aula-extr"
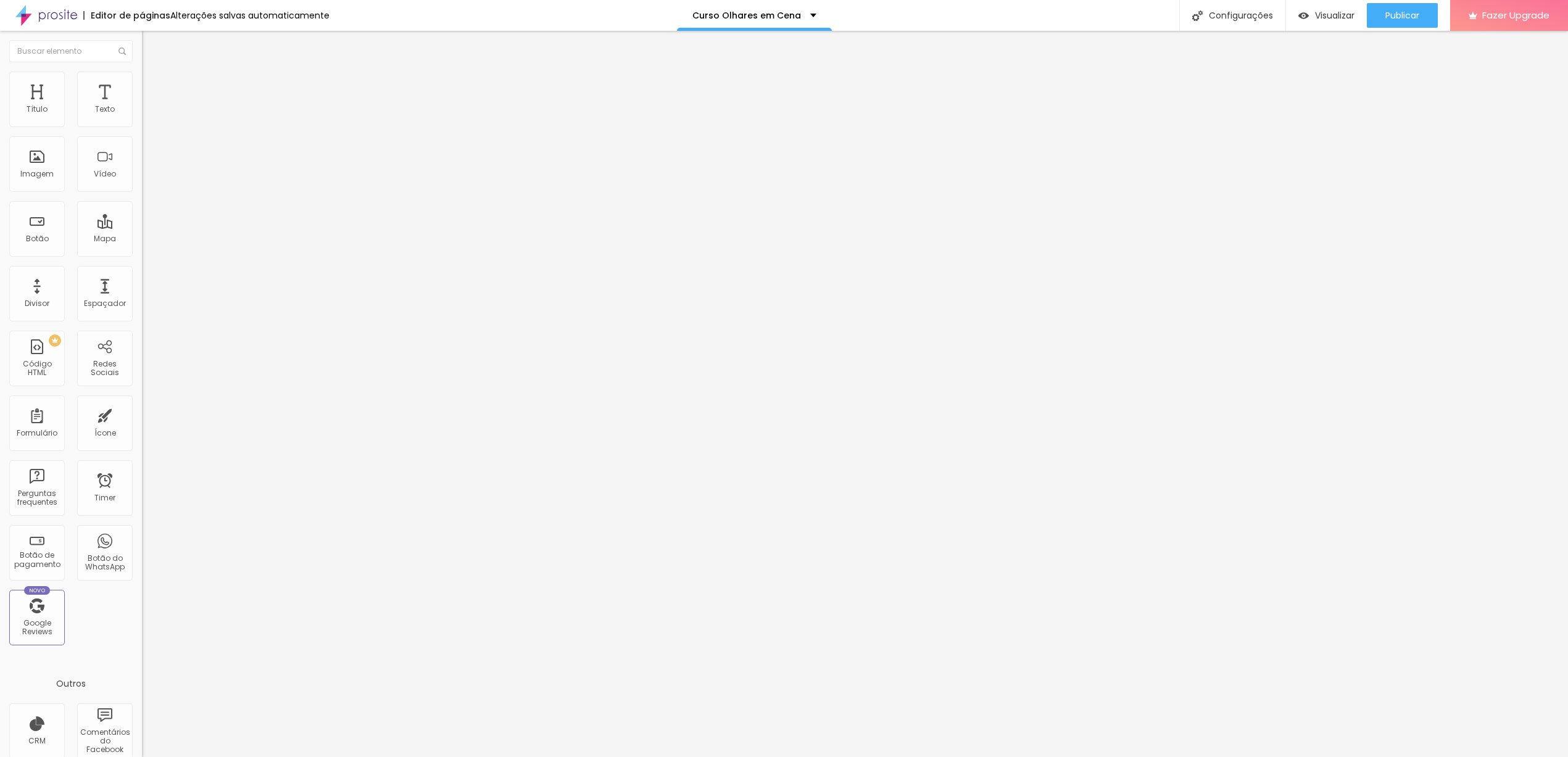
scroll to position [0, 210]
type input "[URL][DOMAIN_NAME]"
click at [1405, 18] on span "Publicar" at bounding box center [1402, 15] width 34 height 10
paste input "ws-olhares-em-cena-video-aula-extr"
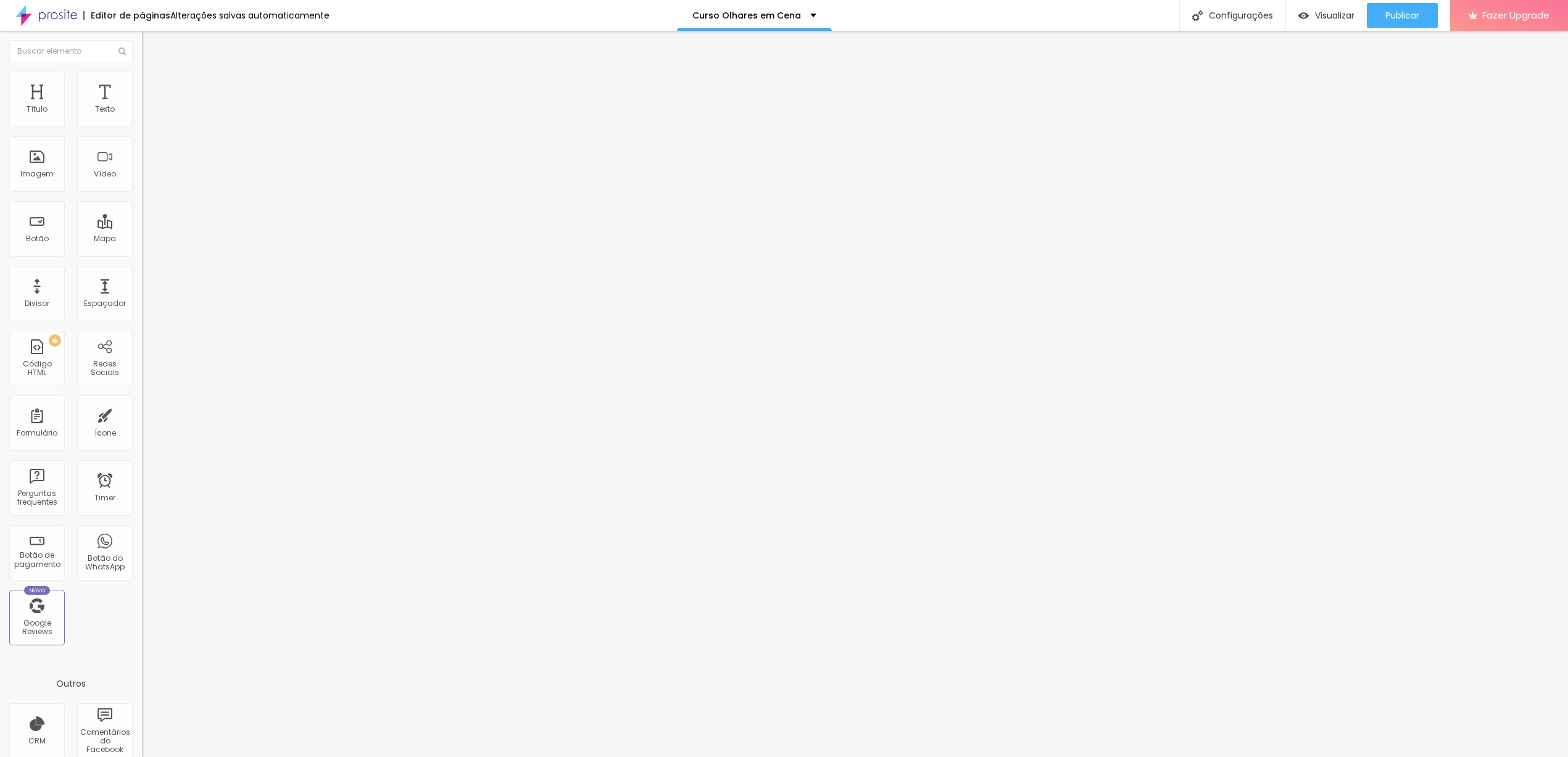
scroll to position [0, 215]
type input "[URL][DOMAIN_NAME]"
click at [1398, 15] on span "Publicar" at bounding box center [1402, 15] width 34 height 10
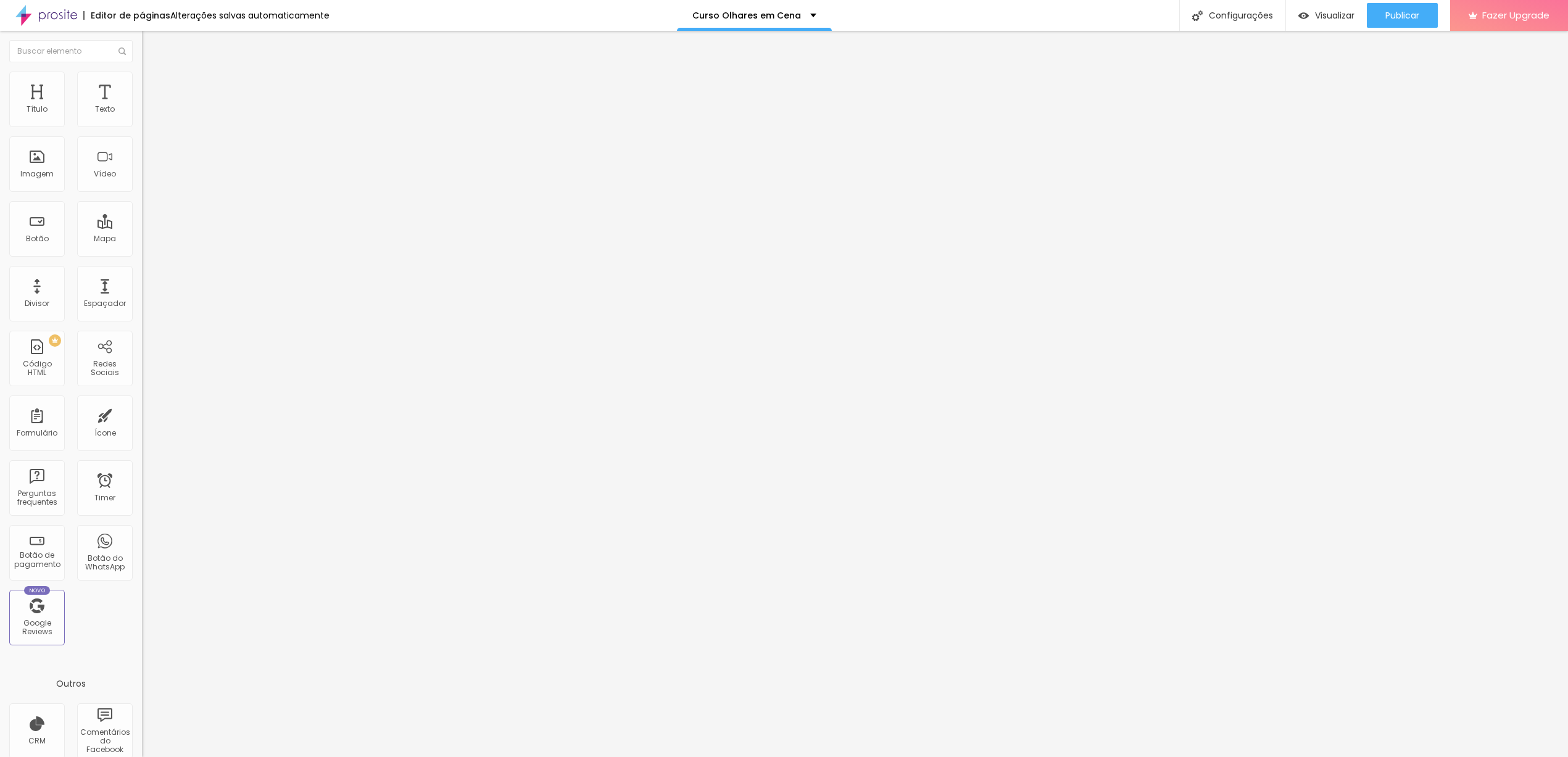
paste input "ws-olhares-em-cena-foto-video-aula-extr"
type input "[URL][DOMAIN_NAME]"
click at [1391, 14] on span "Publicar" at bounding box center [1402, 15] width 34 height 10
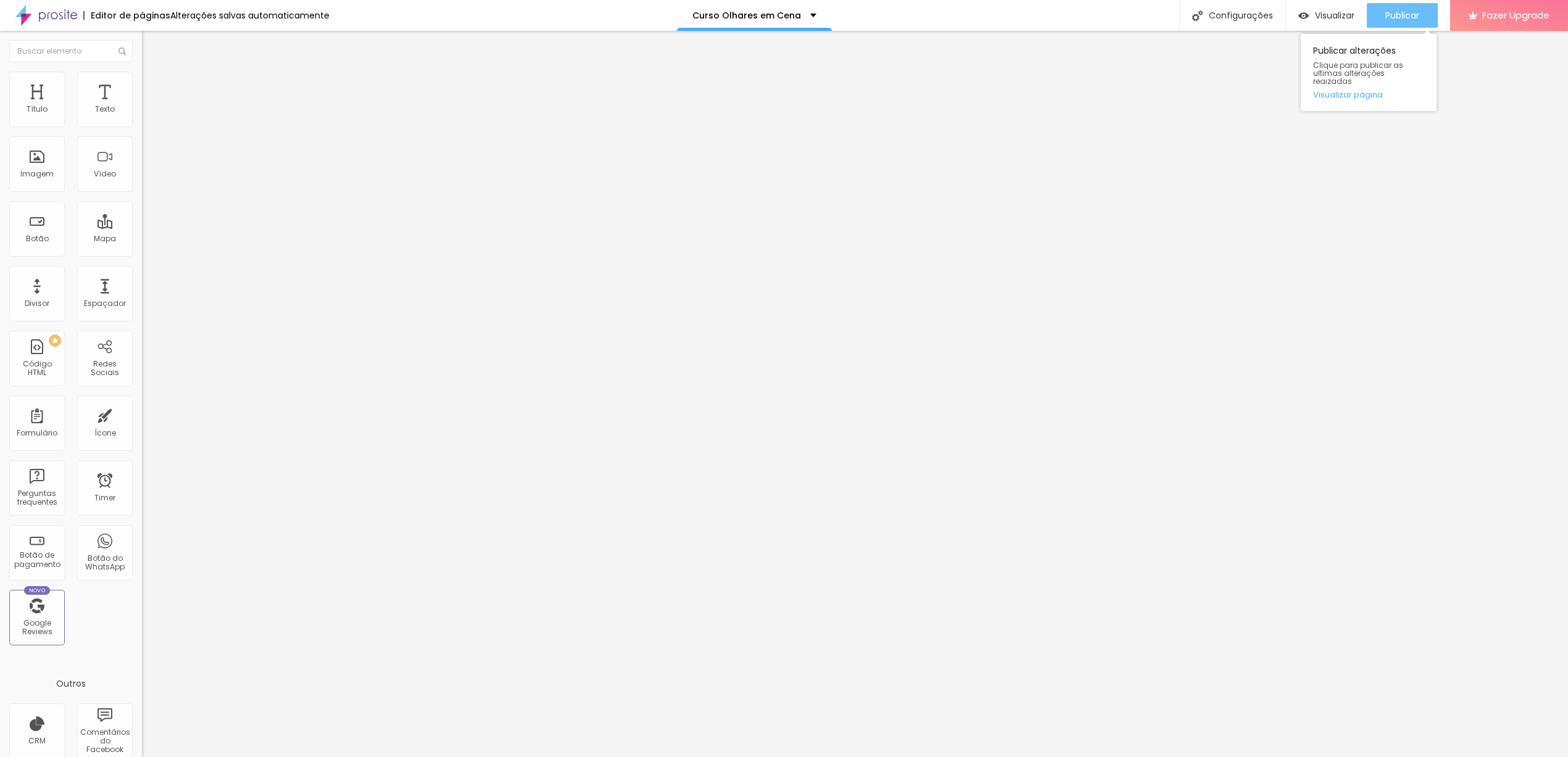
click at [1374, 13] on button "Publicar" at bounding box center [1402, 15] width 71 height 24
click at [142, 106] on span "Trocar imagem" at bounding box center [176, 101] width 67 height 11
click at [1461, 756] on div at bounding box center [784, 770] width 1568 height 11
click at [1411, 17] on span "Publicar" at bounding box center [1402, 15] width 34 height 10
click at [1386, 15] on span "Publicar" at bounding box center [1402, 15] width 34 height 10
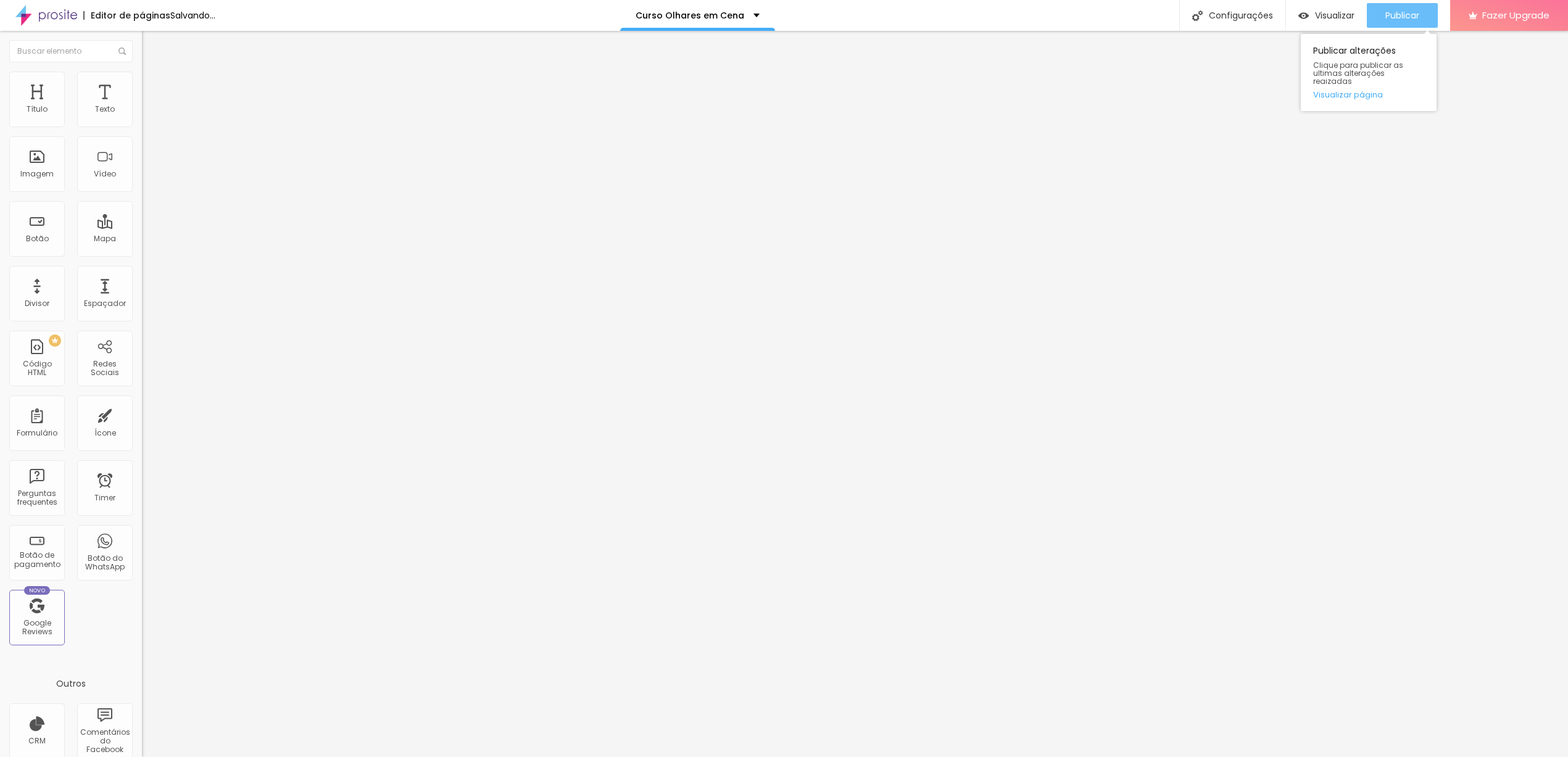
click at [1401, 11] on span "Publicar" at bounding box center [1402, 15] width 34 height 10
click at [1391, 24] on div "Publicar" at bounding box center [1402, 15] width 34 height 24
click at [1397, 21] on div "Publicar" at bounding box center [1402, 15] width 34 height 24
type input "34"
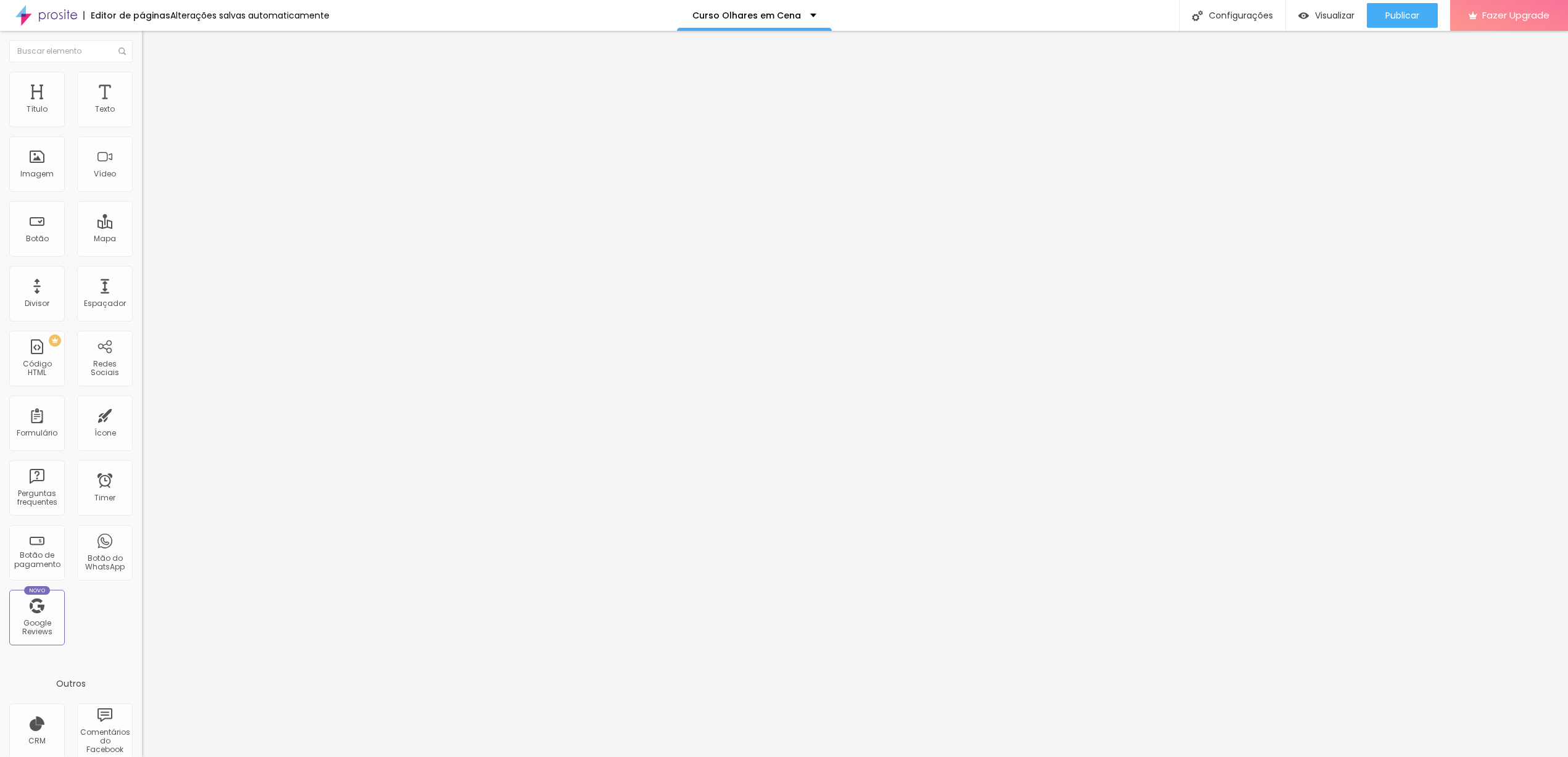
type input "26"
type input "25"
type input "24"
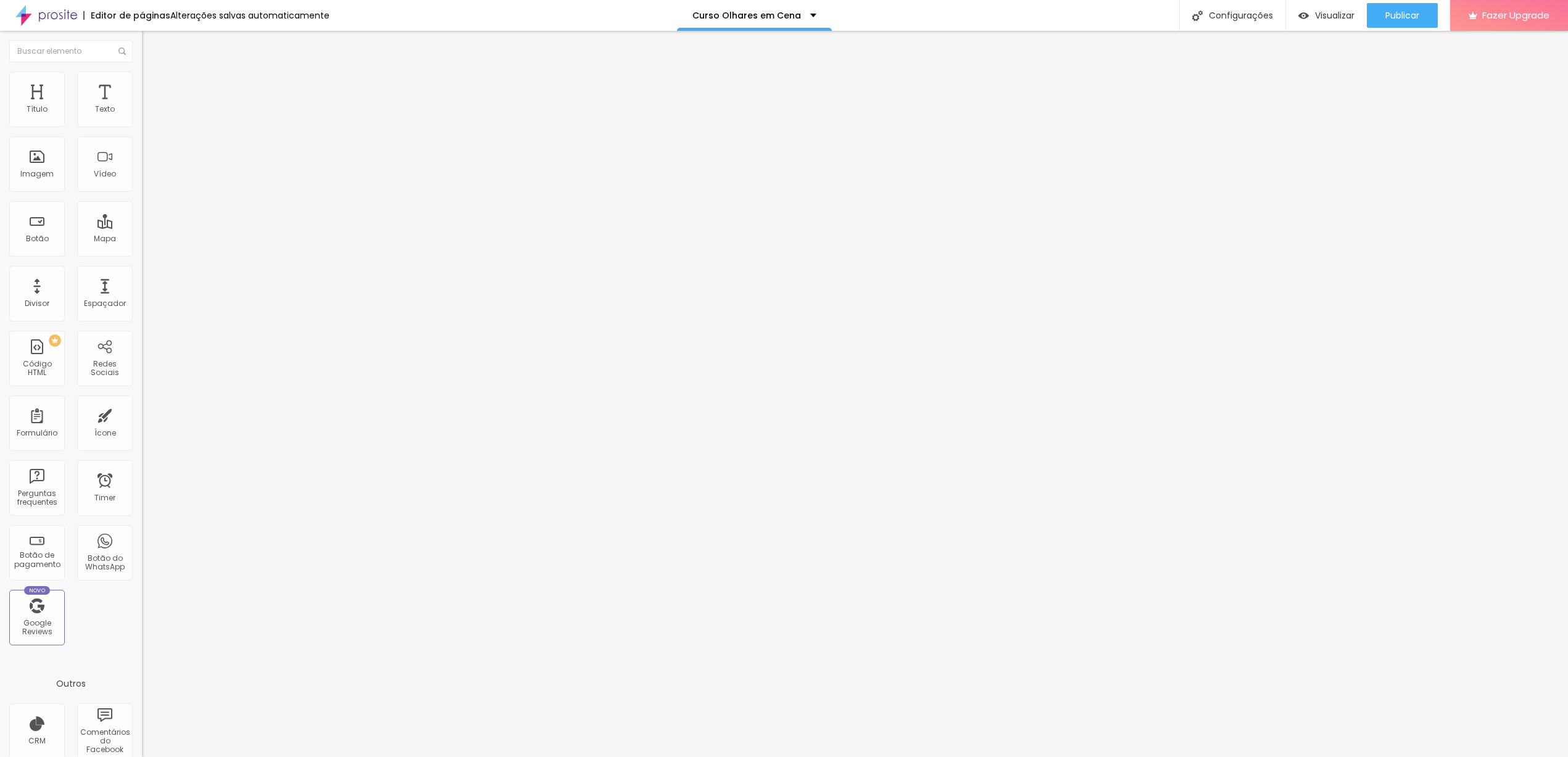
type input "24"
type input "25"
type input "26"
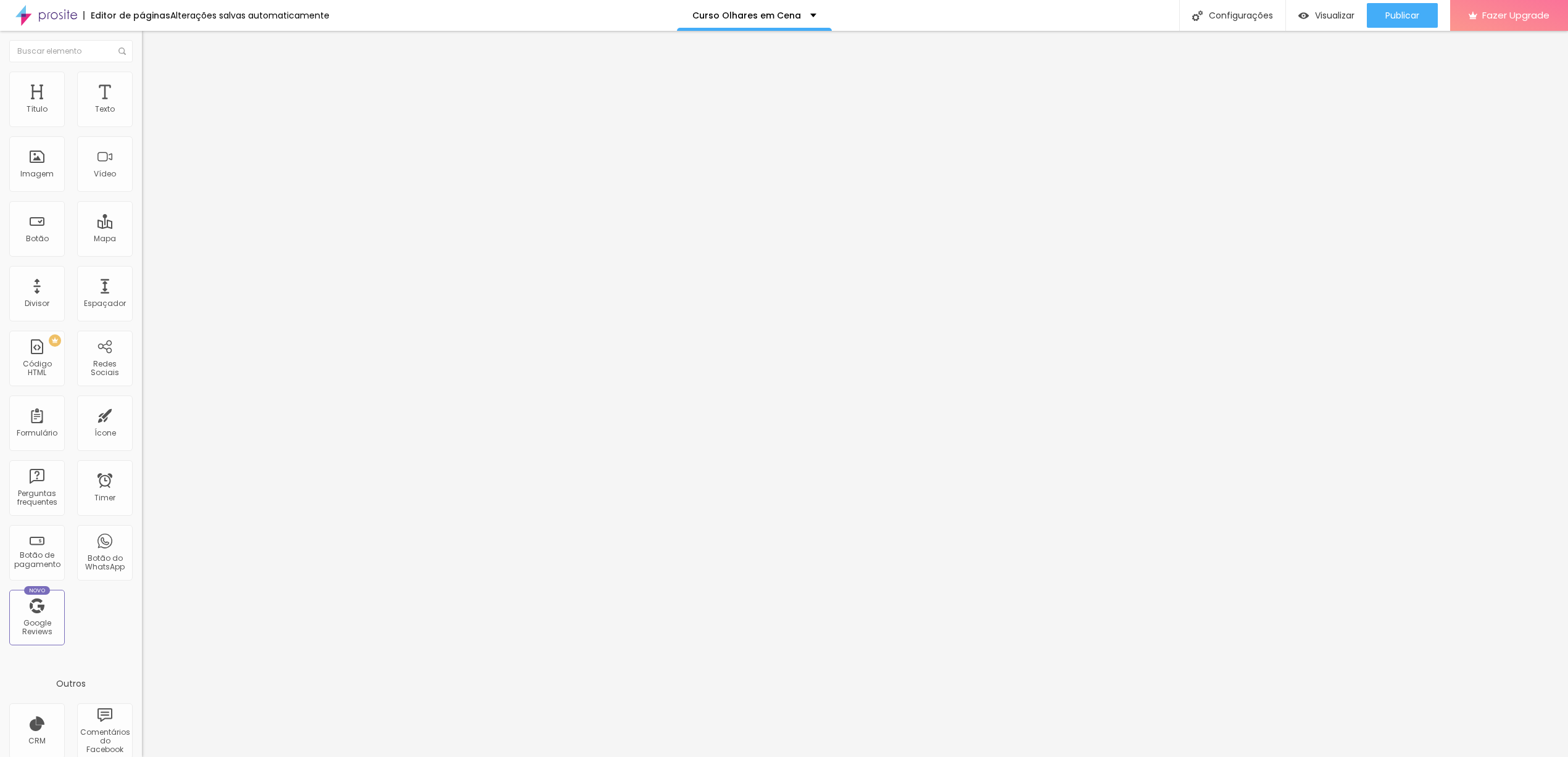
type input "27"
type input "28"
type input "29"
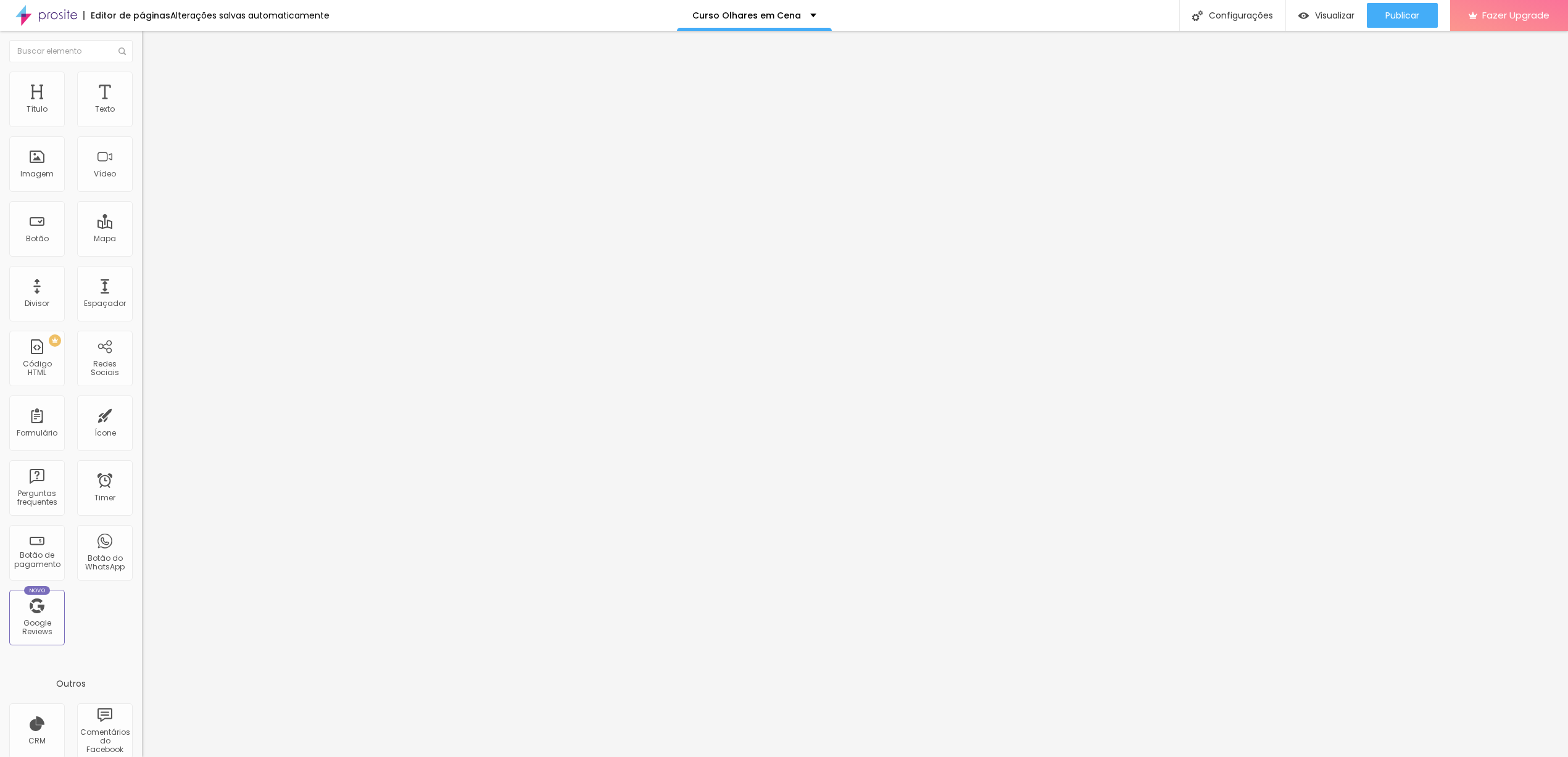
type input "29"
type input "30"
type input "31"
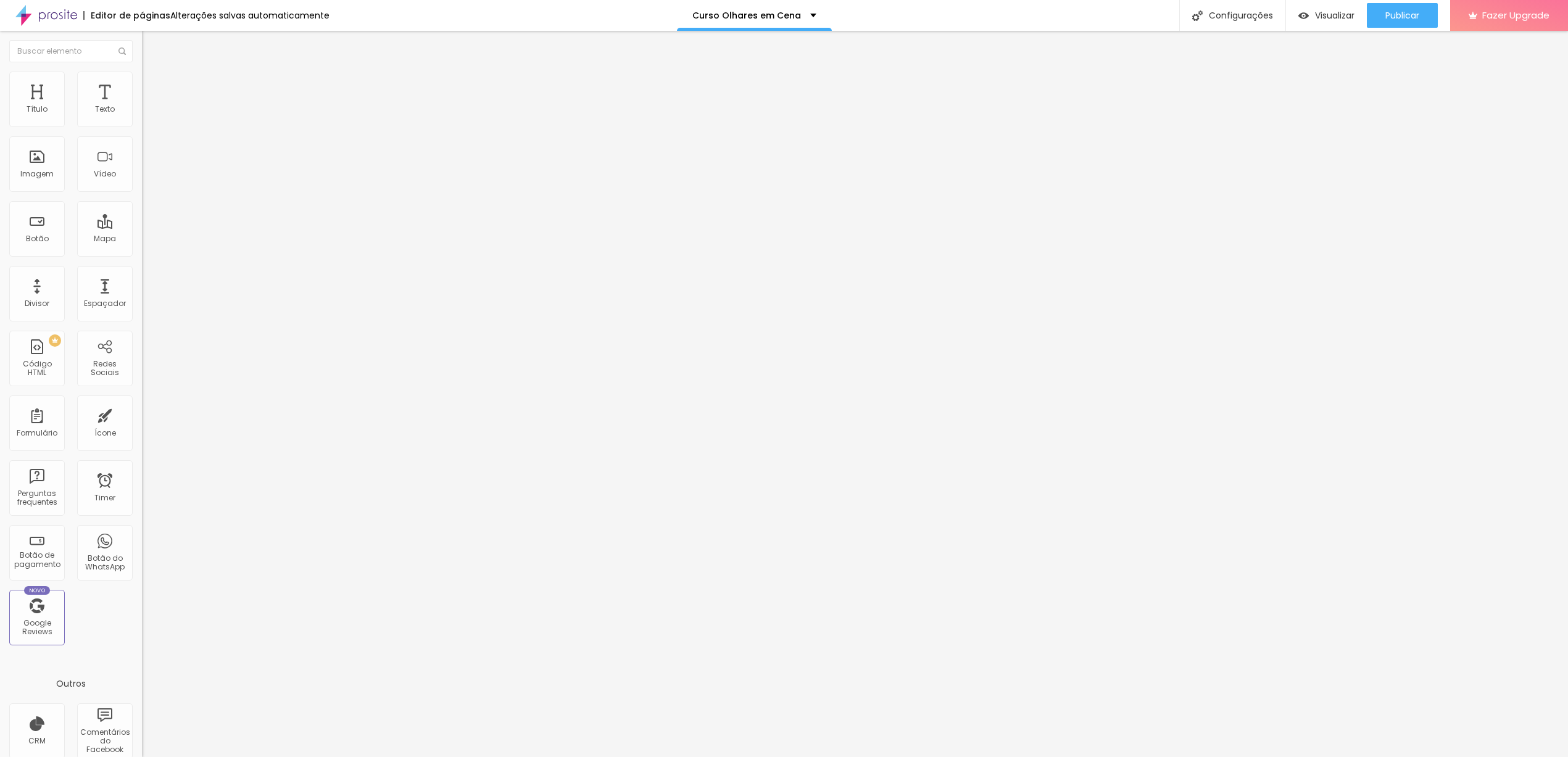
type input "34"
type input "35"
type input "36"
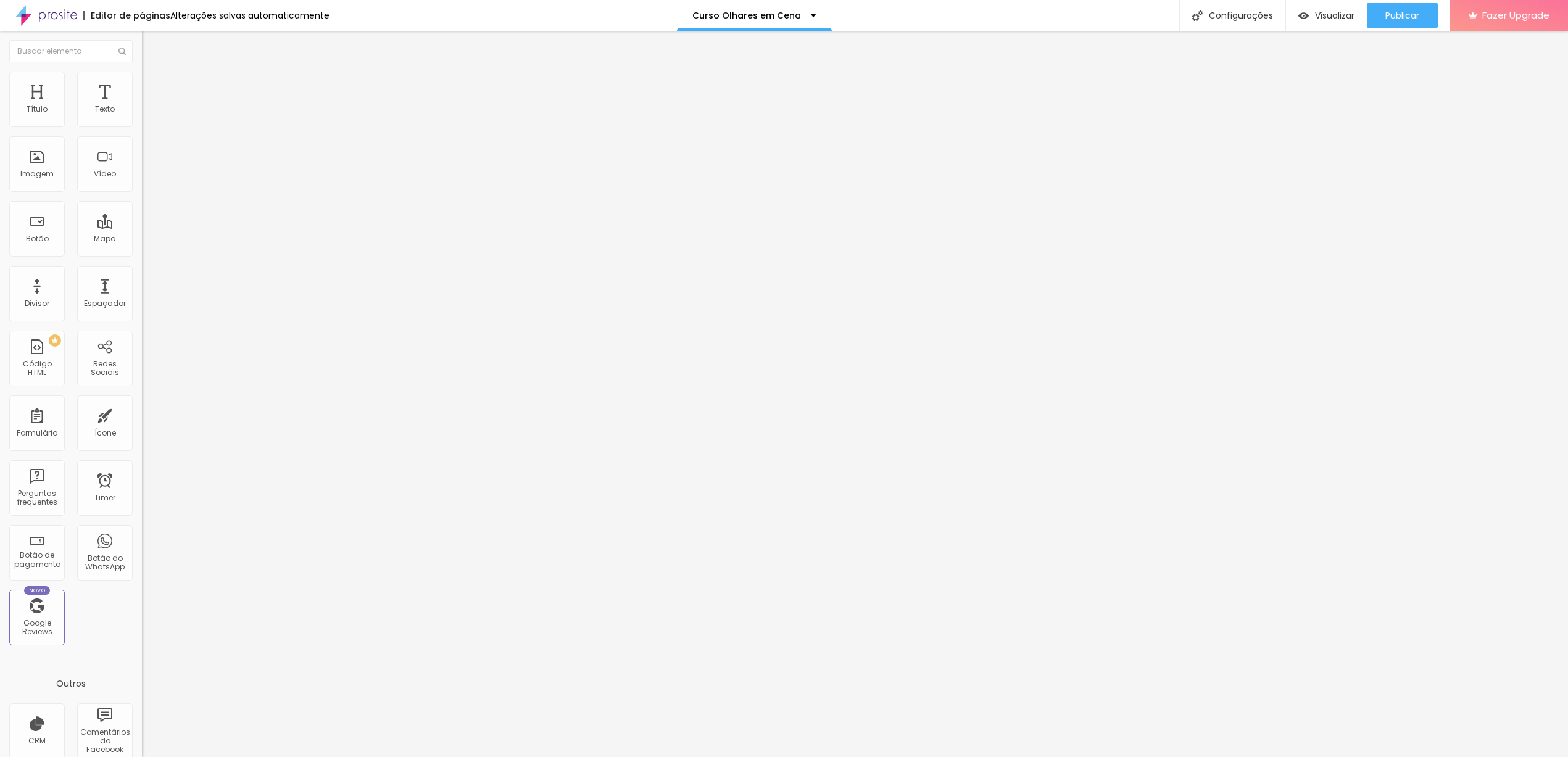
type input "36"
type input "37"
type input "38"
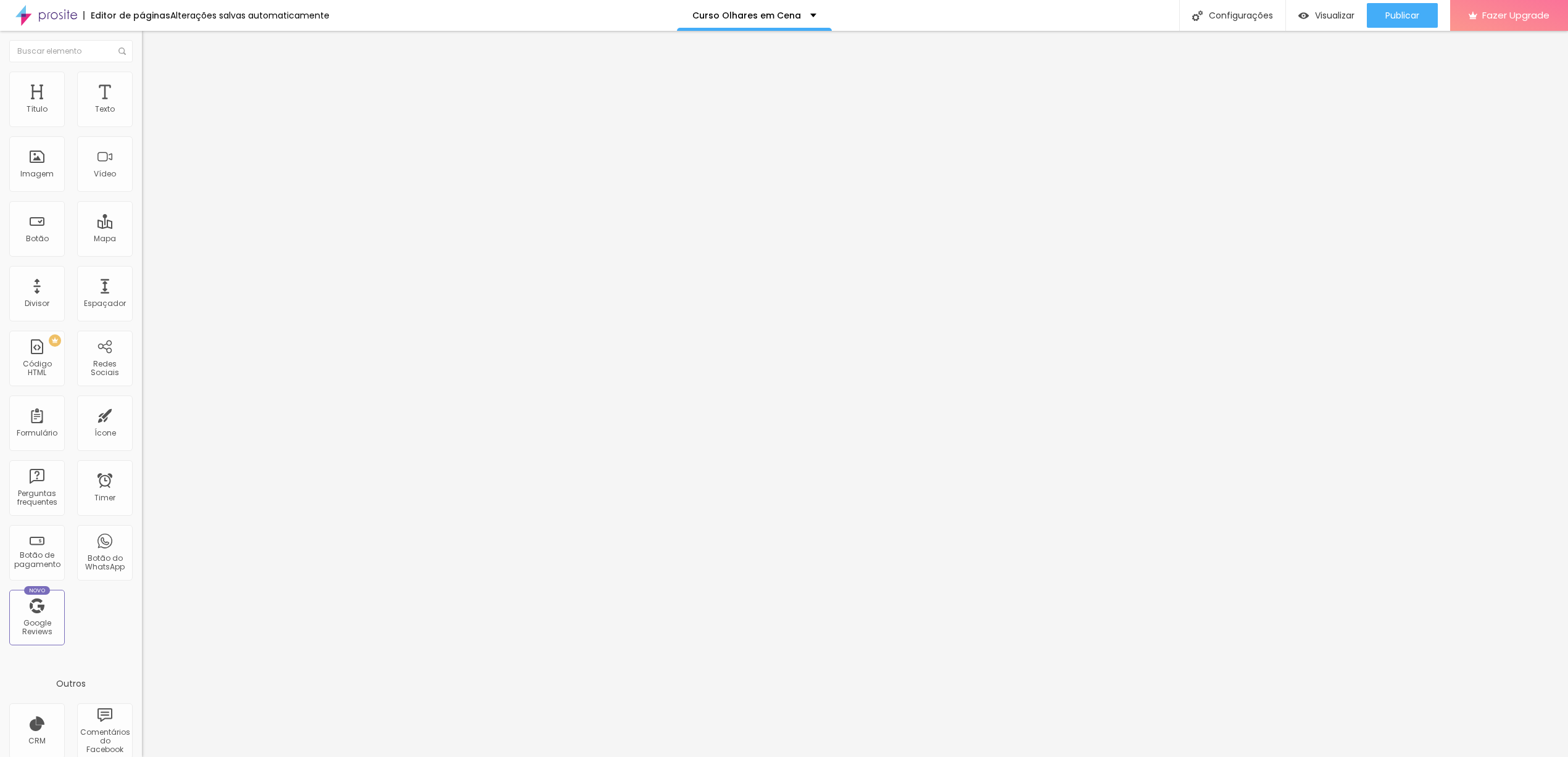
type input "39"
click at [142, 291] on input "range" at bounding box center [182, 296] width 79 height 10
click at [153, 85] on span "Avançado" at bounding box center [173, 80] width 40 height 11
type input "39"
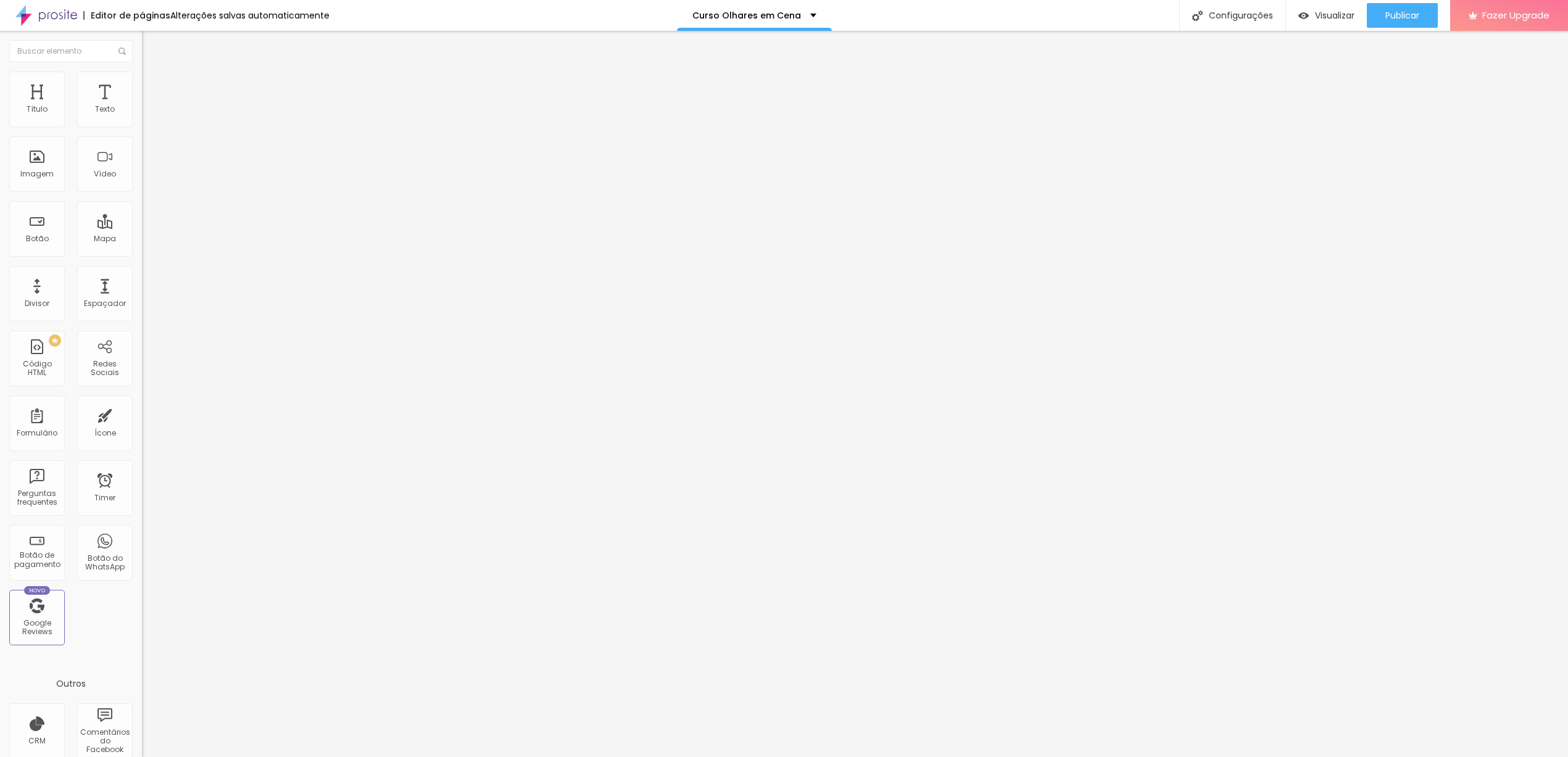
type input "39"
click at [142, 227] on input "range" at bounding box center [182, 231] width 79 height 10
type input "41"
type input "40"
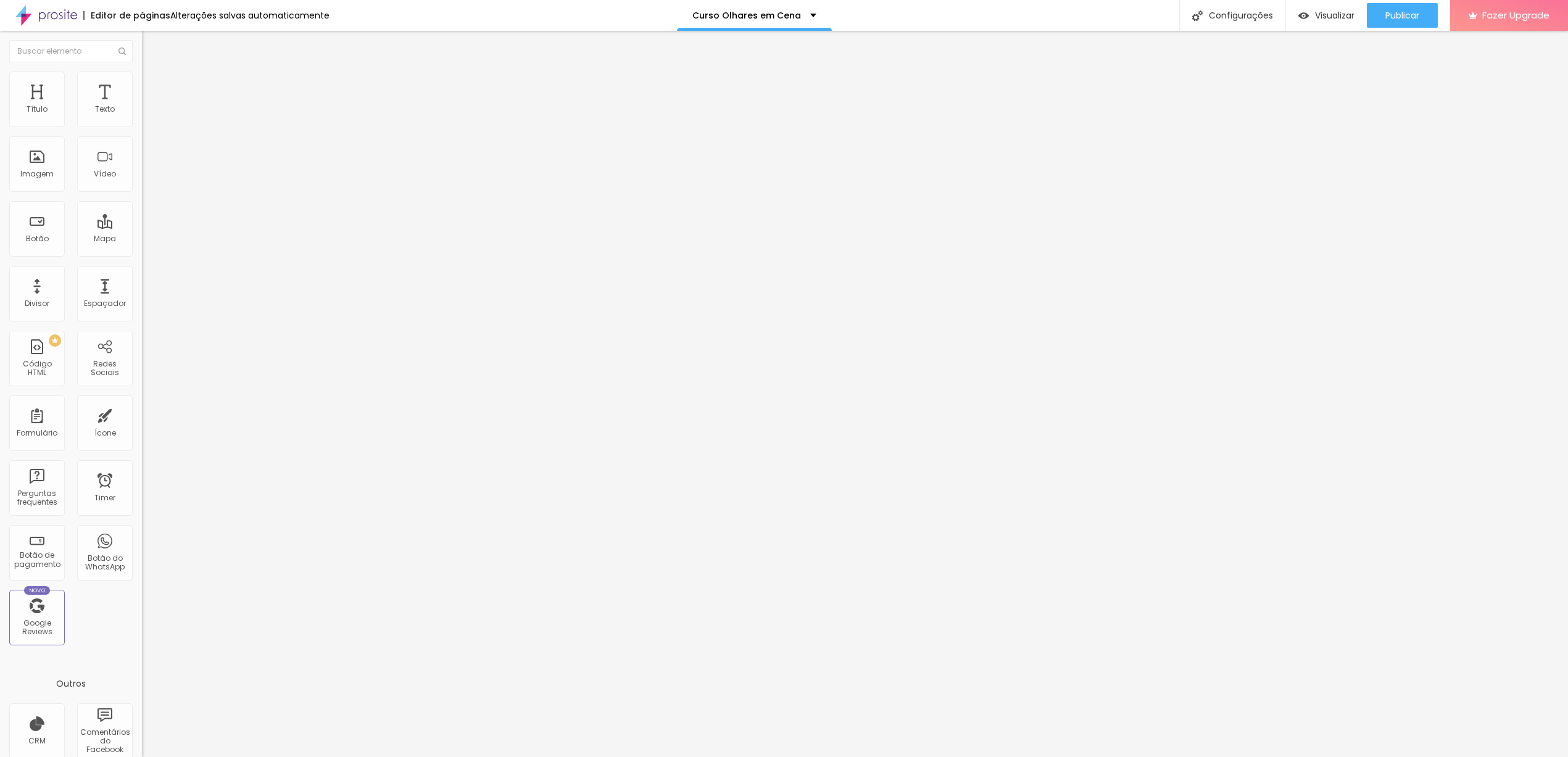
type input "40"
type input "39"
type input "38"
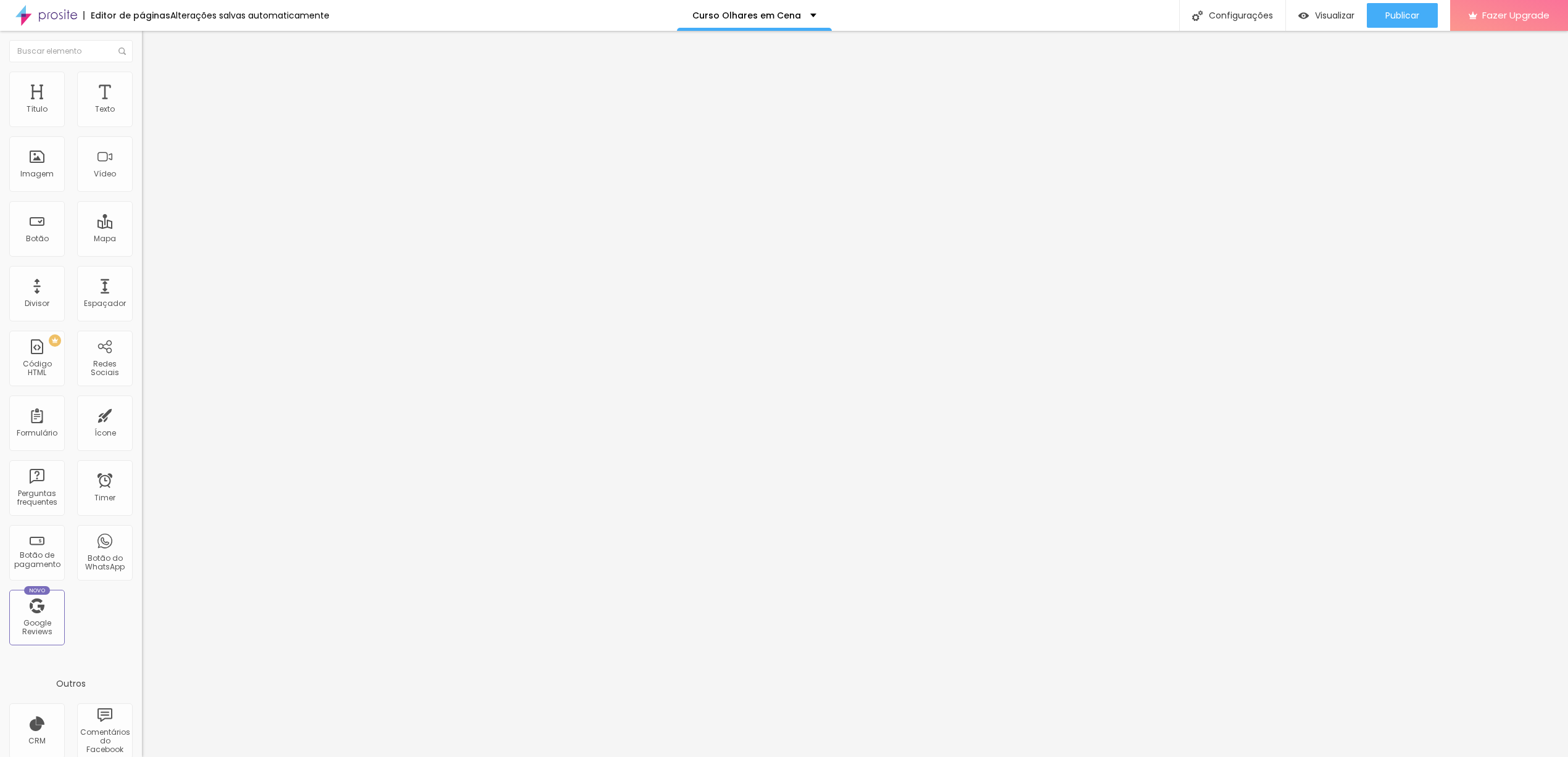
type input "37"
type input "36"
type input "35"
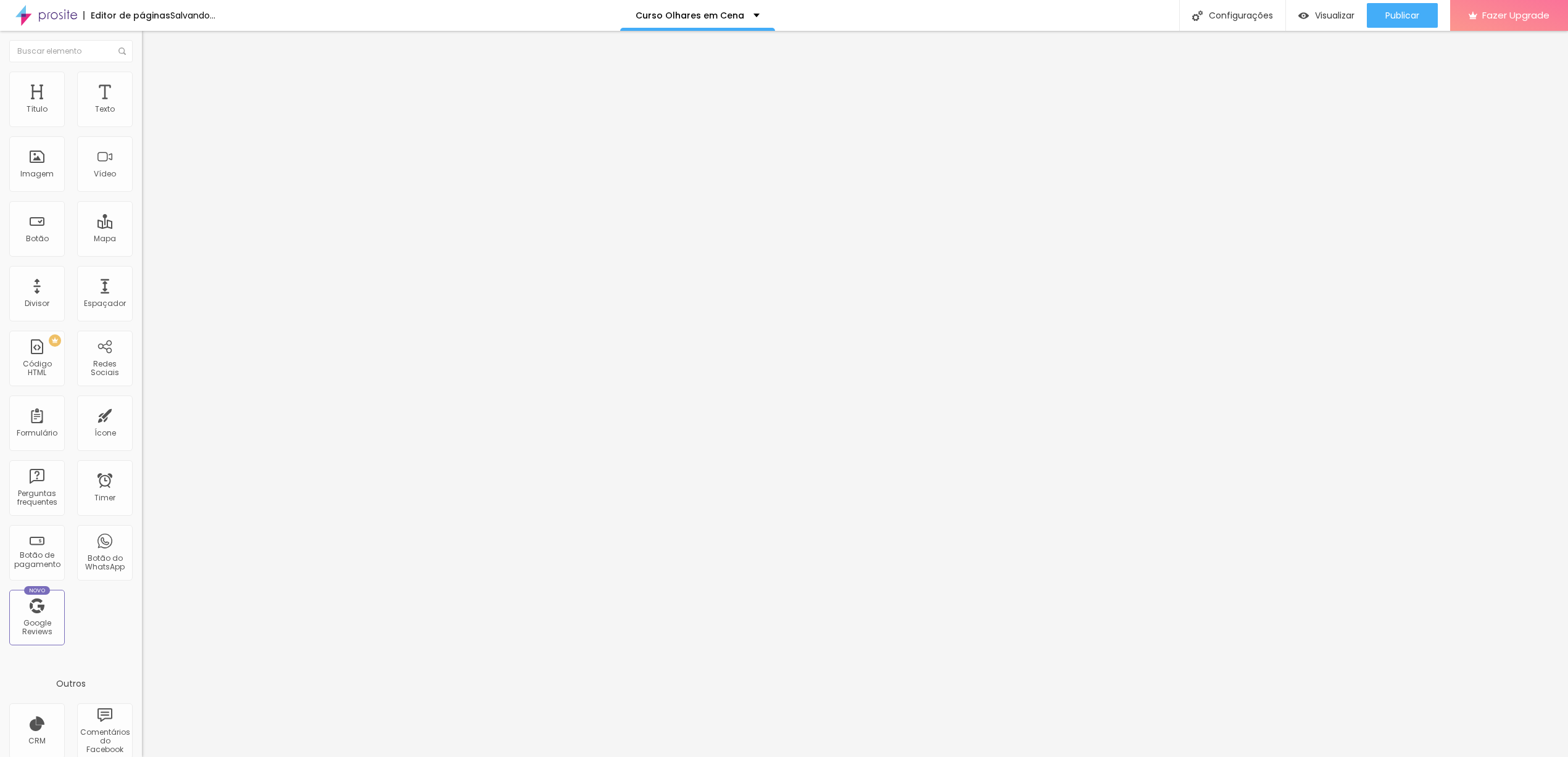
type input "35"
type input "34"
type input "33"
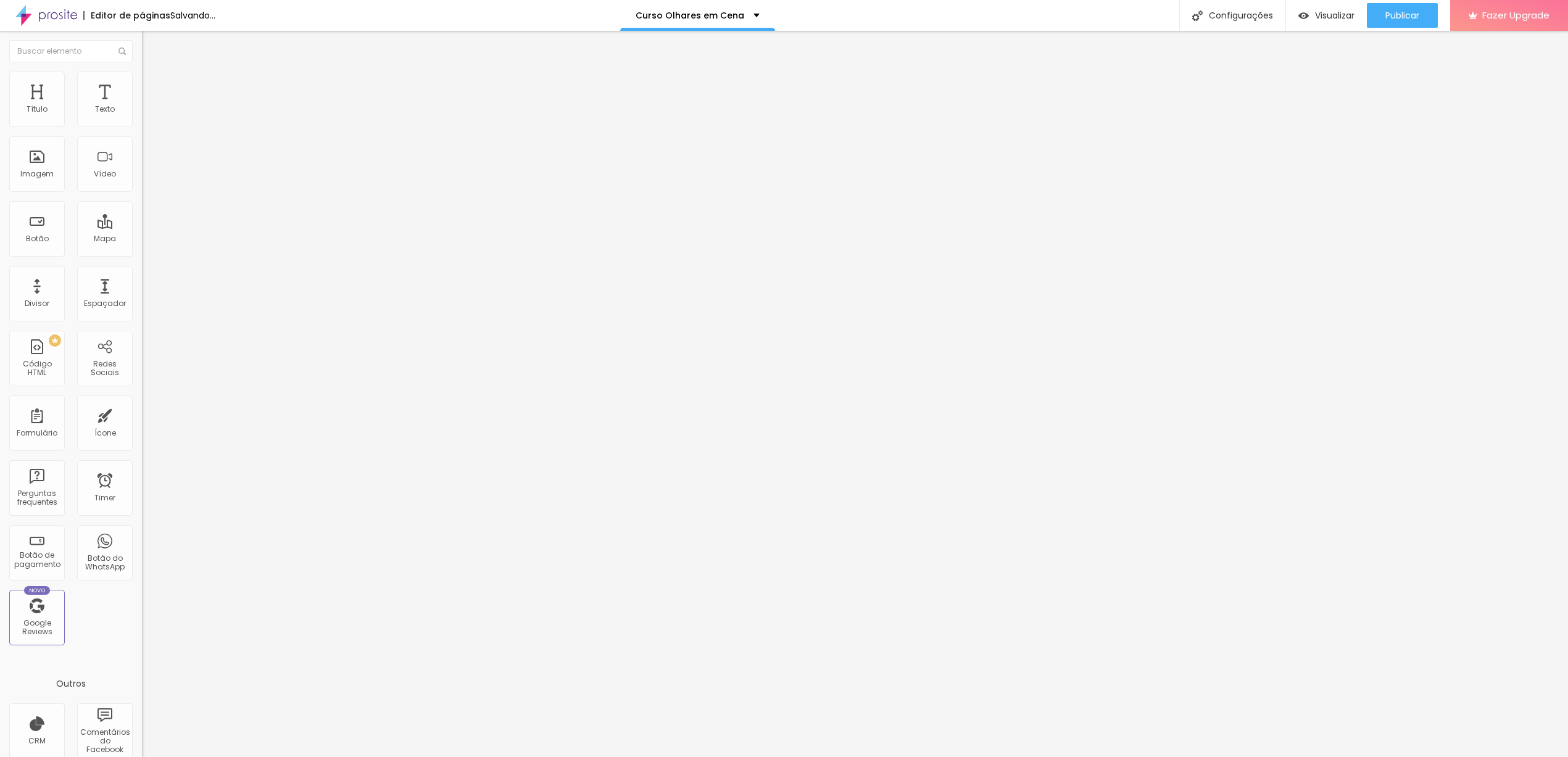
type input "32"
type input "31"
type input "30"
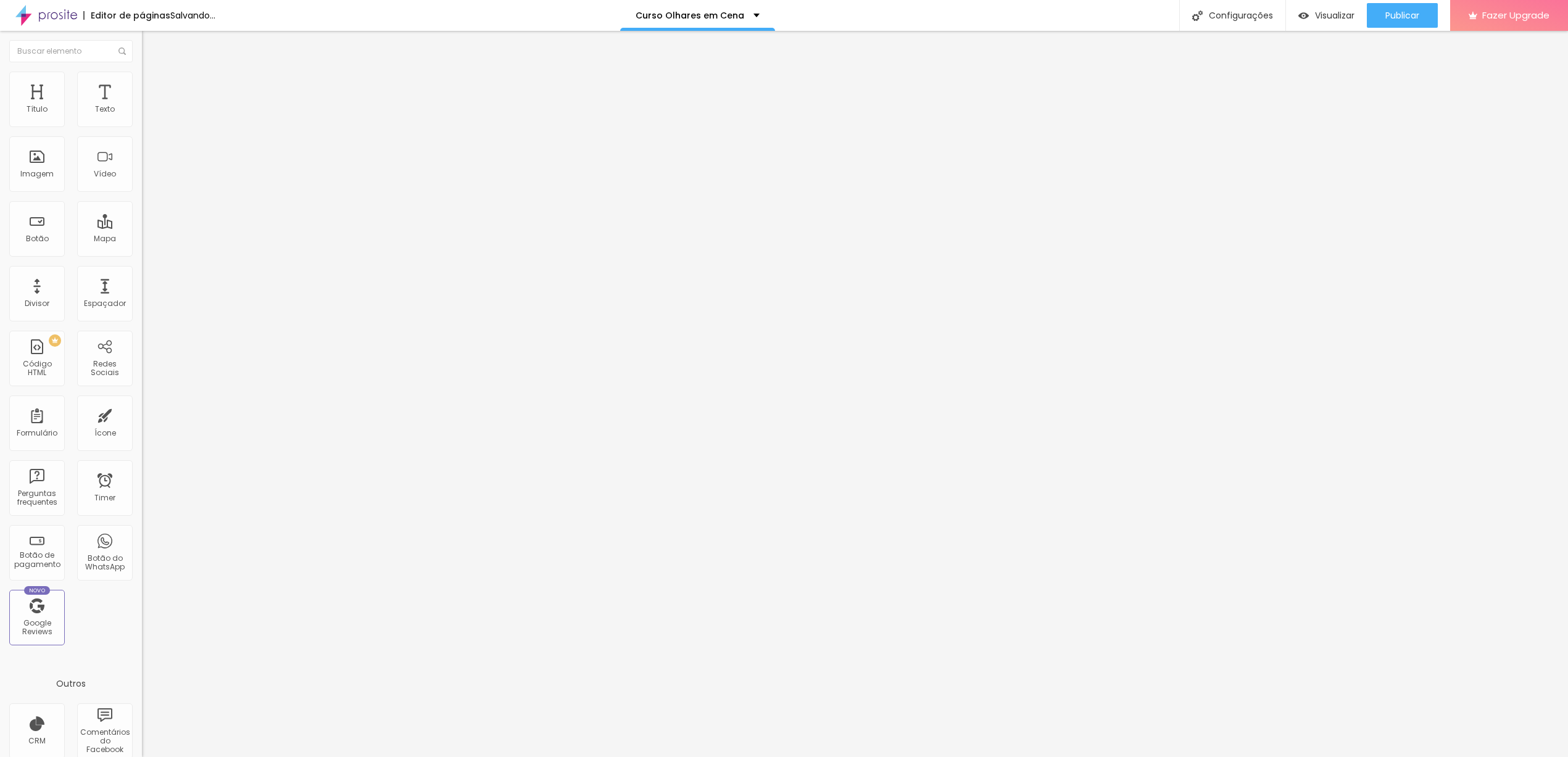
type input "30"
type input "28"
type input "27"
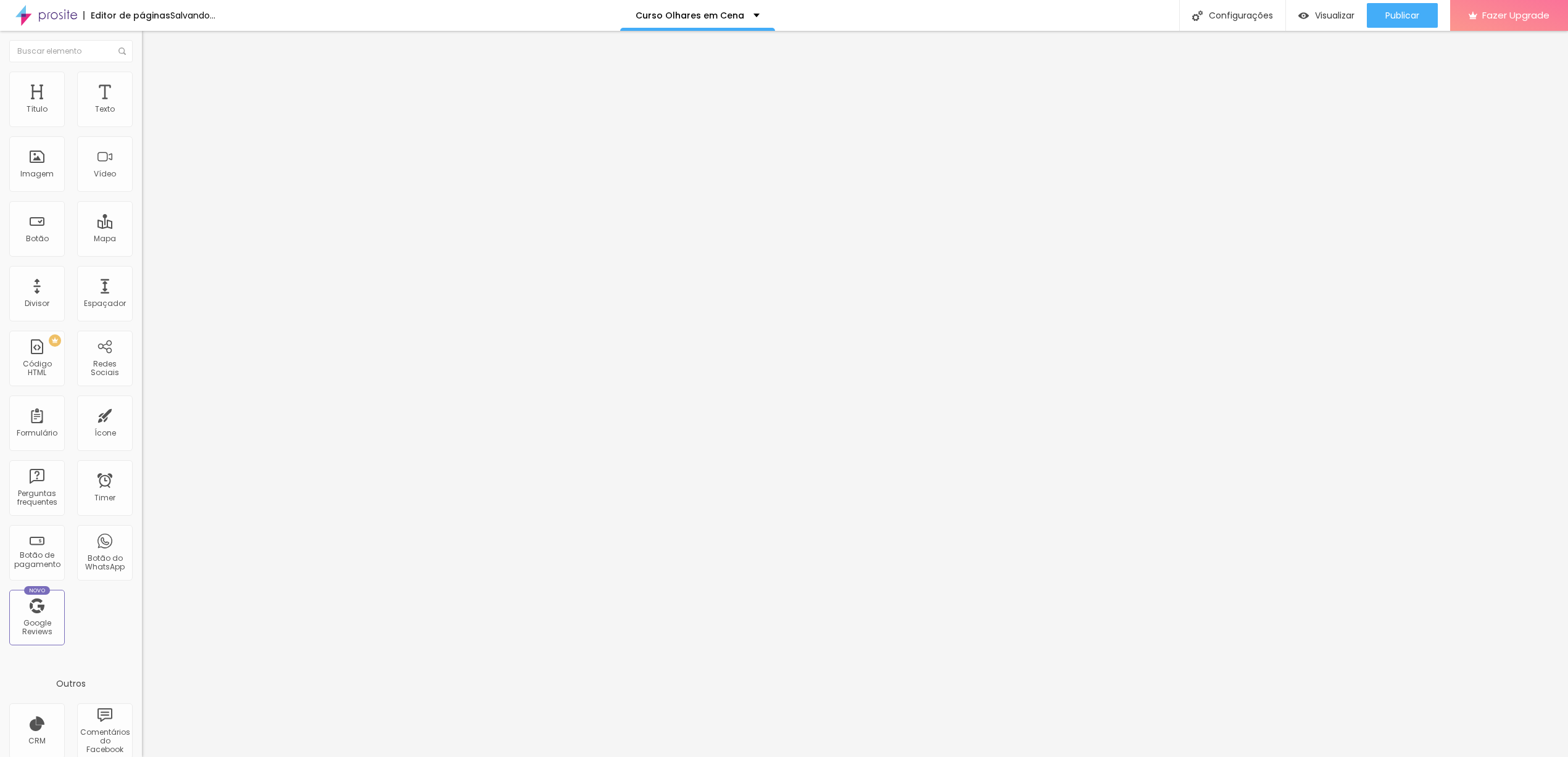
type input "26"
type input "25"
type input "24"
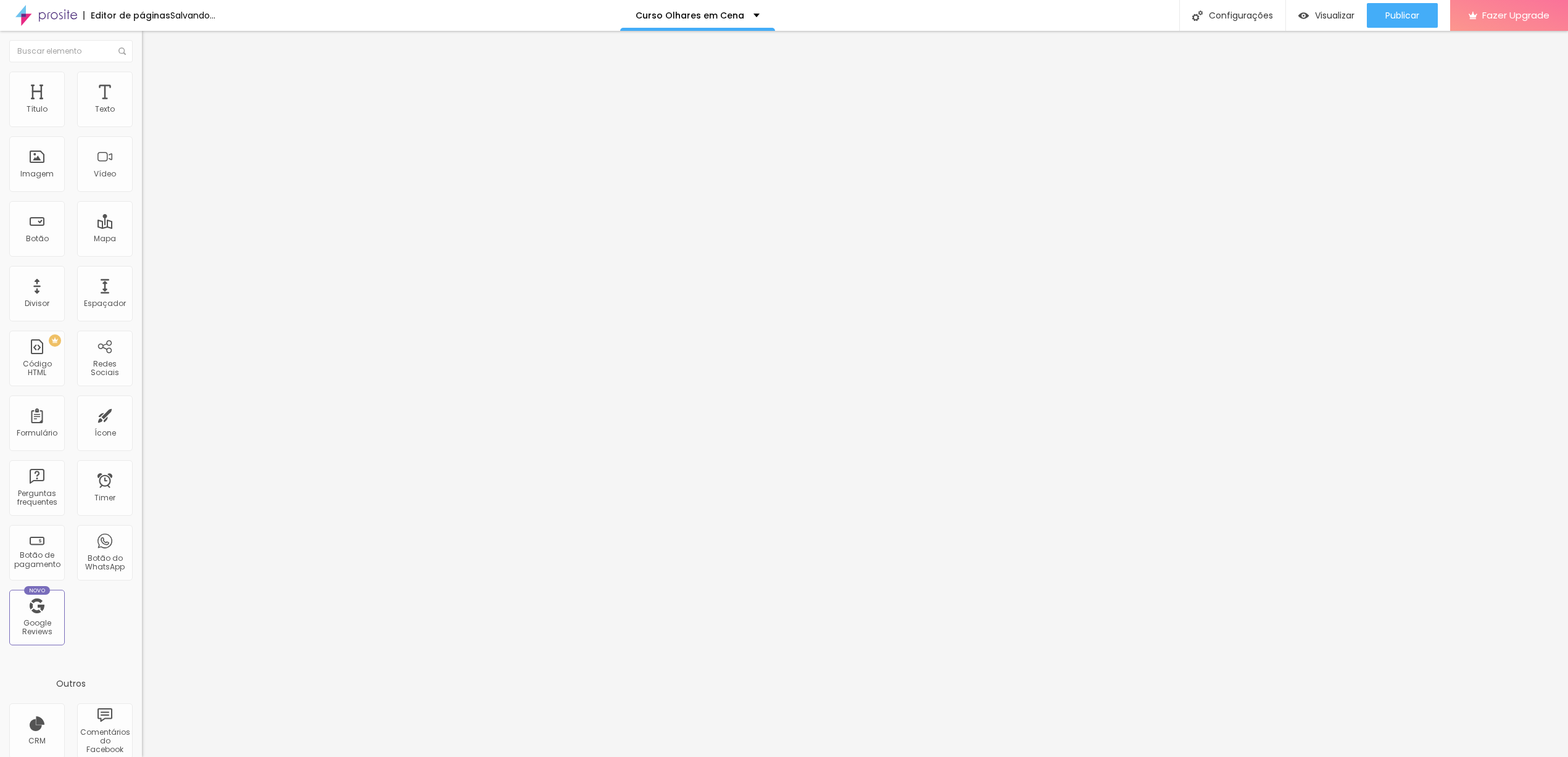
type input "24"
type input "23"
type input "22"
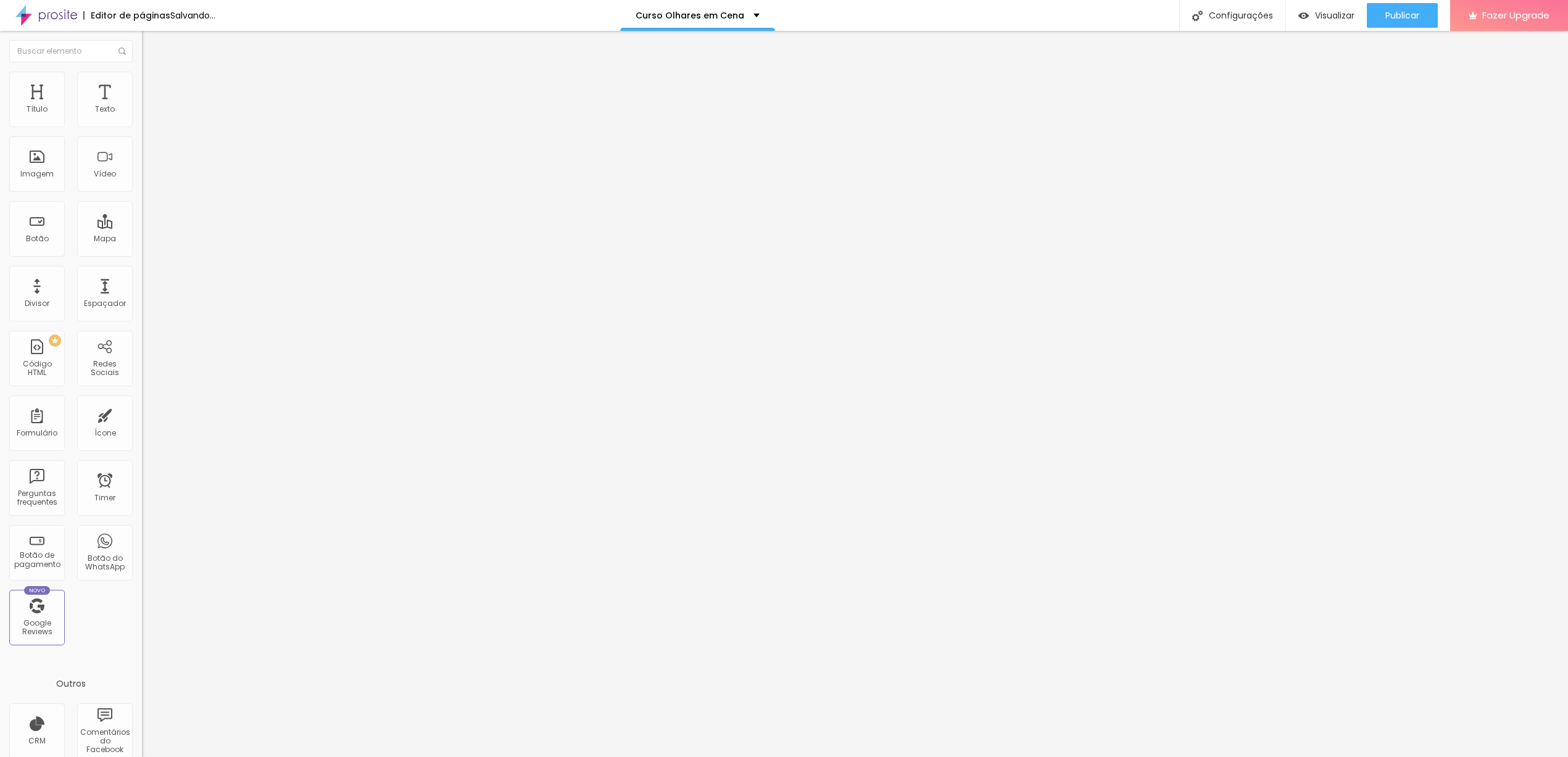
type input "21"
type input "20"
type input "19"
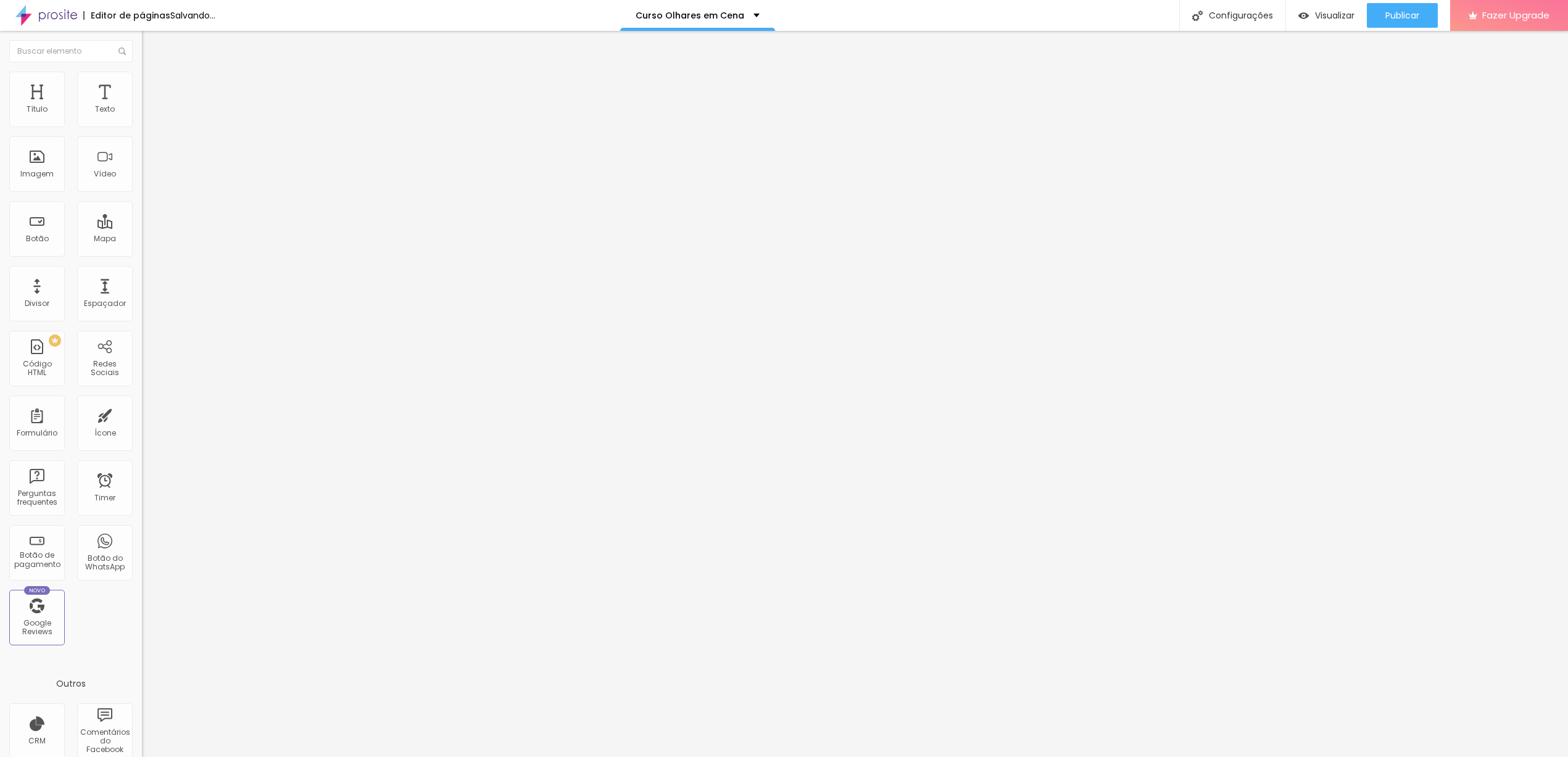
type input "19"
drag, startPoint x: 60, startPoint y: 120, endPoint x: 43, endPoint y: 118, distance: 17.1
type input "19"
click at [142, 227] on input "range" at bounding box center [182, 231] width 79 height 10
click at [1384, 9] on button "Publicar" at bounding box center [1402, 15] width 71 height 24
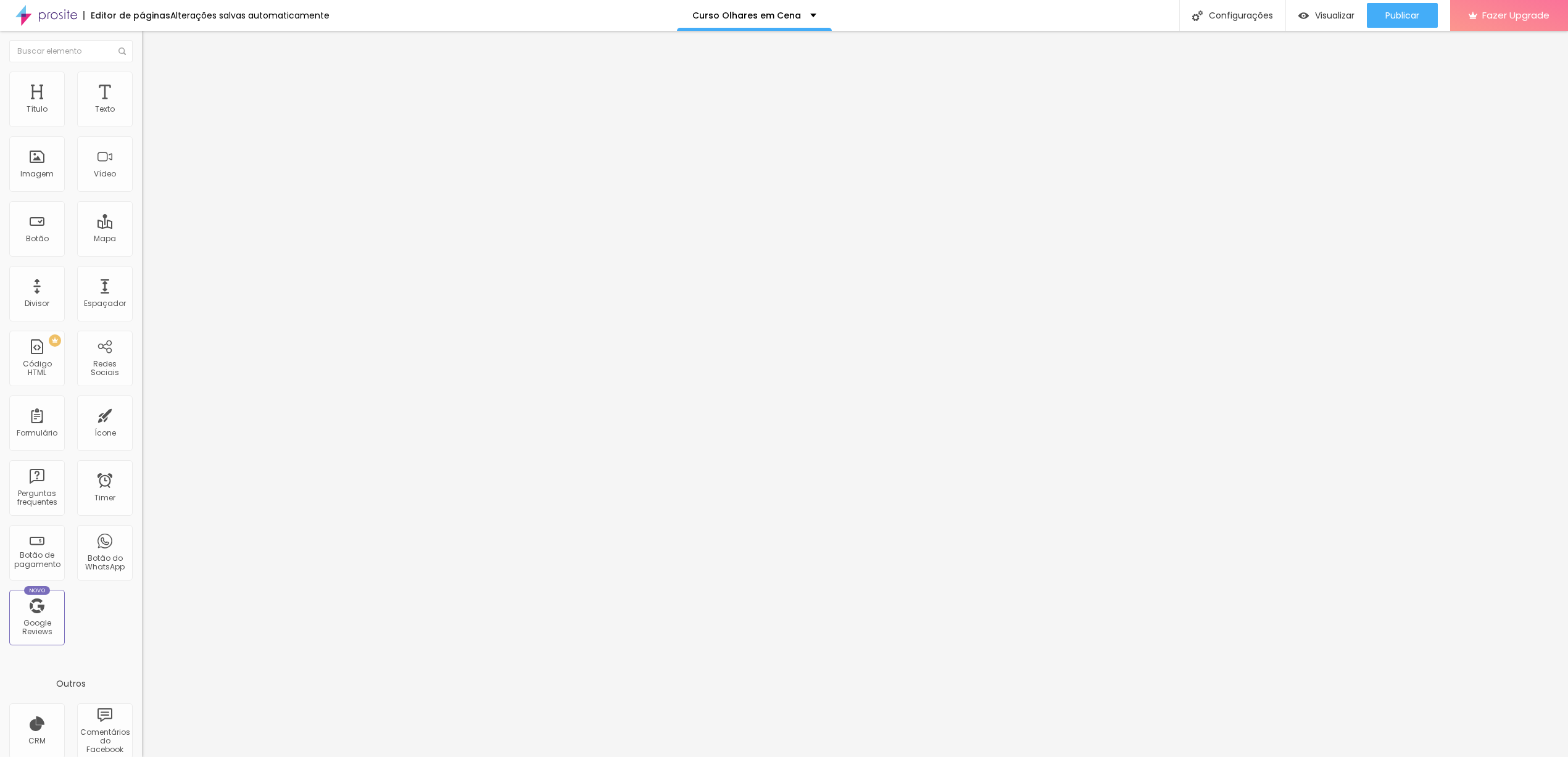
click at [142, 302] on input "24" at bounding box center [168, 309] width 53 height 13
type input "14"
type input "3"
type input "39"
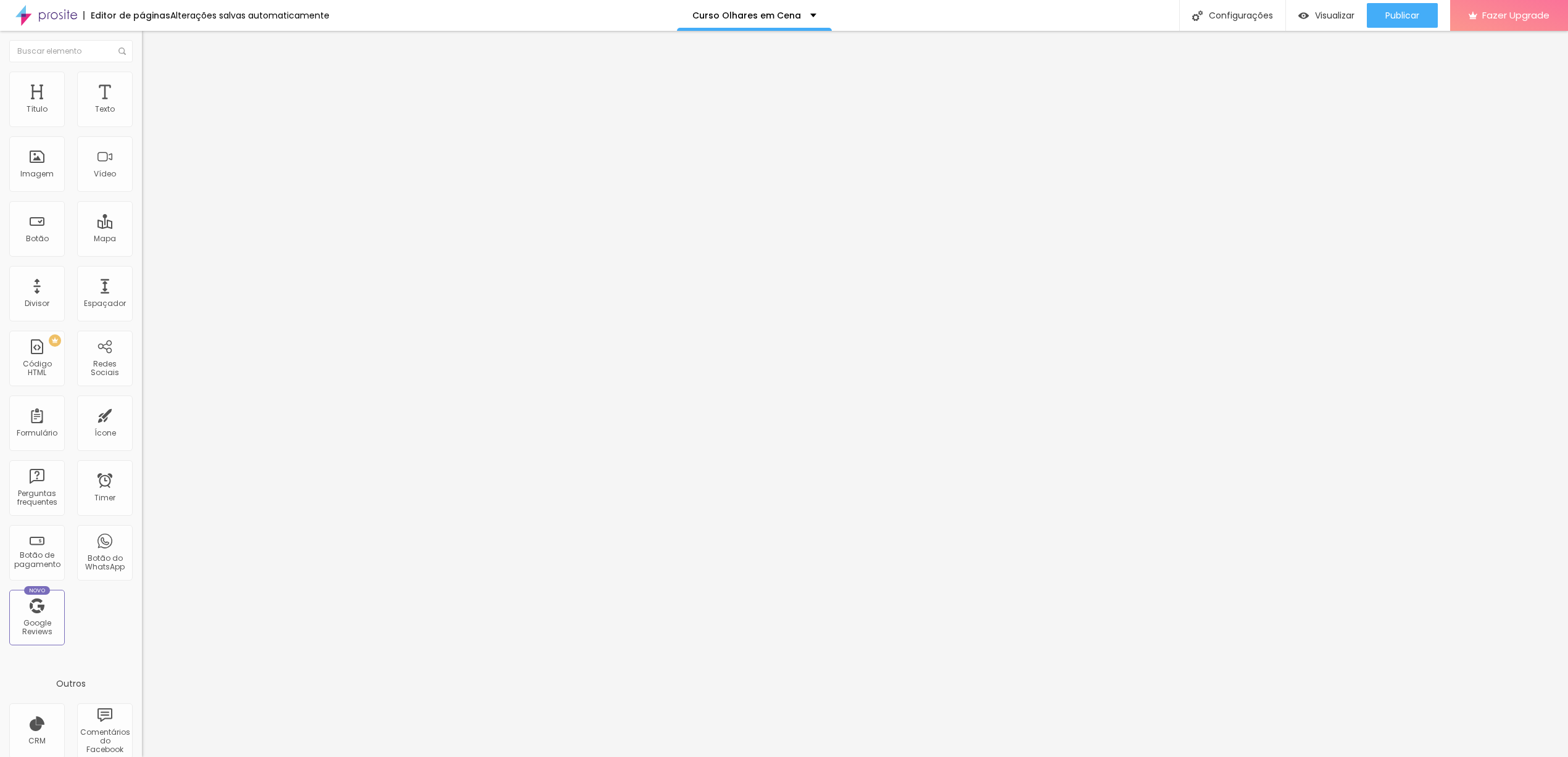
type input "39"
click at [142, 302] on input "39" at bounding box center [168, 309] width 53 height 13
type input "14"
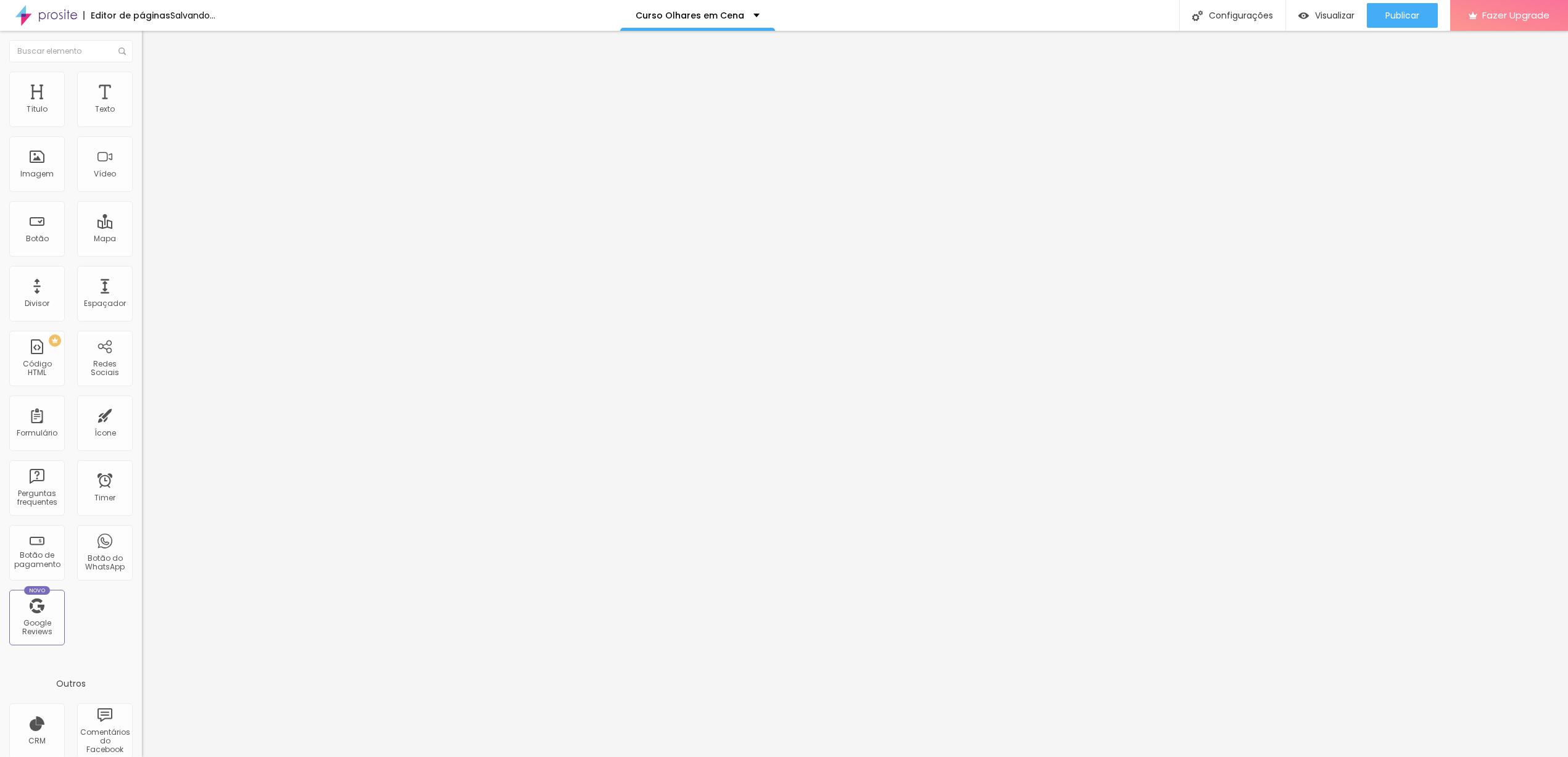
type input "2"
type input "24"
type input "42"
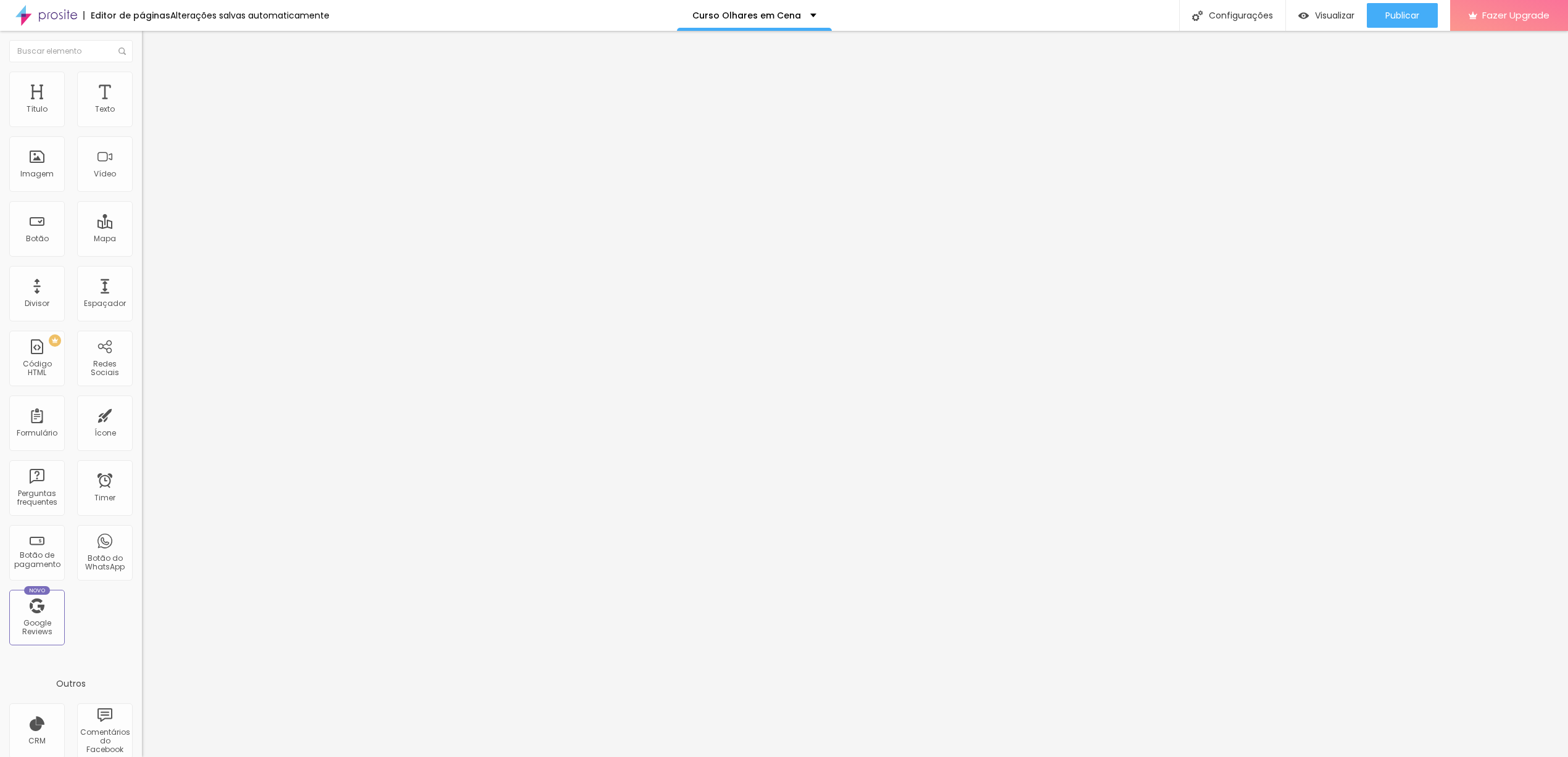
type input "41"
type input "42"
type input "41"
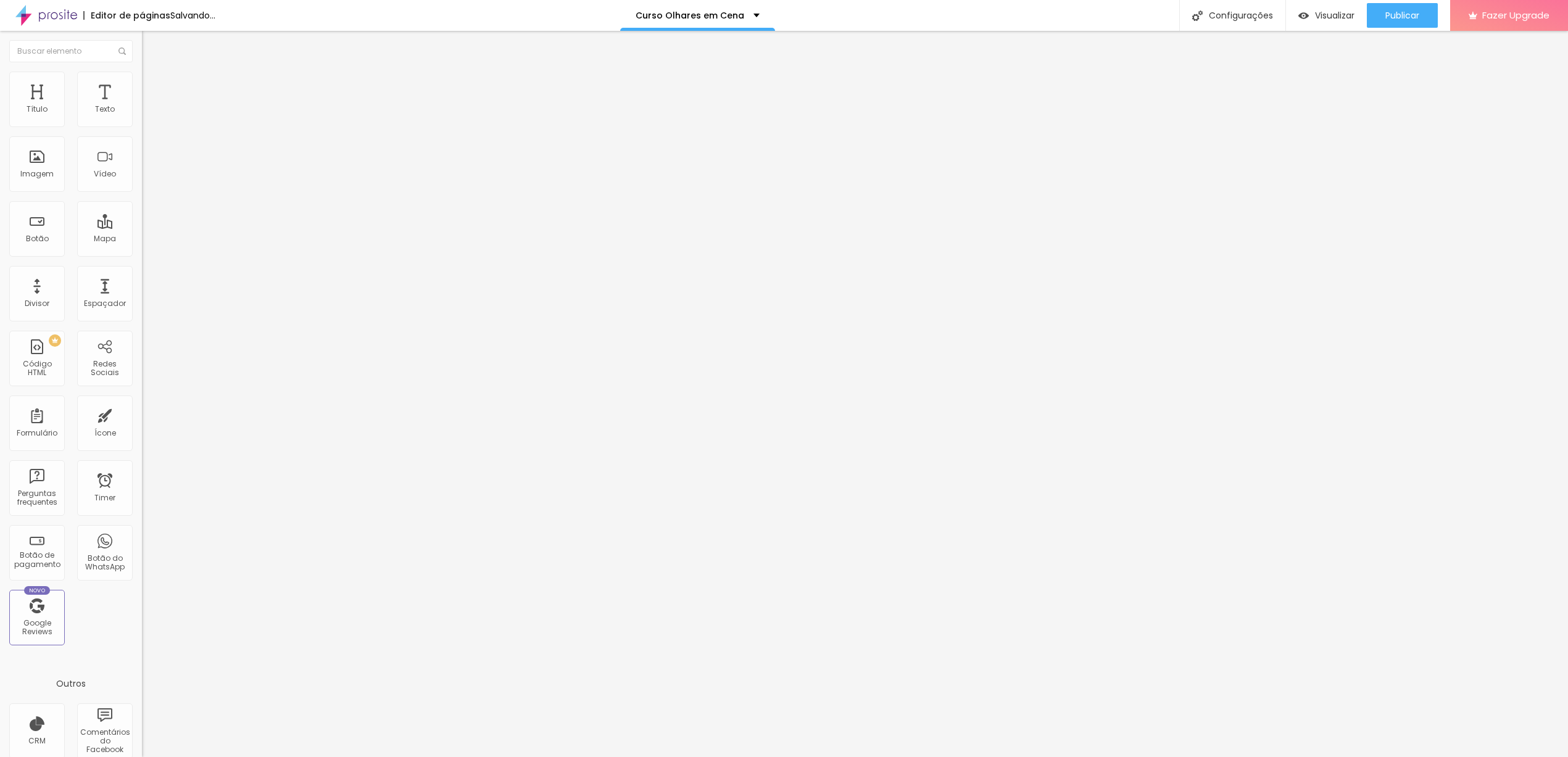
type input "41"
type input "40"
type input "39"
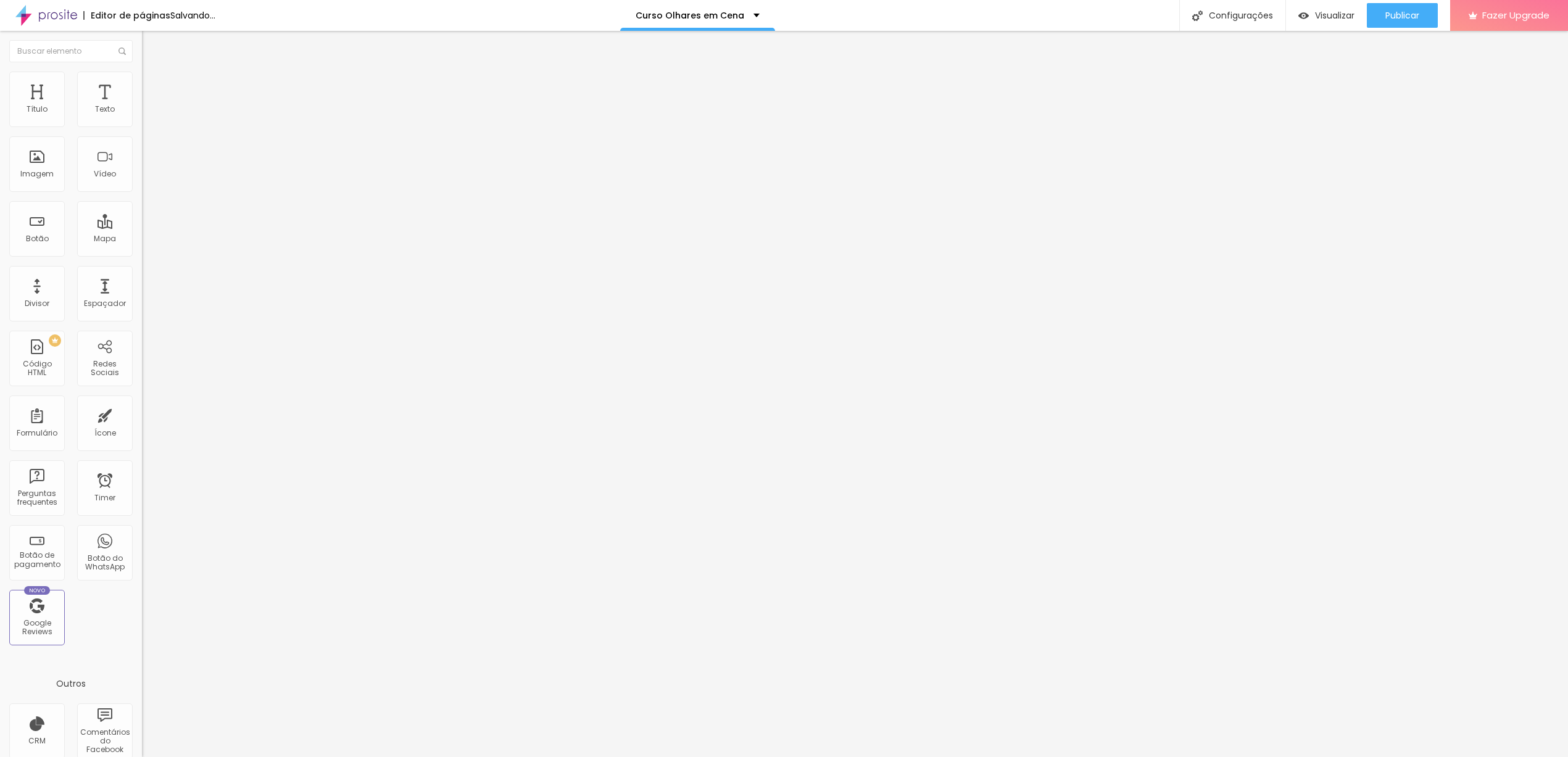
type input "38"
type input "37"
type input "36"
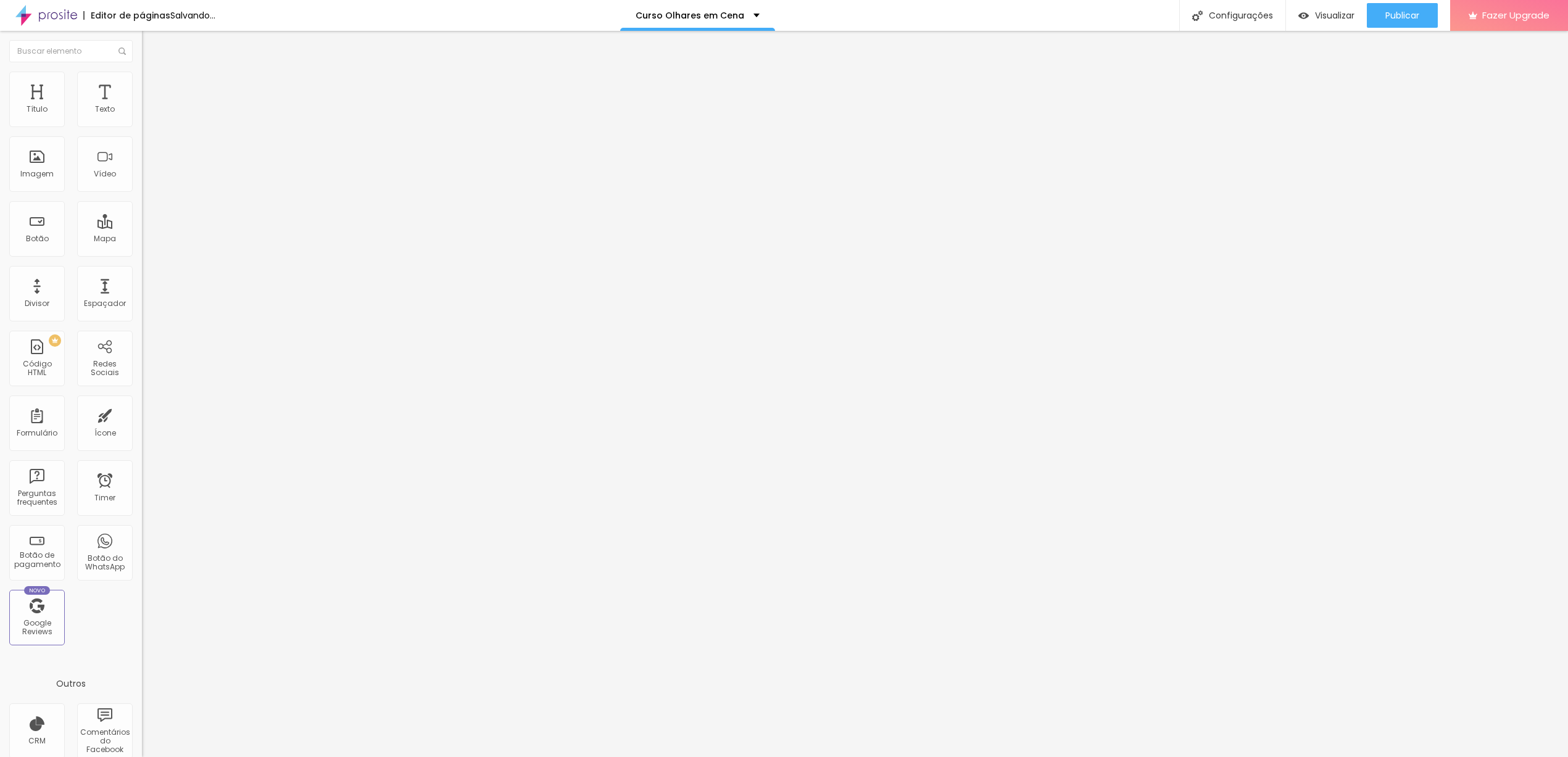
type input "36"
type input "35"
type input "34"
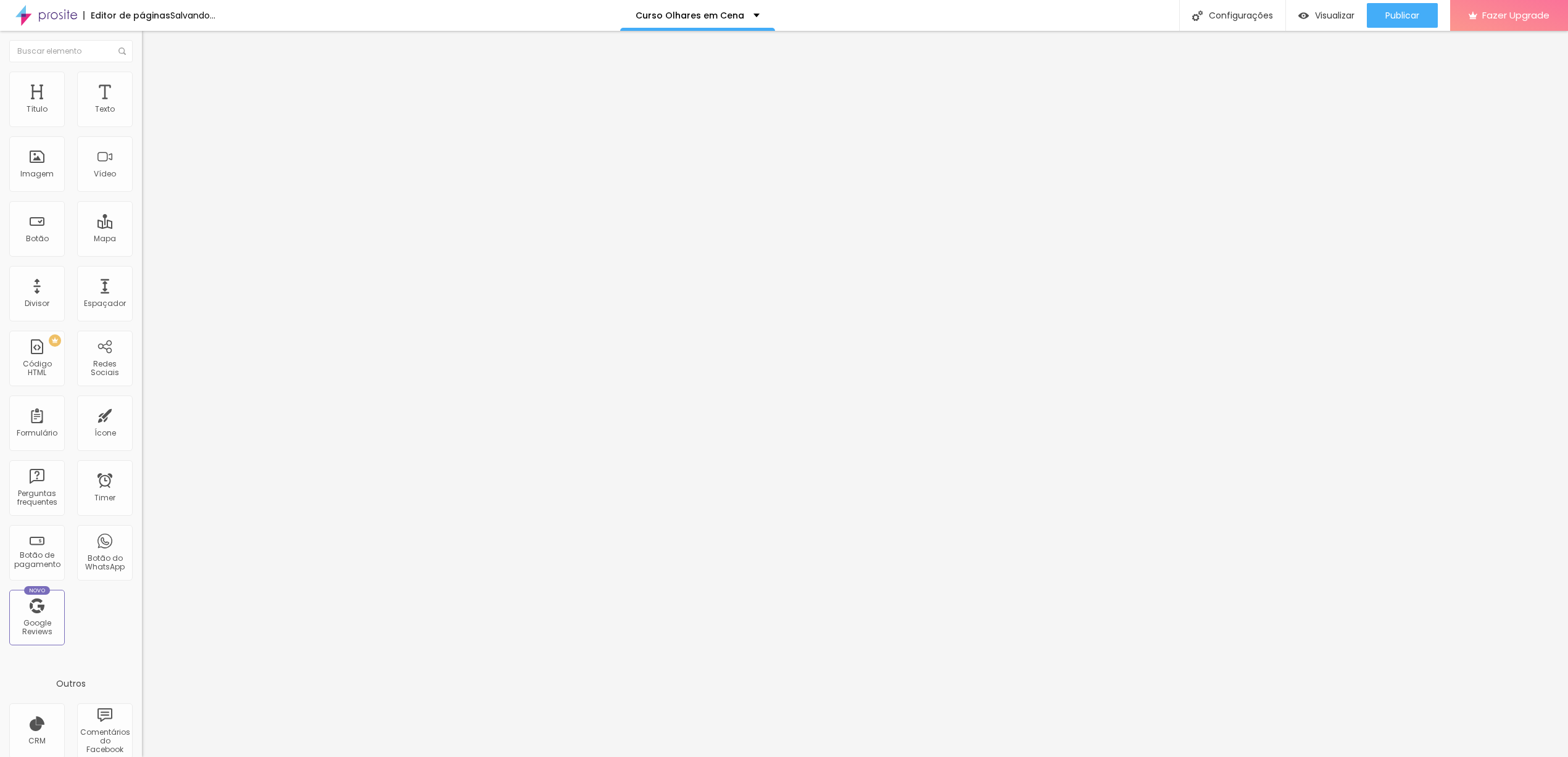
type input "33"
type input "32"
type input "31"
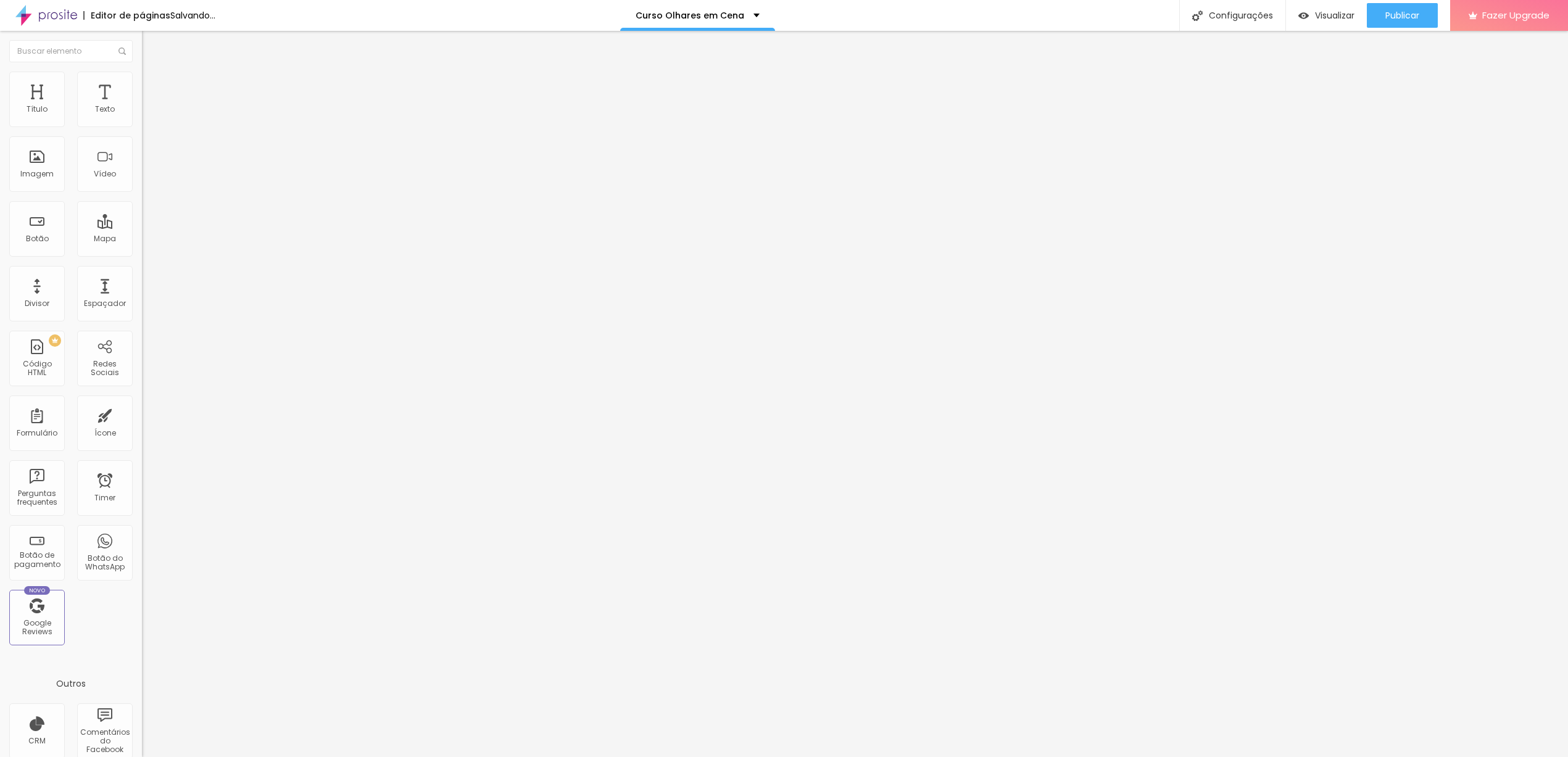
type input "31"
type input "30"
drag, startPoint x: 53, startPoint y: 258, endPoint x: 43, endPoint y: 257, distance: 10.0
type input "30"
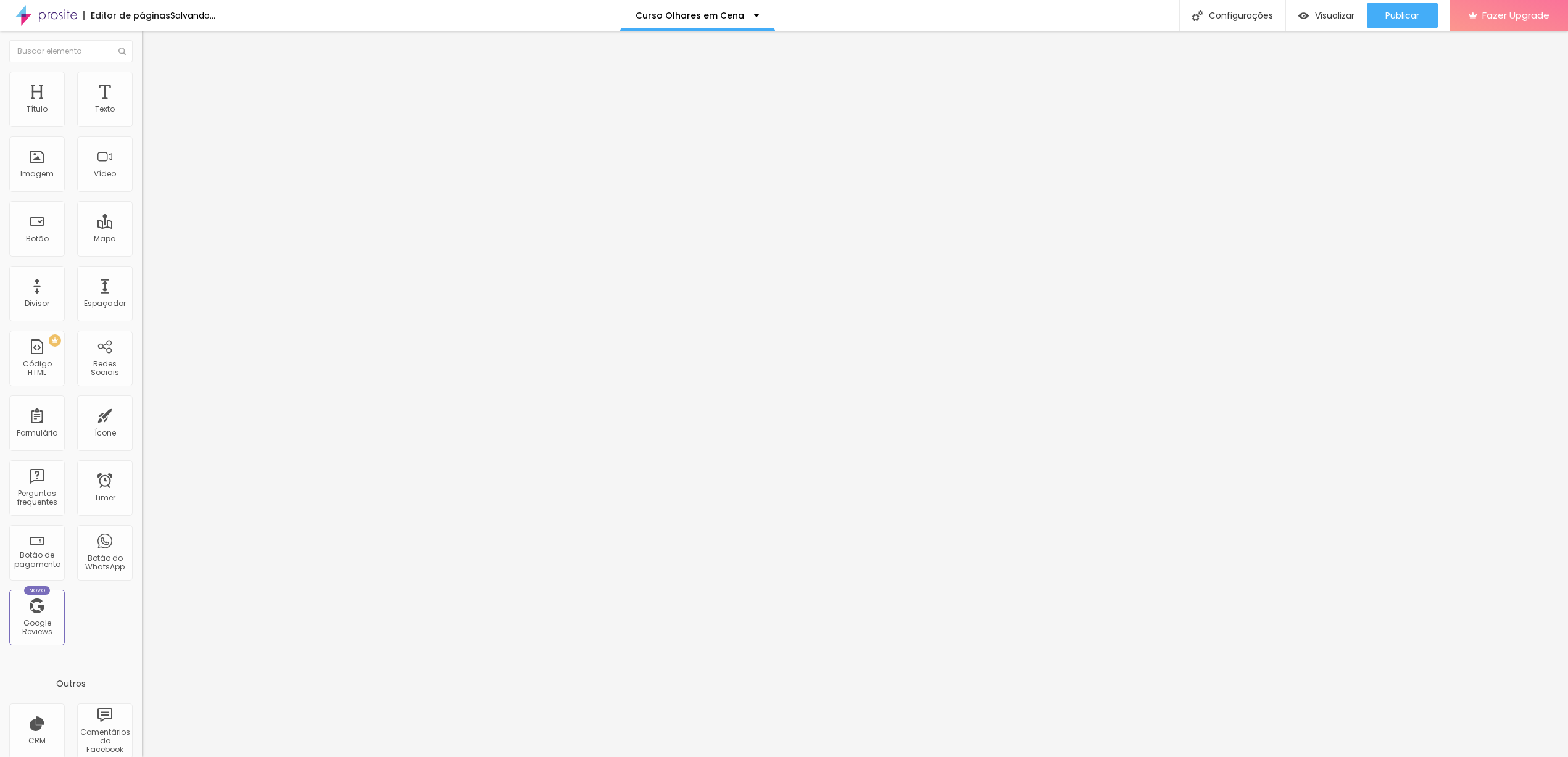
click at [142, 291] on input "range" at bounding box center [182, 296] width 79 height 10
click at [142, 302] on input "24" at bounding box center [168, 309] width 53 height 13
type input "14"
type input "3"
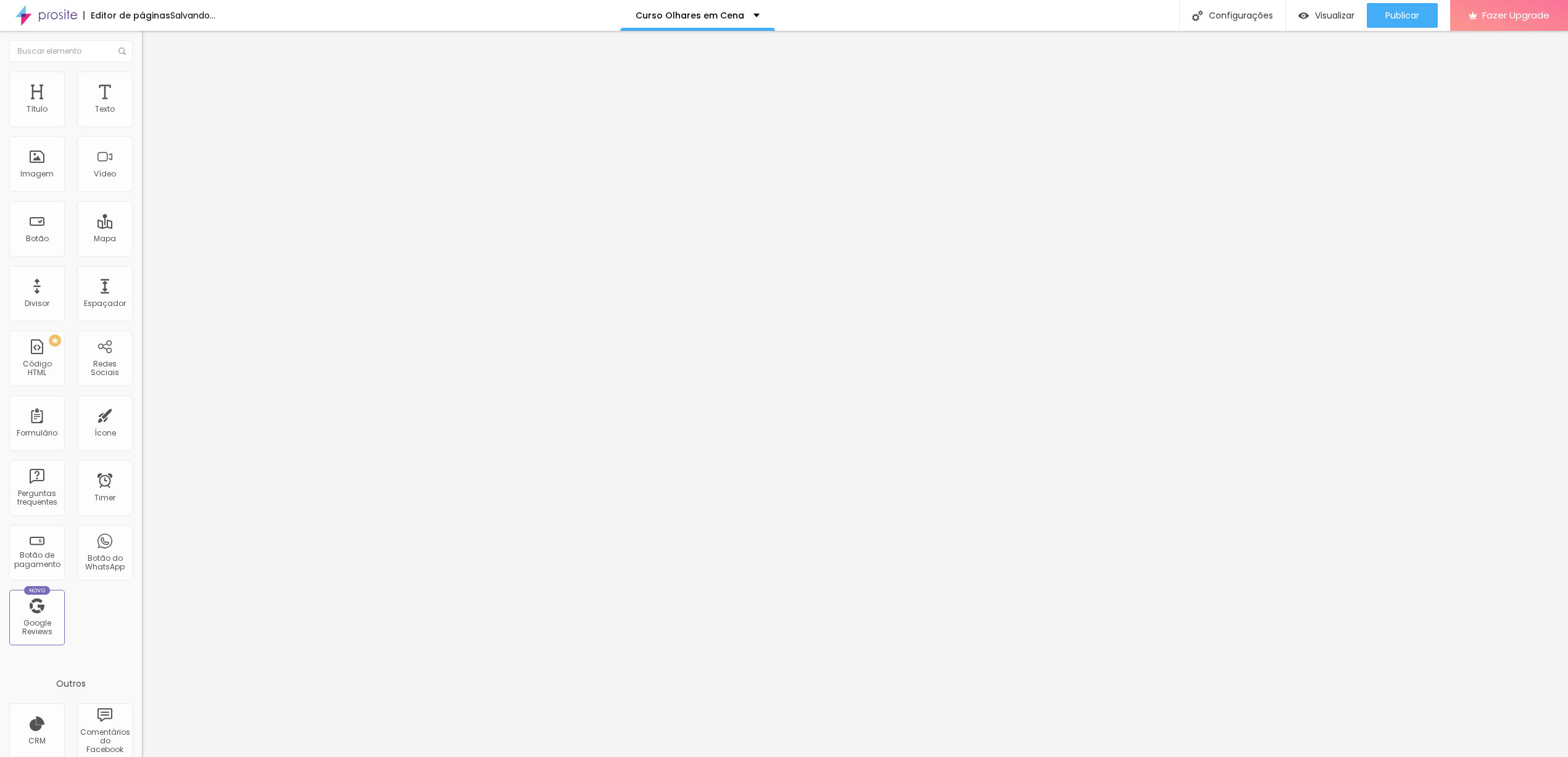
type input "30"
click at [1393, 14] on span "Publicar" at bounding box center [1402, 15] width 34 height 10
click at [153, 82] on span "Estilo" at bounding box center [162, 80] width 19 height 11
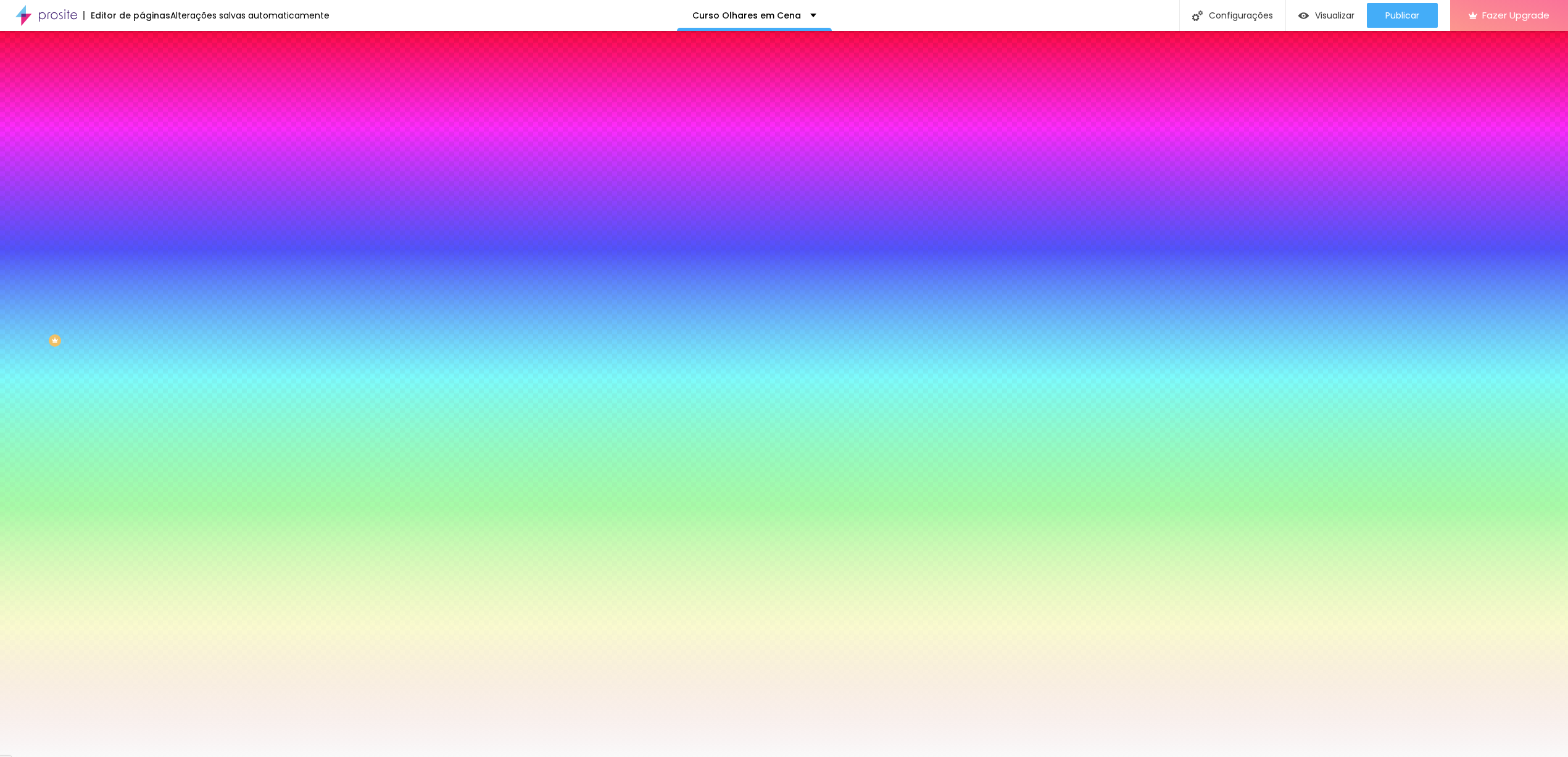
click at [142, 84] on li "Avançado" at bounding box center [213, 90] width 142 height 12
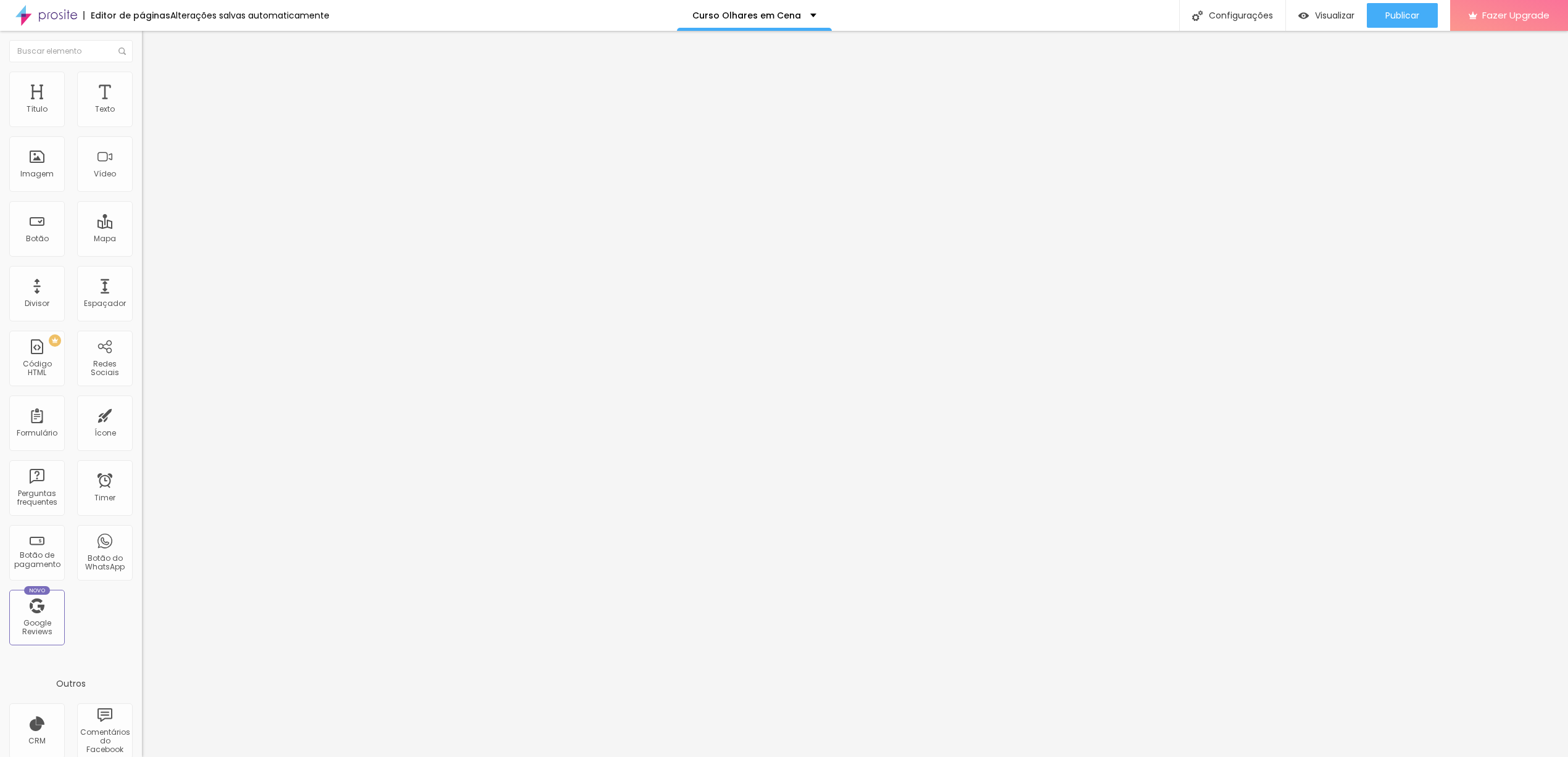
type input "10"
click at [142, 239] on input "range" at bounding box center [182, 244] width 79 height 10
type input "5"
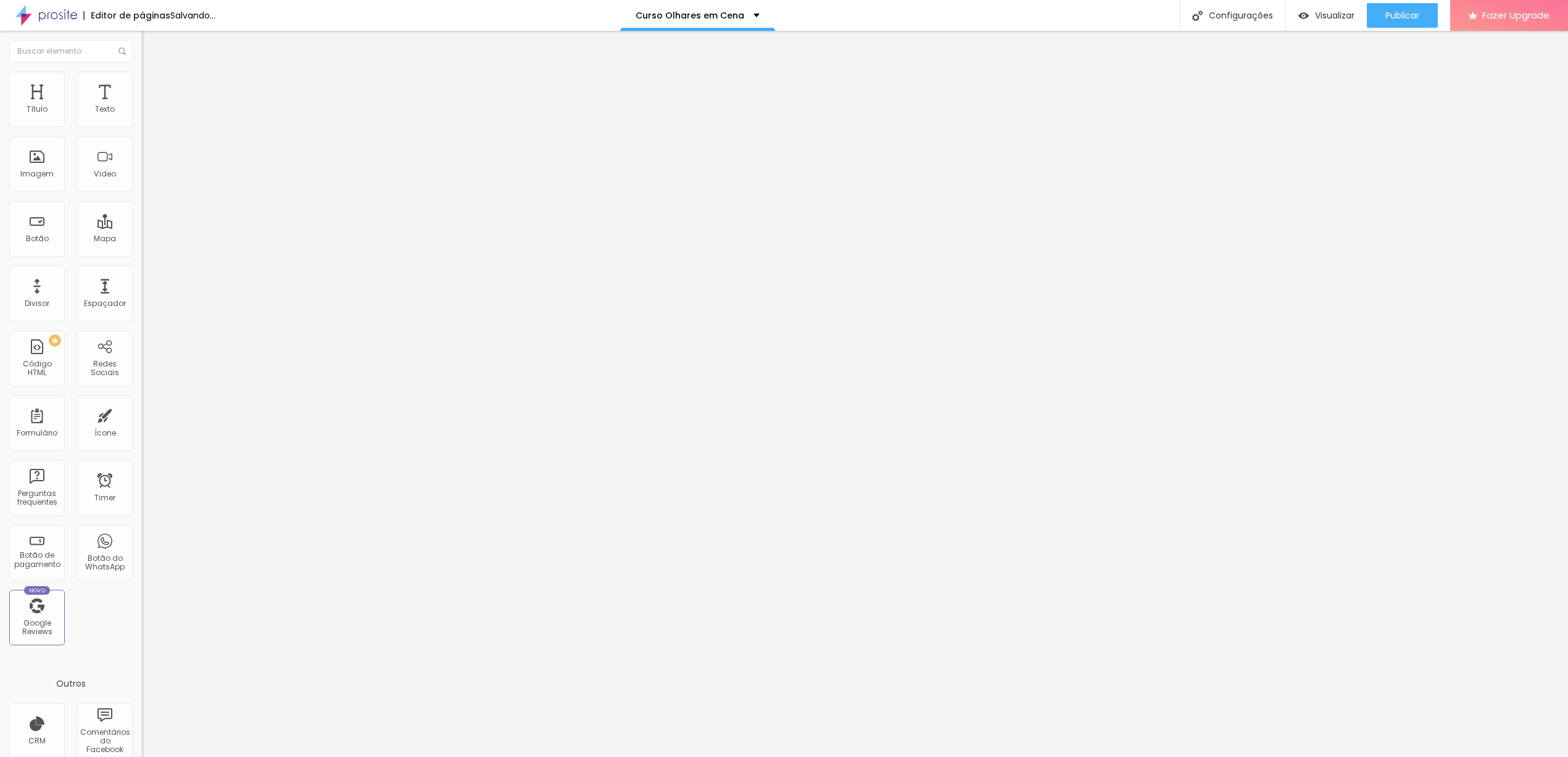
type input "0"
type input "5"
drag, startPoint x: 53, startPoint y: 120, endPoint x: 35, endPoint y: 119, distance: 18.0
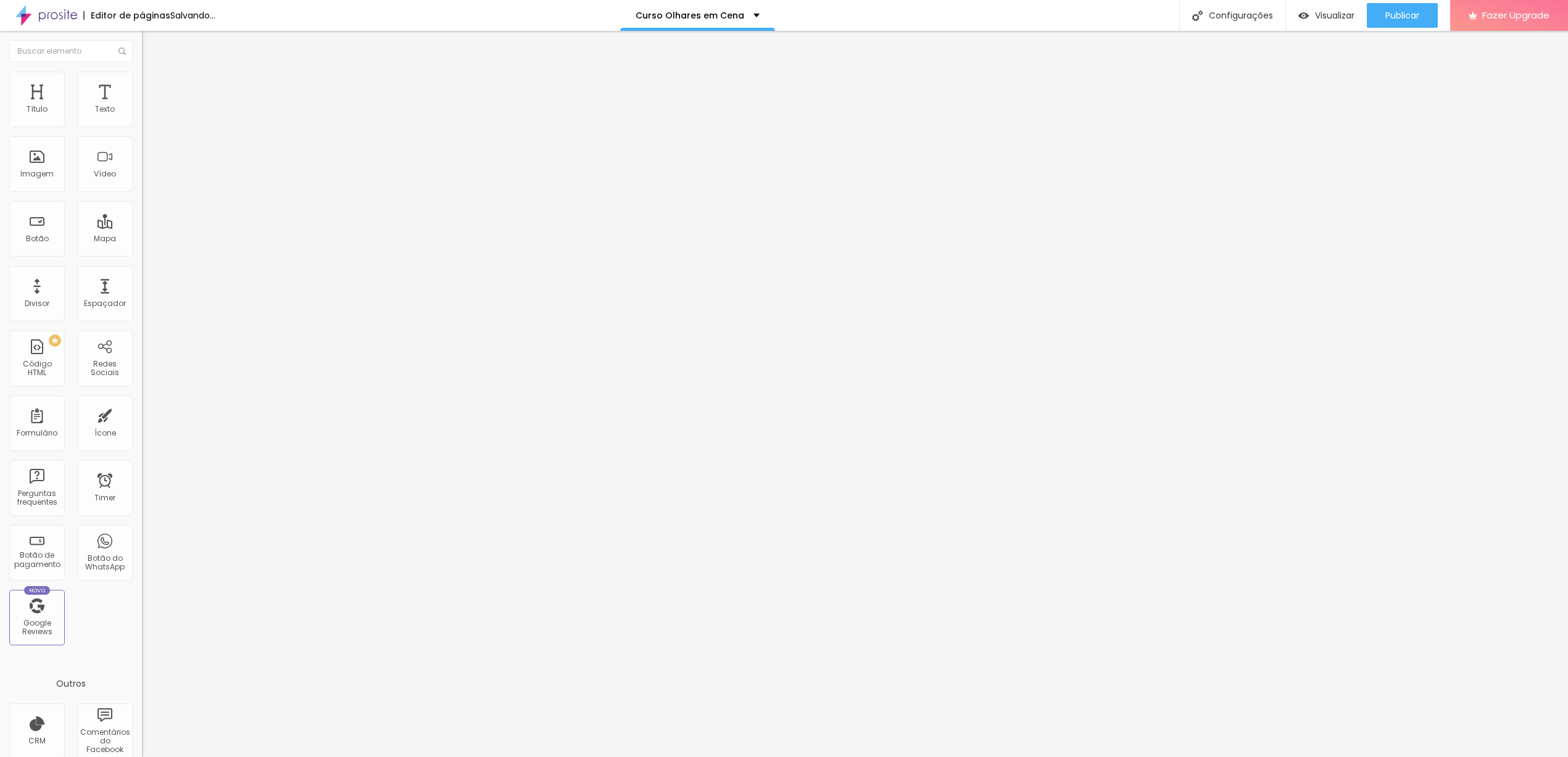
type input "5"
click at [142, 239] on input "range" at bounding box center [182, 244] width 79 height 10
click at [1395, 11] on span "Publicar" at bounding box center [1402, 15] width 34 height 10
click at [142, 106] on span "Trocar imagem" at bounding box center [176, 101] width 67 height 11
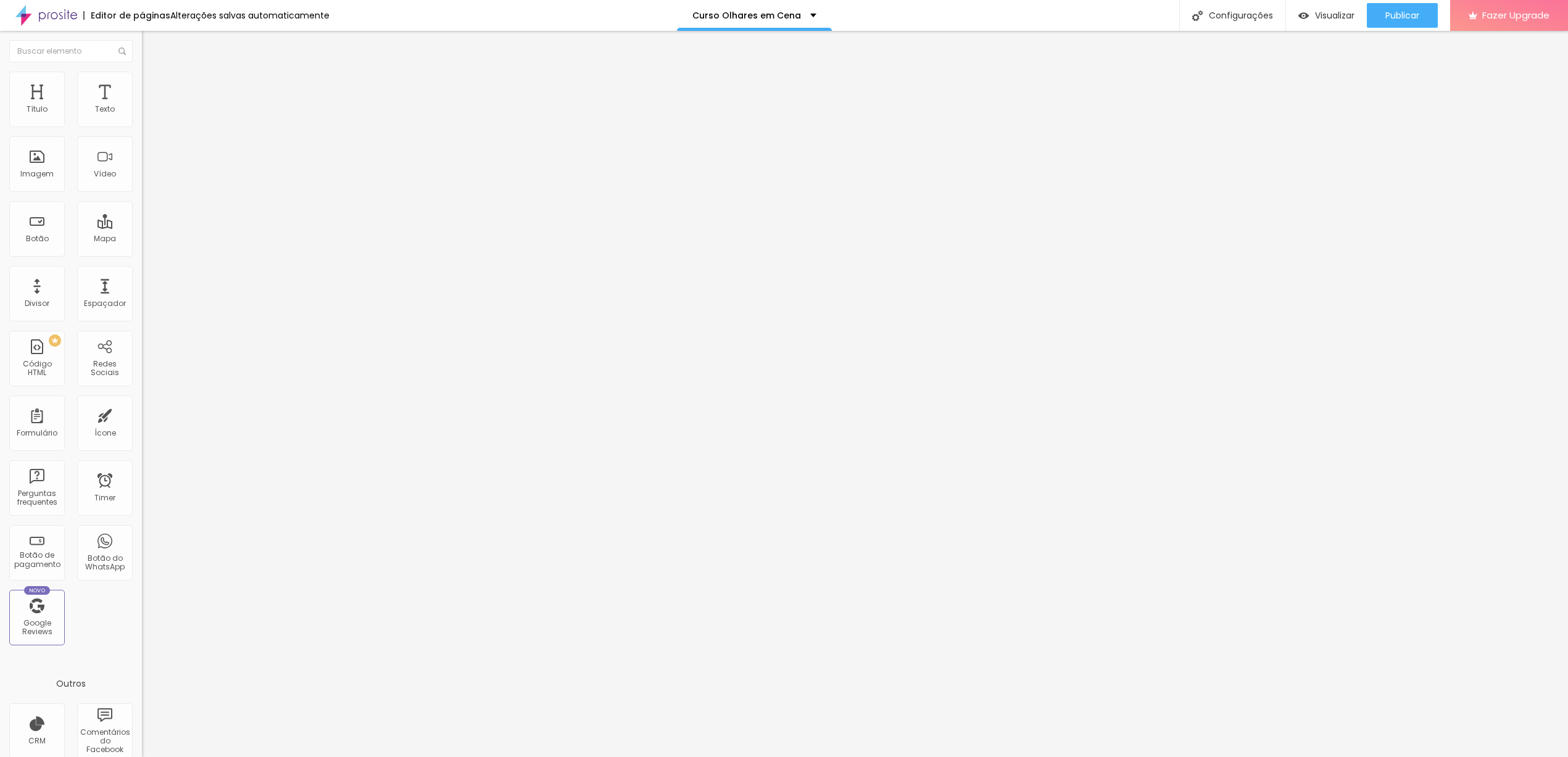
click at [142, 106] on span "Trocar imagem" at bounding box center [176, 101] width 67 height 11
click at [1388, 21] on div "Publicar" at bounding box center [1402, 15] width 34 height 24
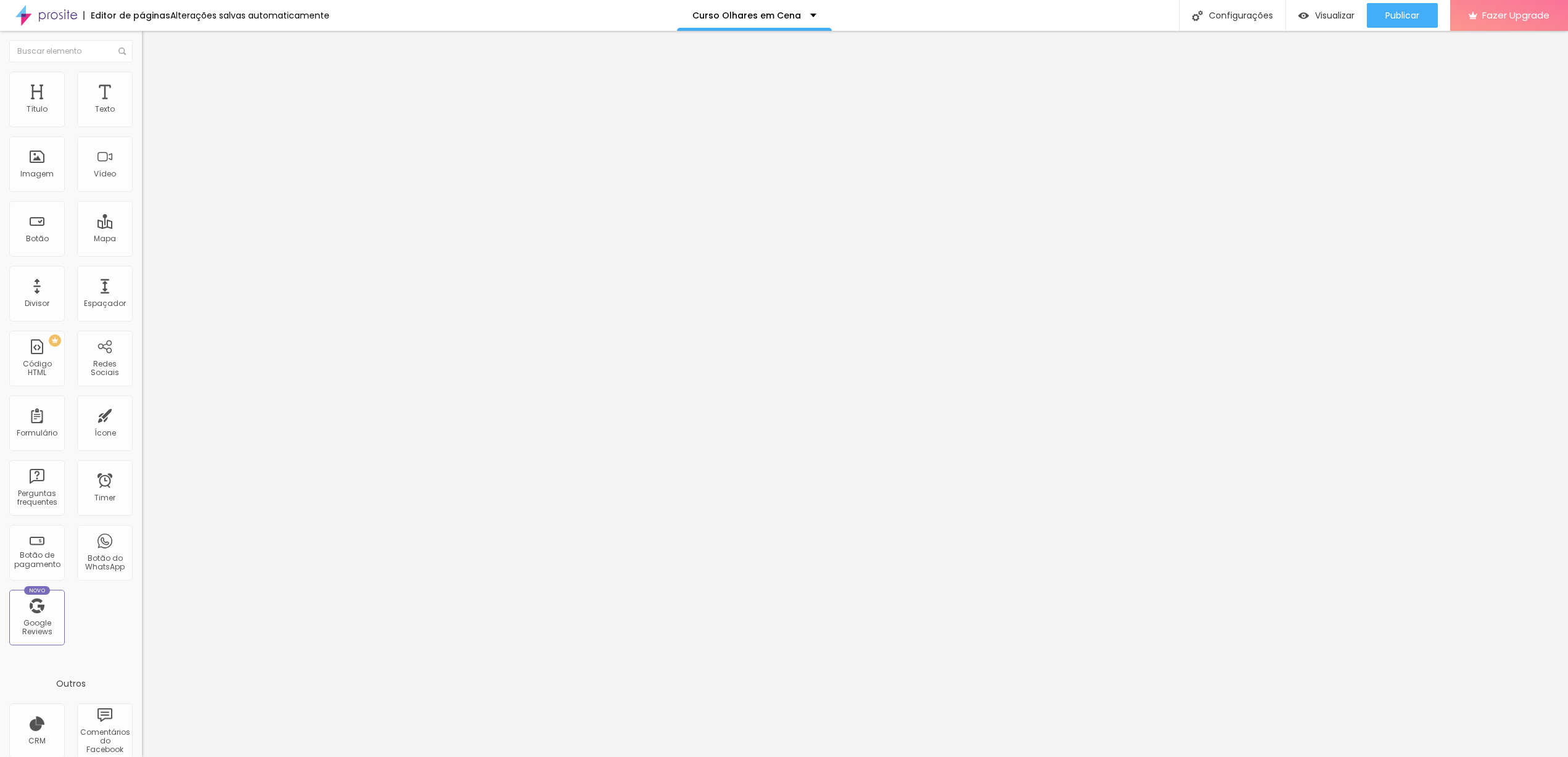
click at [142, 106] on span "Trocar imagem" at bounding box center [176, 101] width 67 height 11
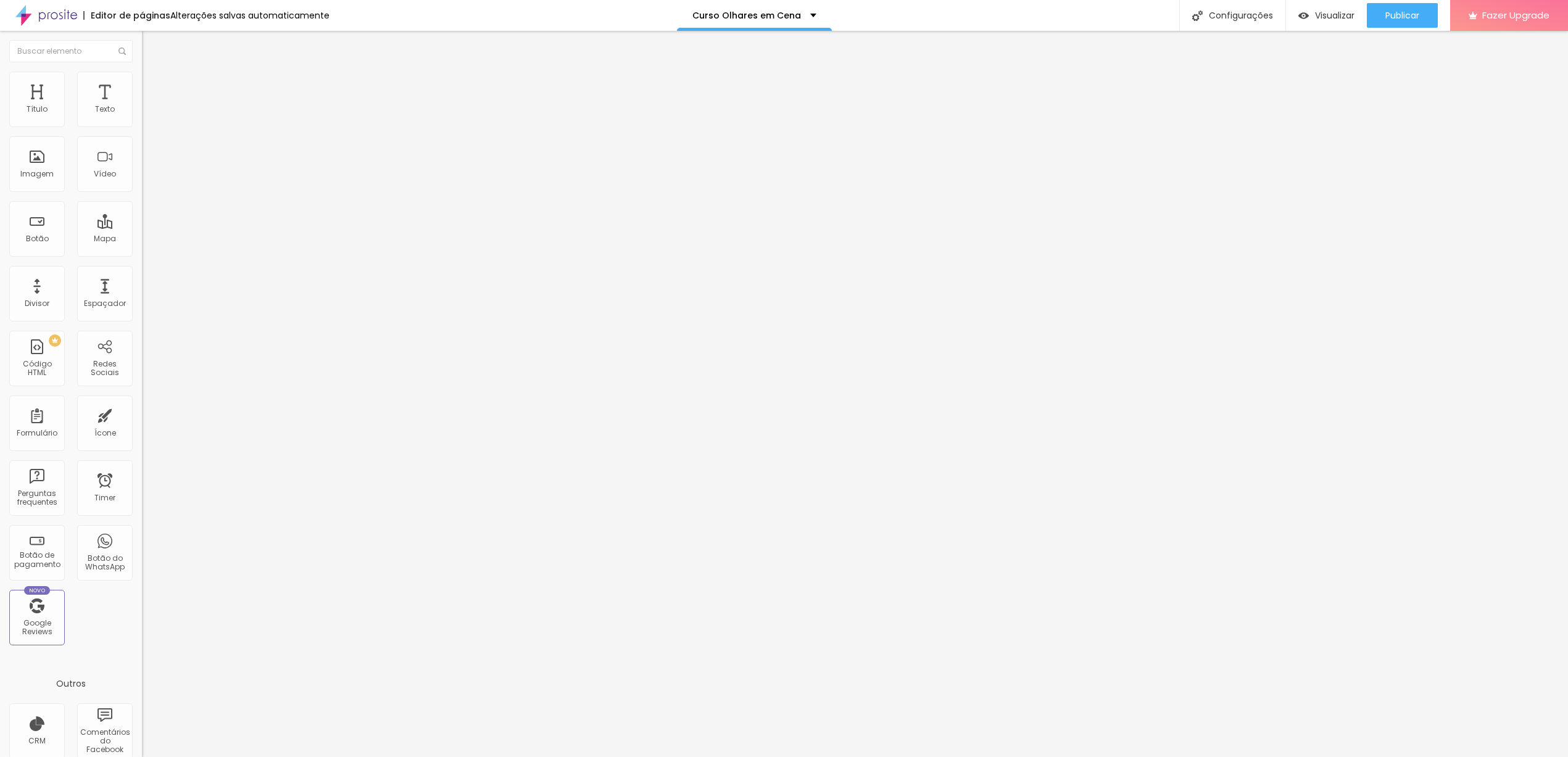
click at [142, 106] on span "Trocar imagem" at bounding box center [176, 101] width 67 height 11
click at [1401, 11] on span "Publicar" at bounding box center [1402, 15] width 34 height 10
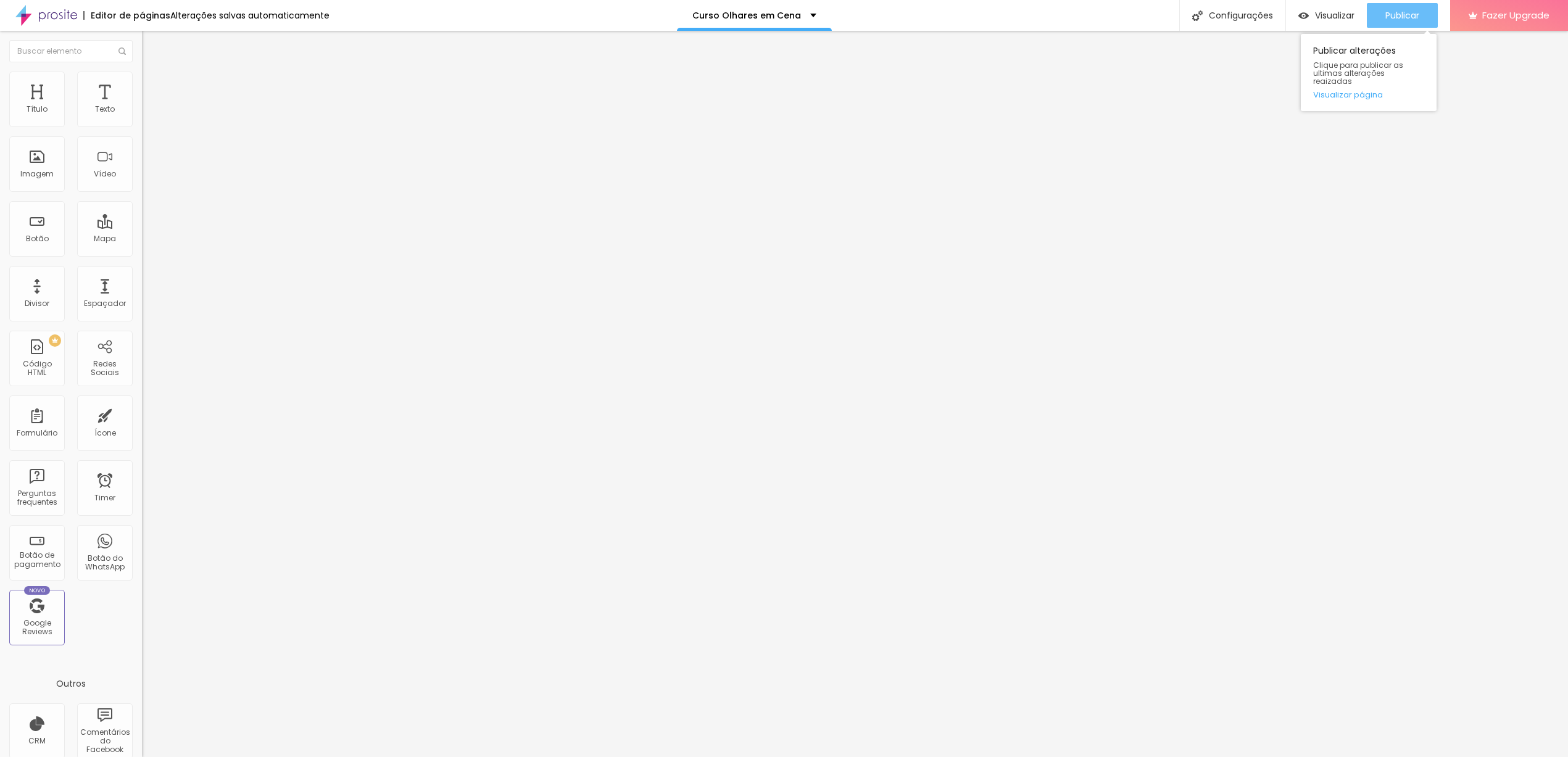
click at [1392, 24] on div "Publicar" at bounding box center [1402, 15] width 34 height 24
click at [1387, 21] on span "Publicar" at bounding box center [1402, 15] width 34 height 10
